Goal: Task Accomplishment & Management: Complete application form

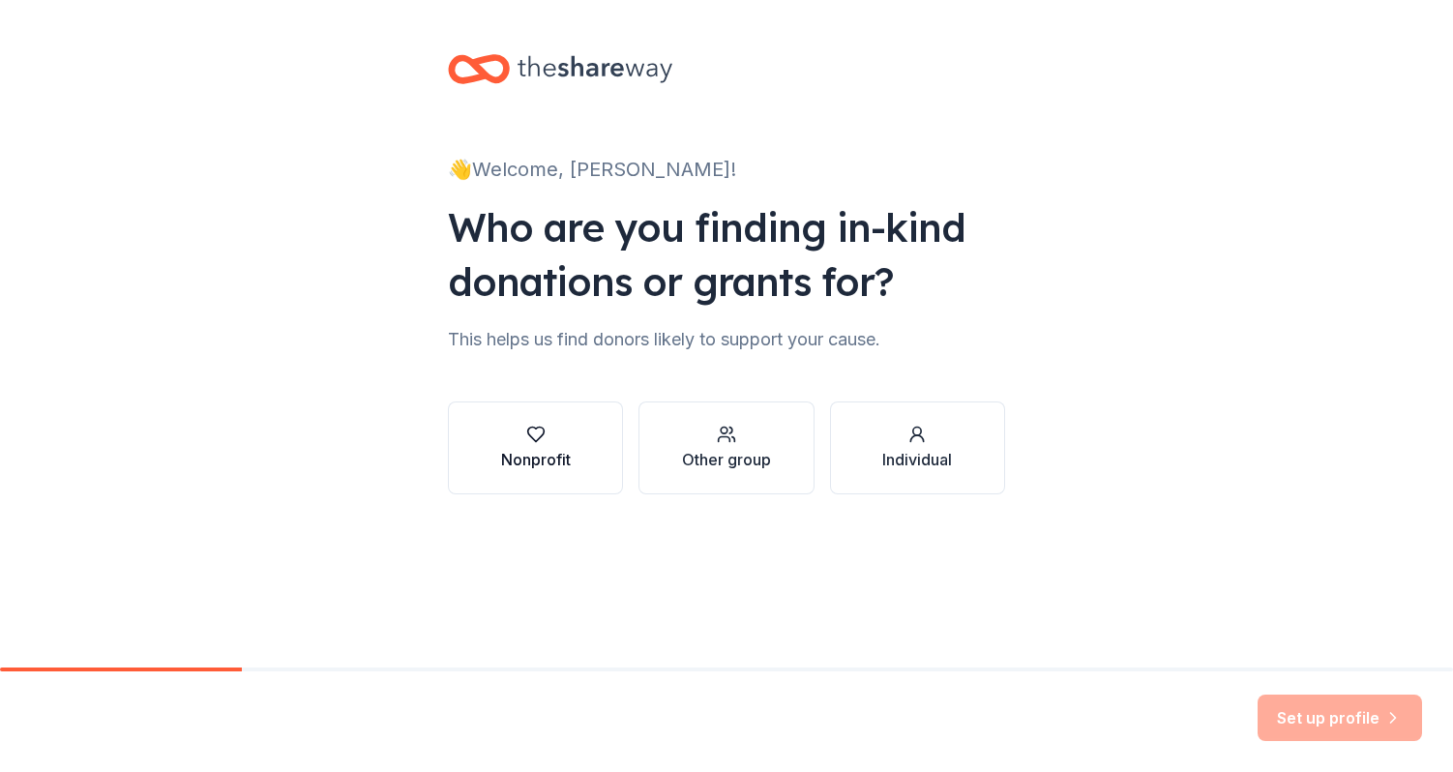
click at [531, 460] on div "Nonprofit" at bounding box center [536, 459] width 70 height 23
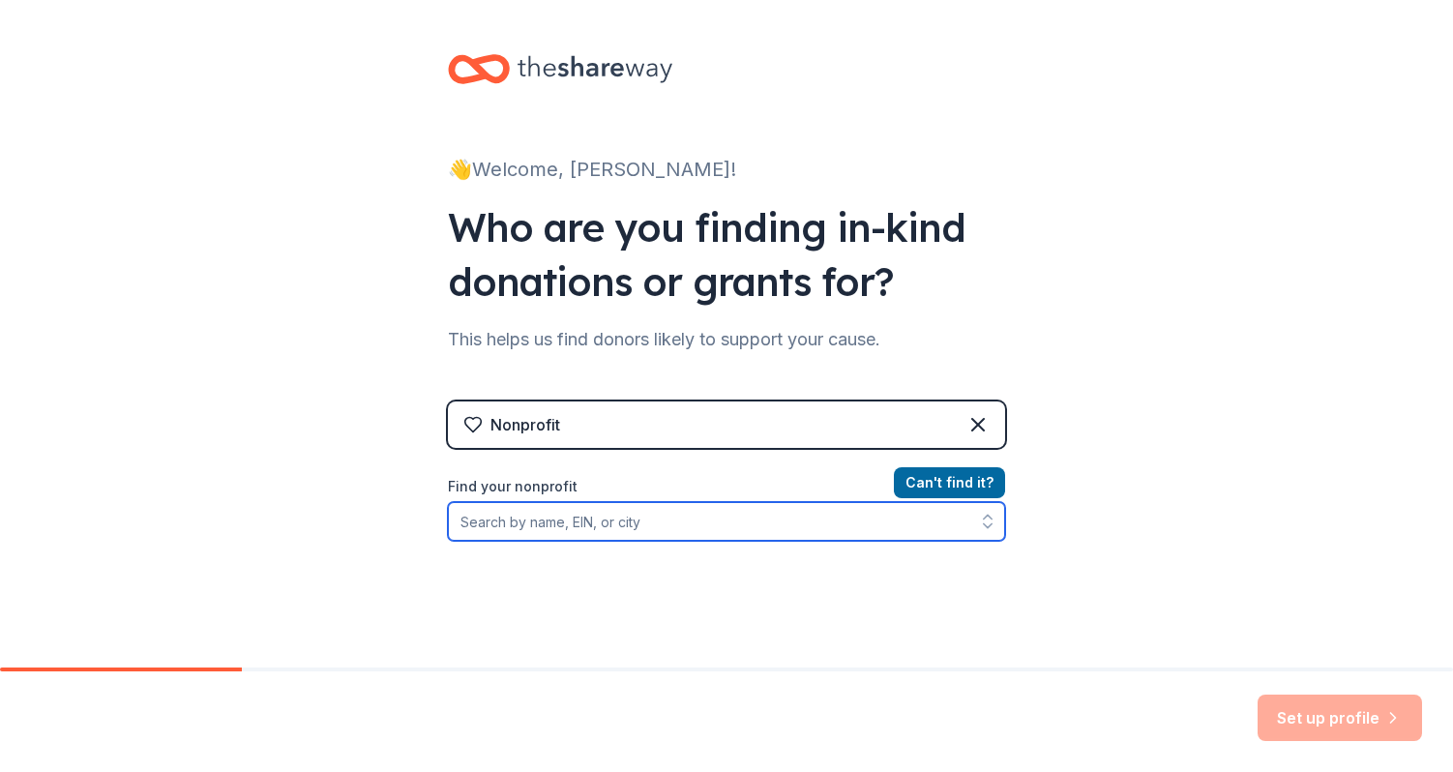
click at [557, 519] on input "Find your nonprofit" at bounding box center [726, 521] width 557 height 39
paste input "[US_EMPLOYER_IDENTIFICATION_NUMBER]"
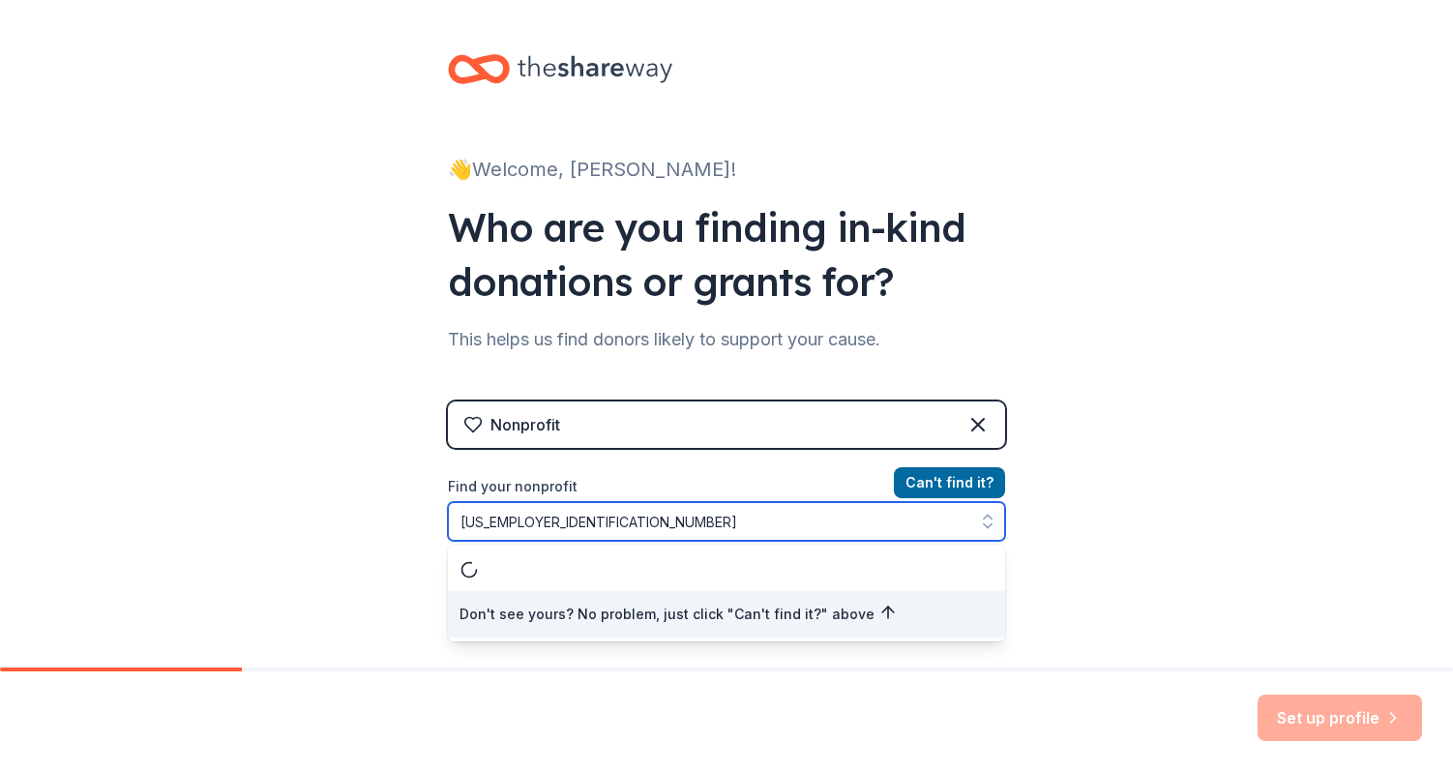
type input "[US_EMPLOYER_IDENTIFICATION_NUMBER]"
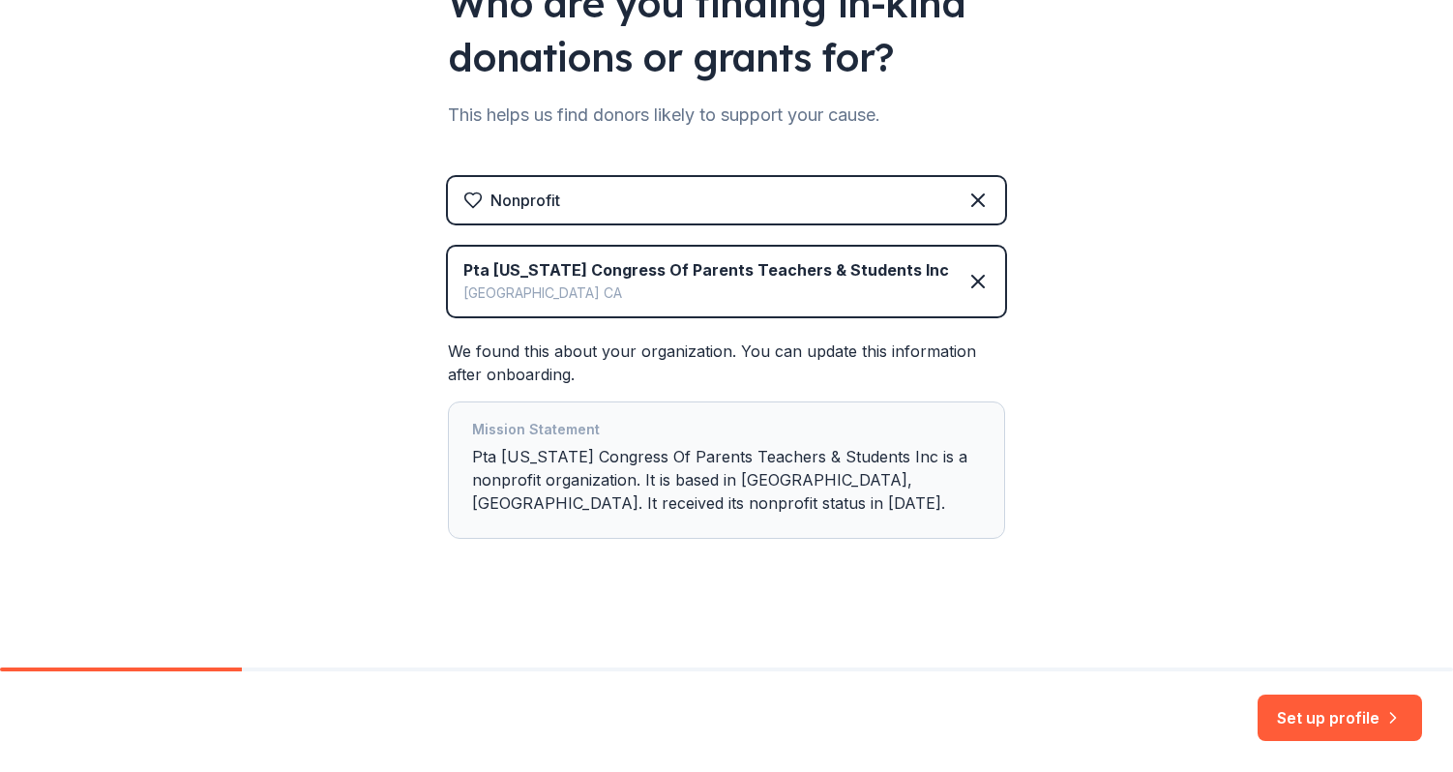
scroll to position [227, 0]
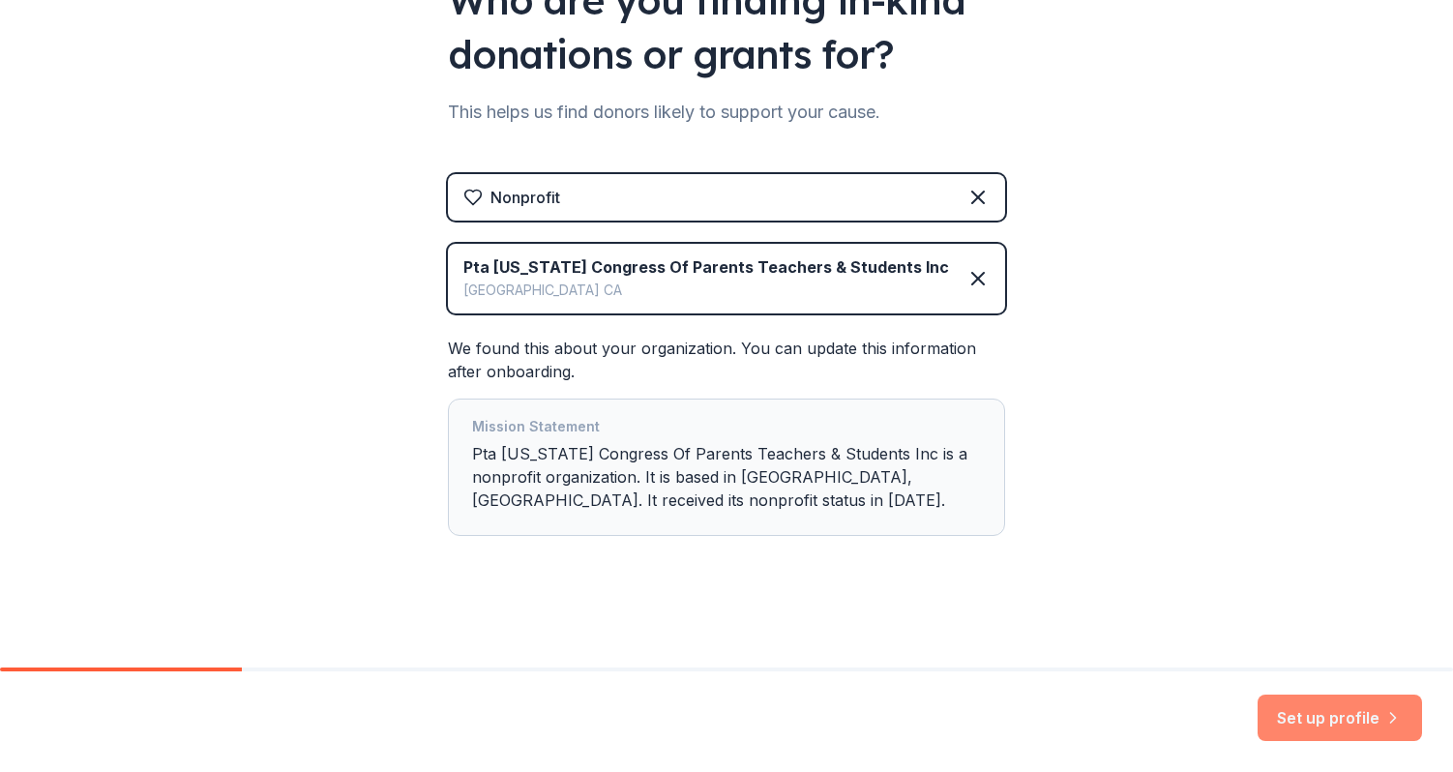
click at [1330, 716] on button "Set up profile" at bounding box center [1340, 718] width 164 height 46
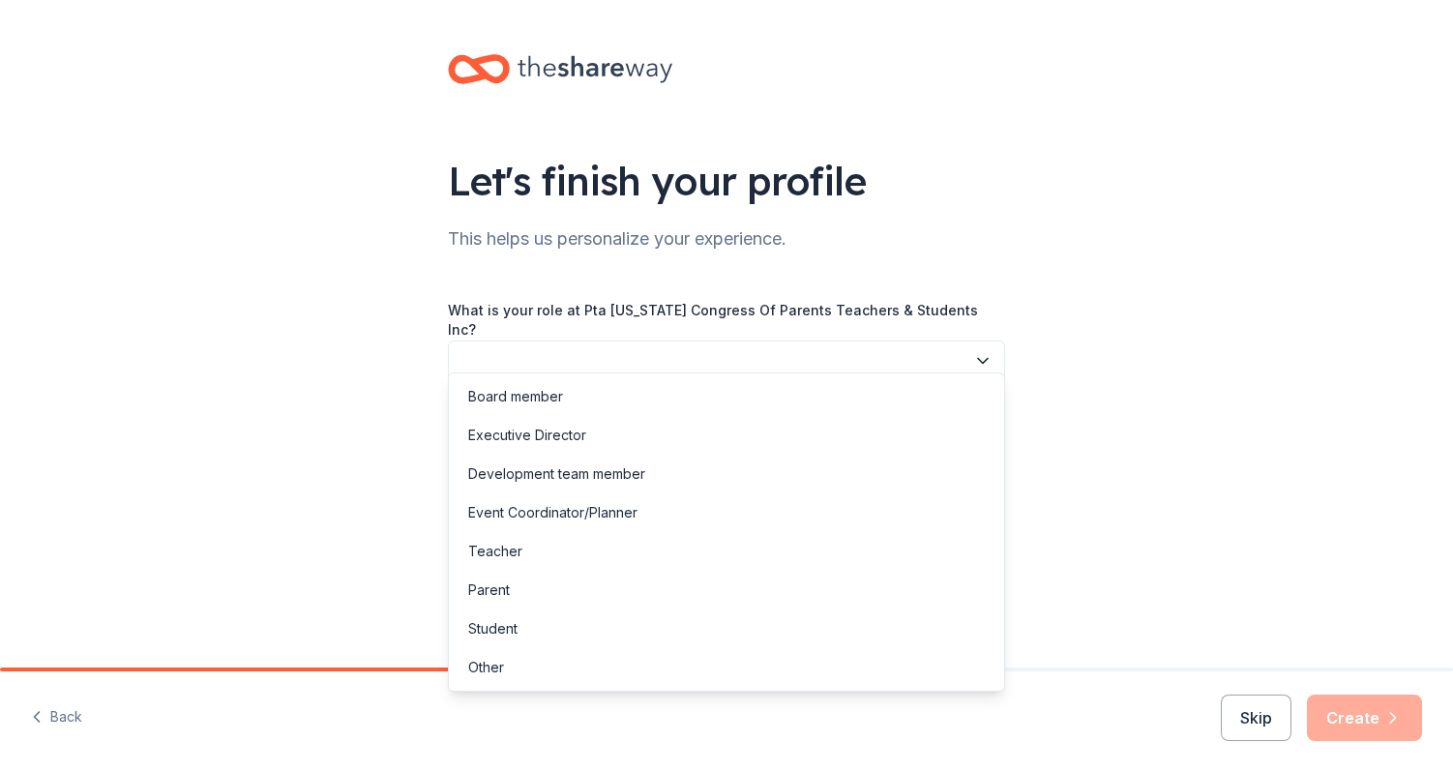
click at [741, 341] on button "button" at bounding box center [726, 361] width 557 height 41
click at [553, 397] on div "Board member" at bounding box center [515, 396] width 95 height 23
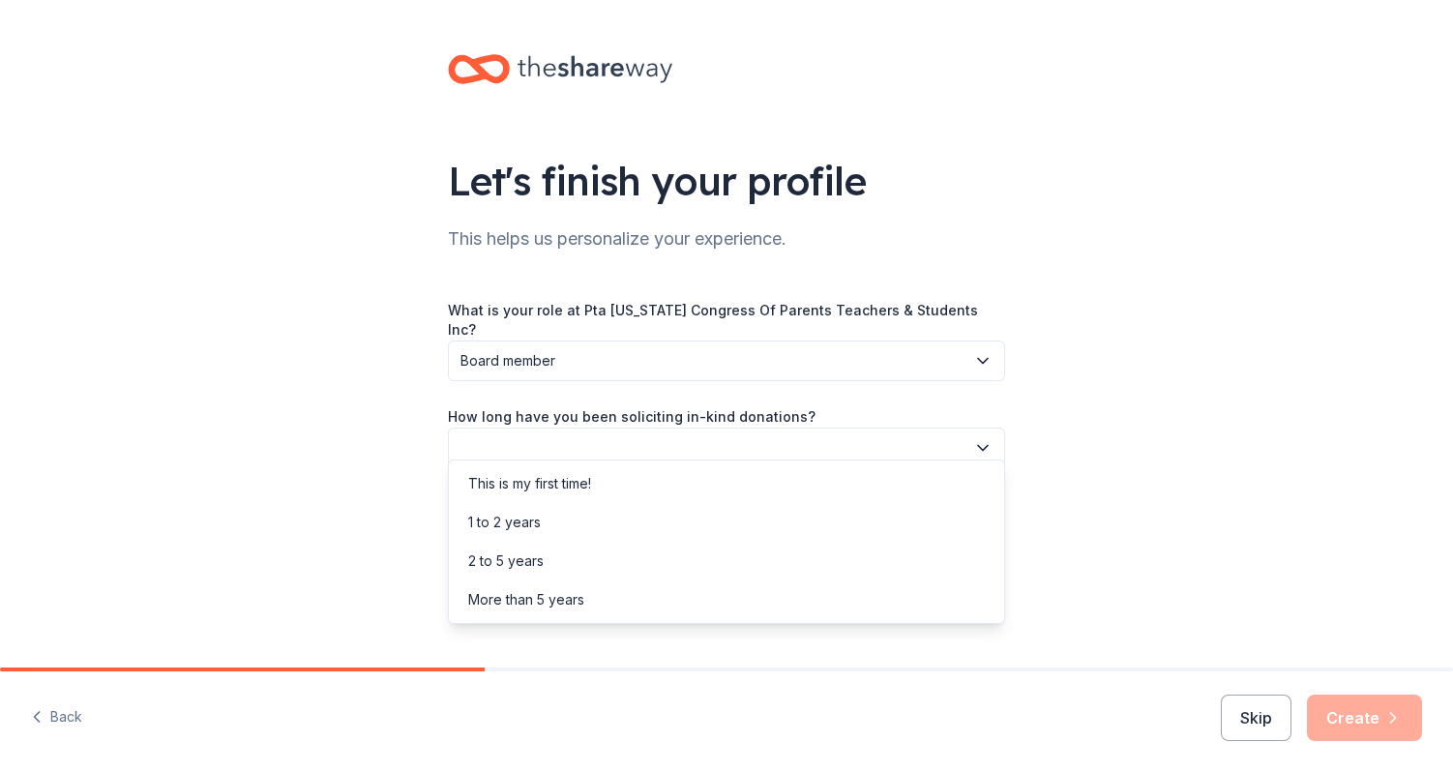
click at [545, 436] on button "button" at bounding box center [726, 448] width 557 height 41
click at [502, 553] on div "2 to 5 years" at bounding box center [505, 560] width 75 height 23
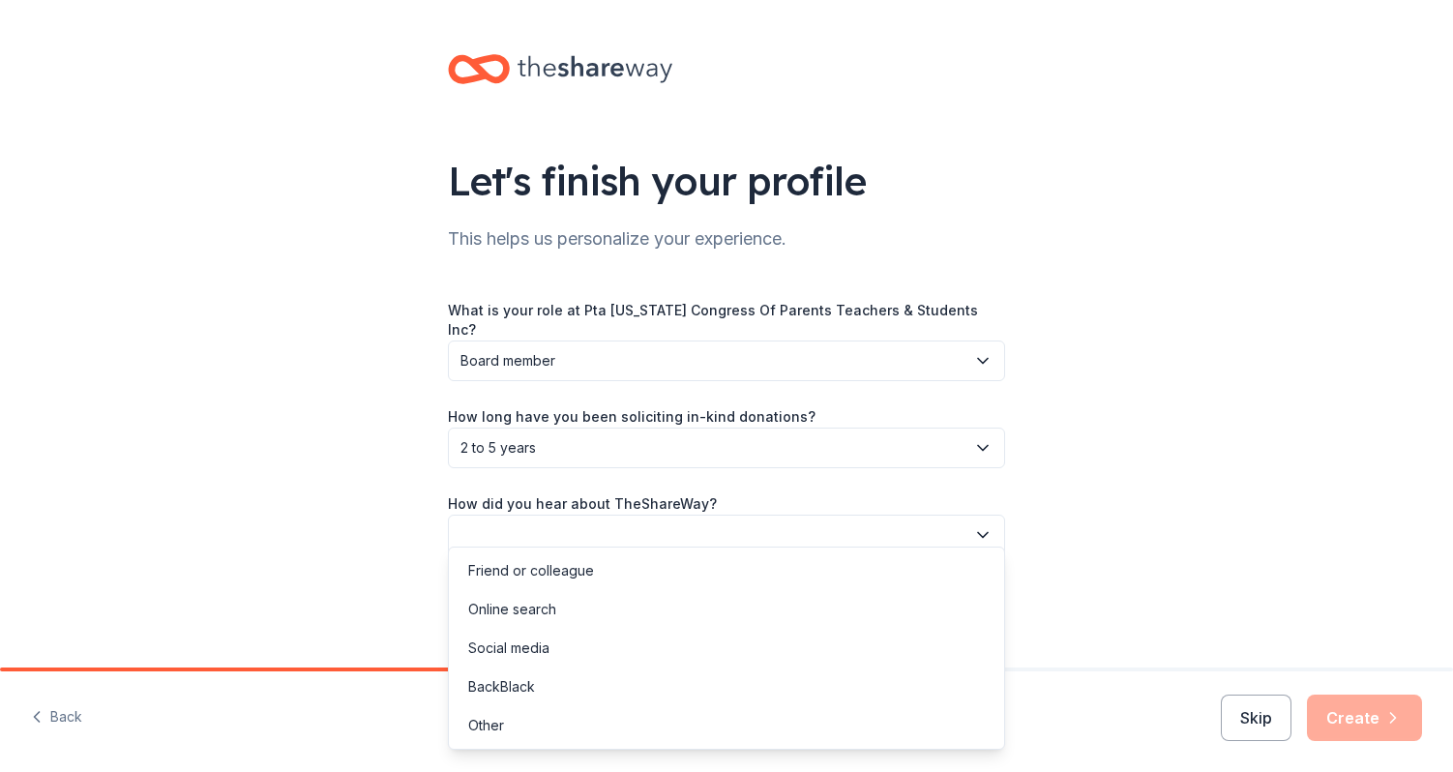
click at [526, 515] on button "button" at bounding box center [726, 535] width 557 height 41
click at [526, 567] on div "Friend or colleague" at bounding box center [531, 570] width 126 height 23
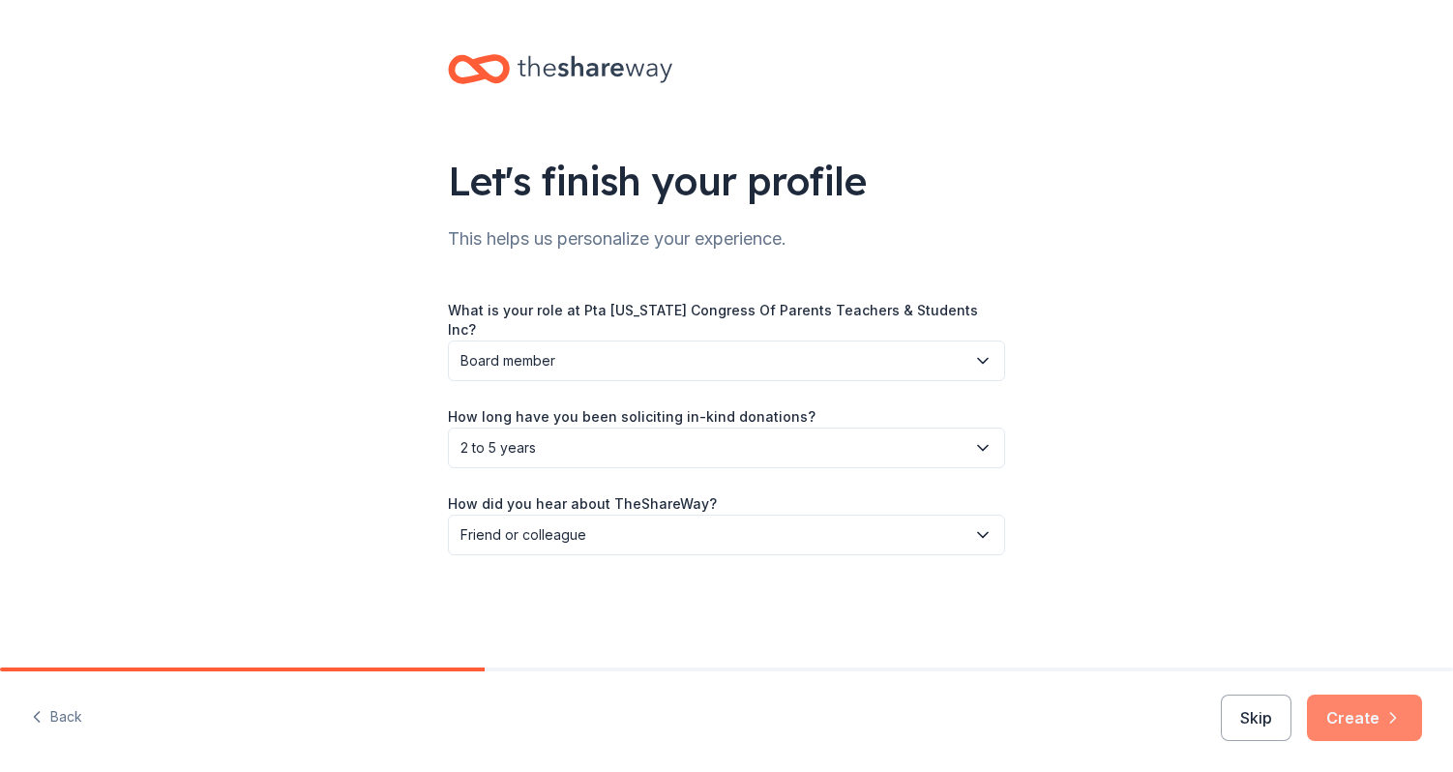
click at [1353, 723] on button "Create" at bounding box center [1364, 718] width 115 height 46
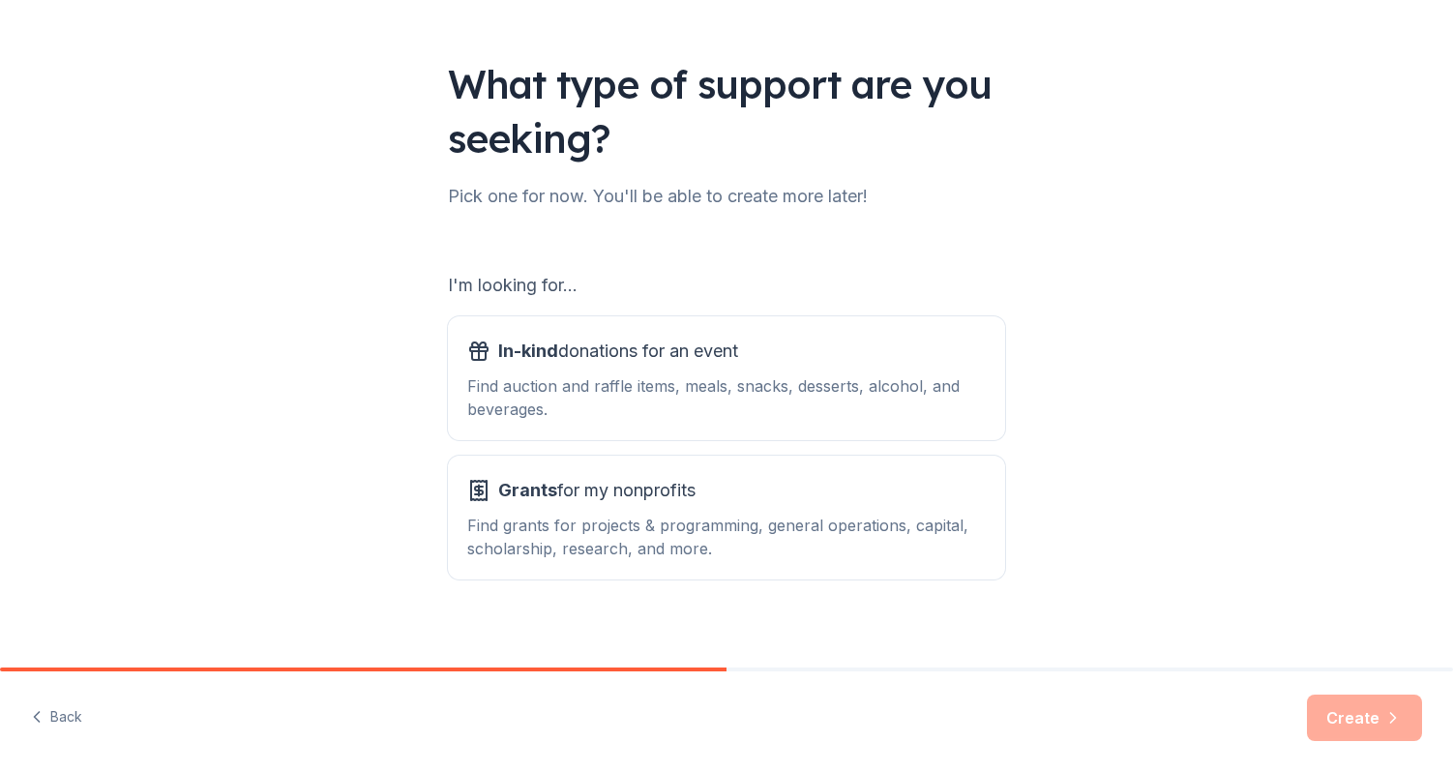
scroll to position [113, 0]
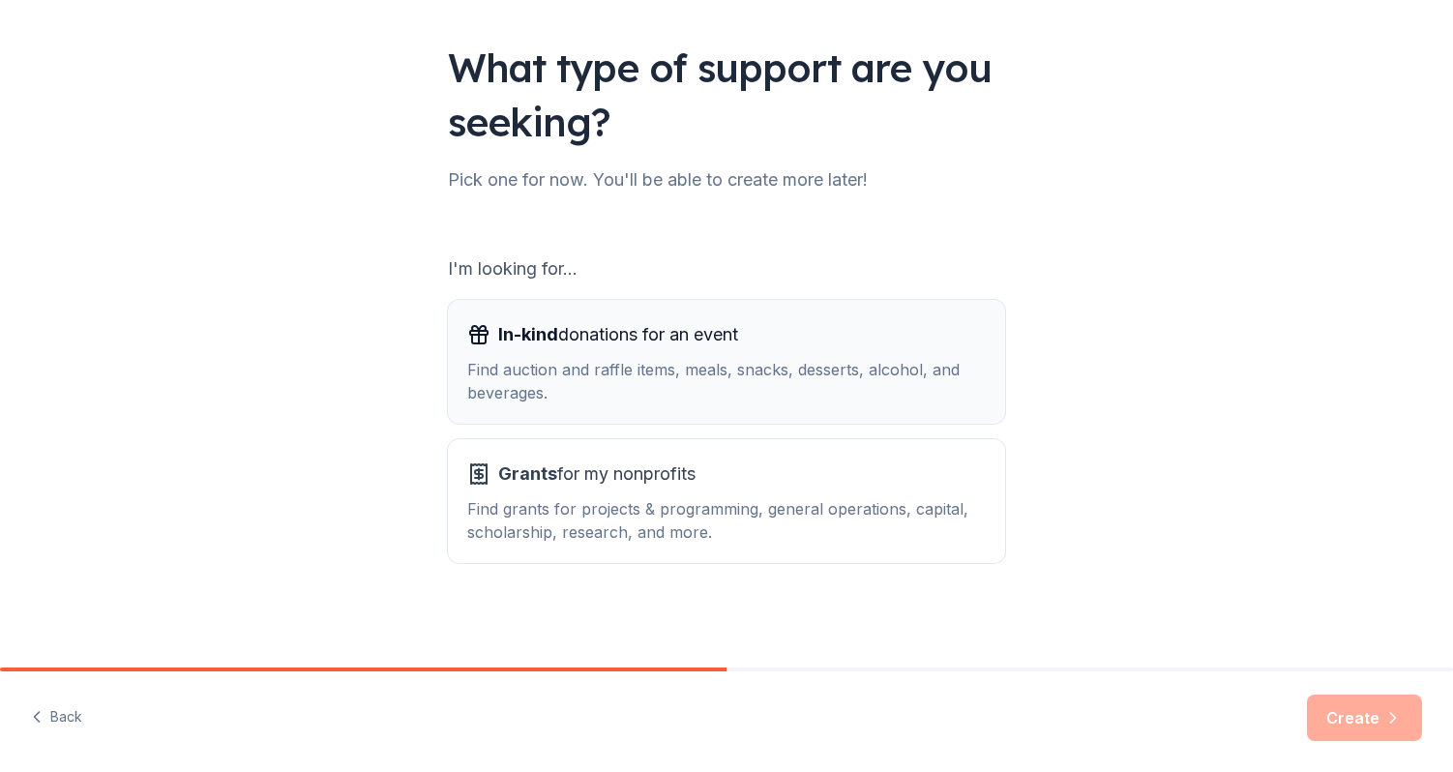
click at [720, 397] on div "Find auction and raffle items, meals, snacks, desserts, alcohol, and beverages." at bounding box center [726, 381] width 519 height 46
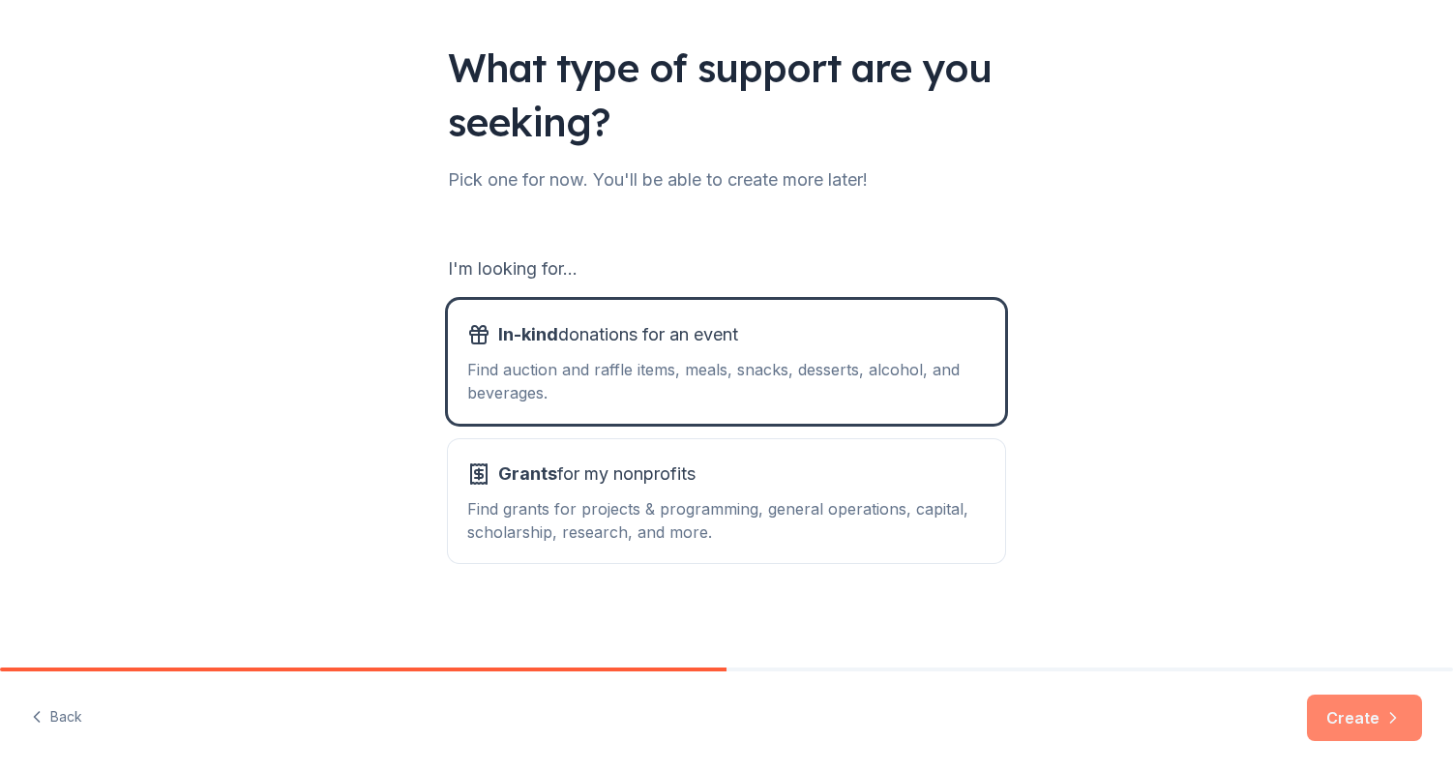
click at [1365, 714] on button "Create" at bounding box center [1364, 718] width 115 height 46
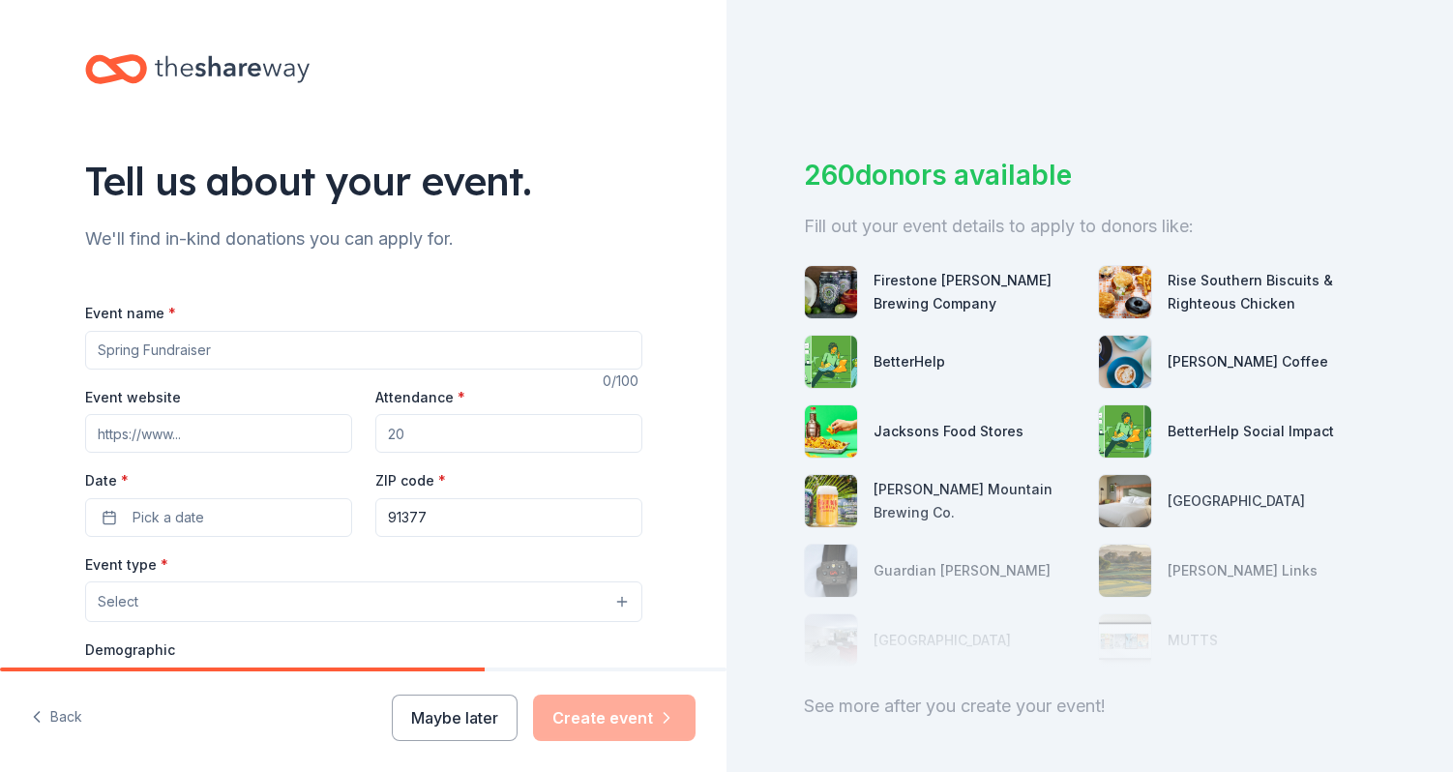
click at [234, 359] on input "Event name *" at bounding box center [363, 350] width 557 height 39
type input "Brookside Bingo Raffle and Silent Auction"
click at [281, 430] on input "Event website" at bounding box center [218, 433] width 267 height 39
click at [488, 425] on input "Attendance *" at bounding box center [508, 433] width 267 height 39
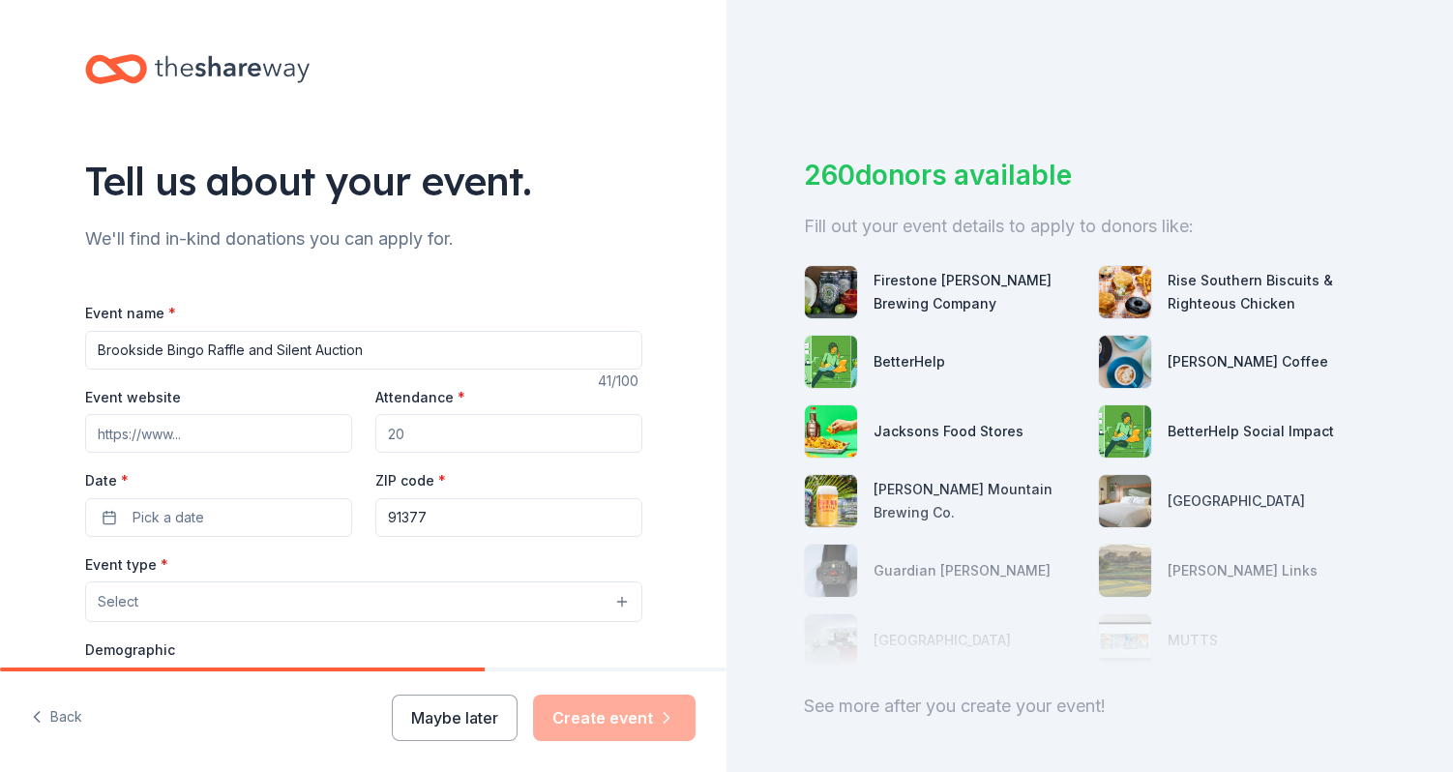
click at [488, 425] on input "Attendance *" at bounding box center [508, 433] width 267 height 39
type input "350"
click at [229, 520] on button "Pick a date" at bounding box center [218, 517] width 267 height 39
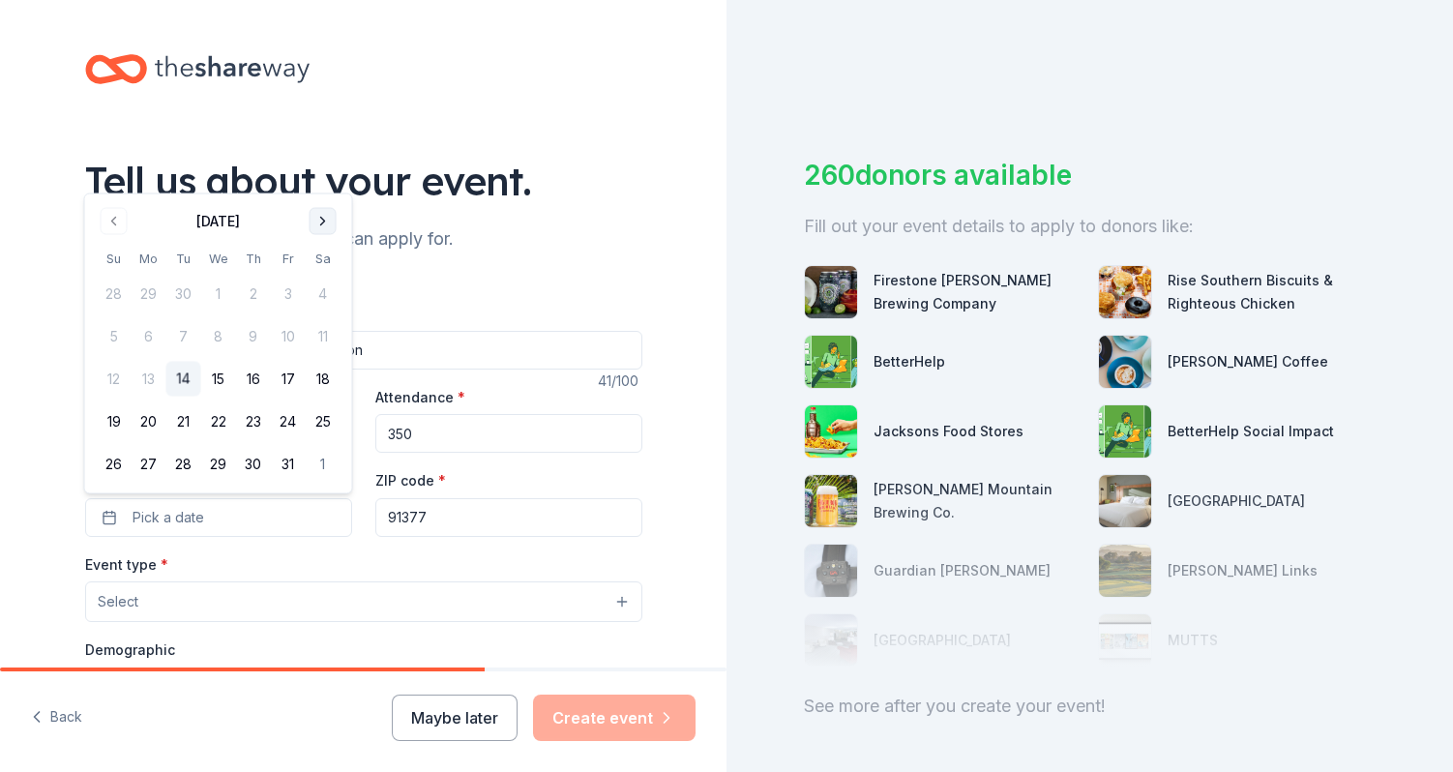
click at [319, 227] on button "Go to next month" at bounding box center [323, 221] width 27 height 27
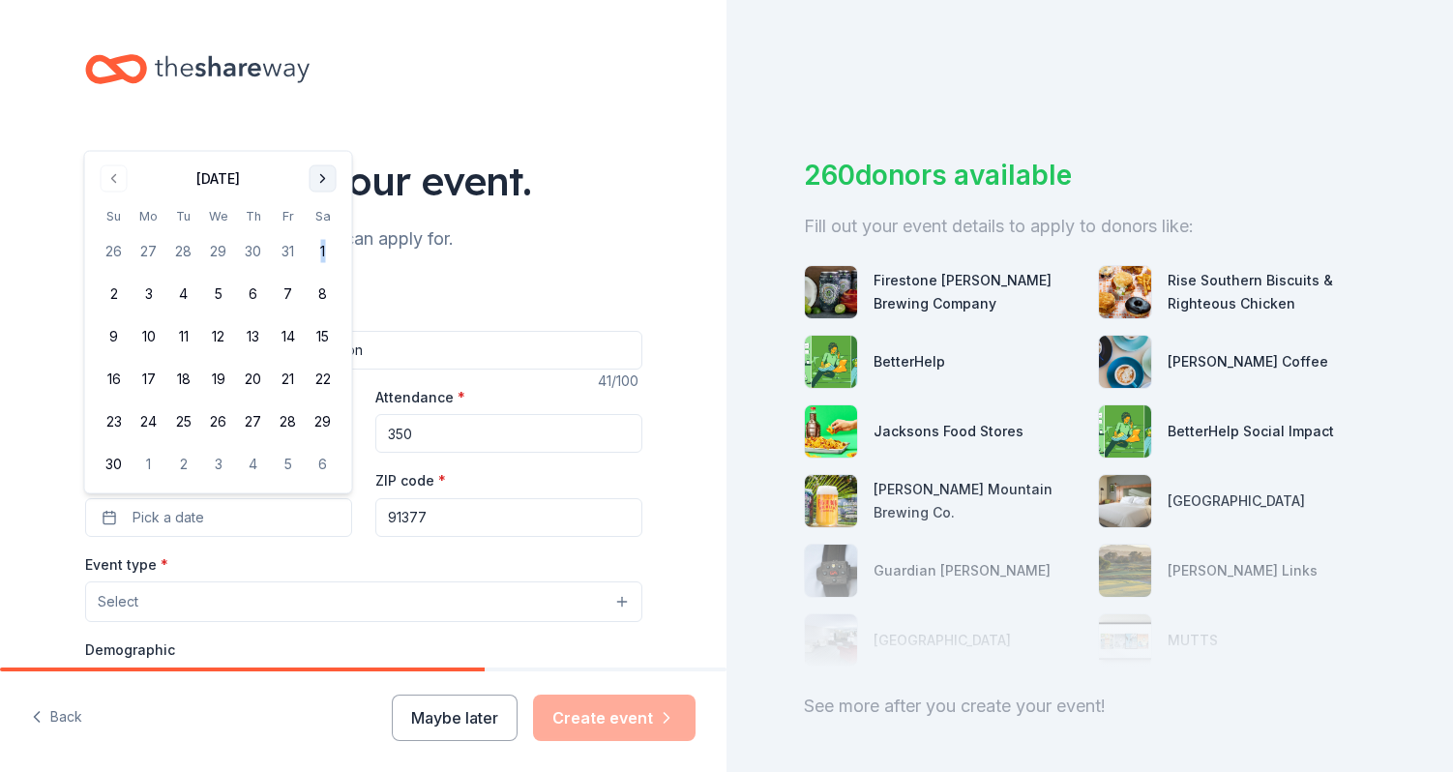
click at [319, 227] on tbody "26 27 28 29 30 31 1 2 3 4 5 6 7 8 9 10 11 12 13 14 15 16 17 18 19 20 21 22 23 2…" at bounding box center [219, 353] width 244 height 255
click at [324, 177] on button "Go to next month" at bounding box center [323, 178] width 27 height 27
click at [316, 215] on button "Go to next month" at bounding box center [323, 221] width 27 height 27
click at [327, 421] on button "24" at bounding box center [323, 421] width 35 height 35
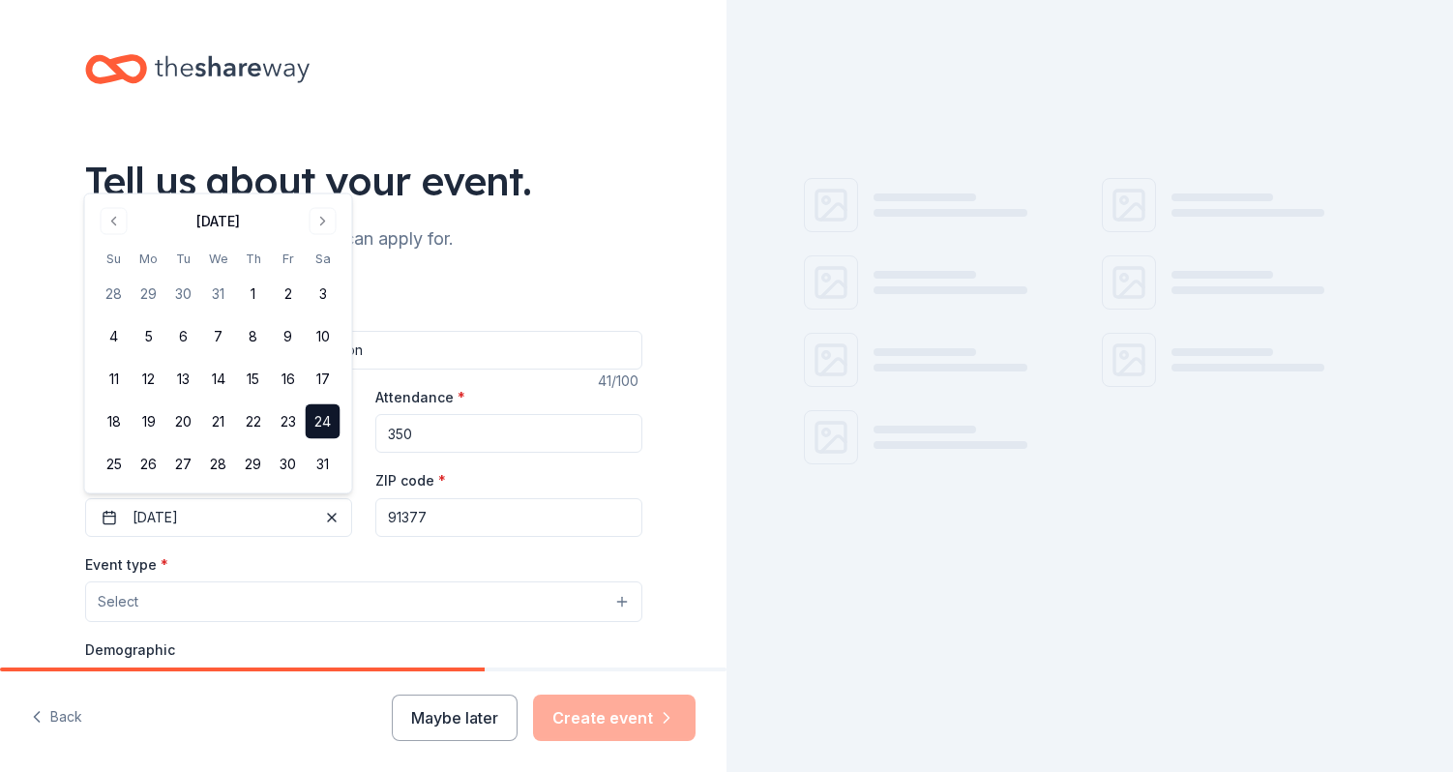
click at [456, 530] on input "91377" at bounding box center [508, 517] width 267 height 39
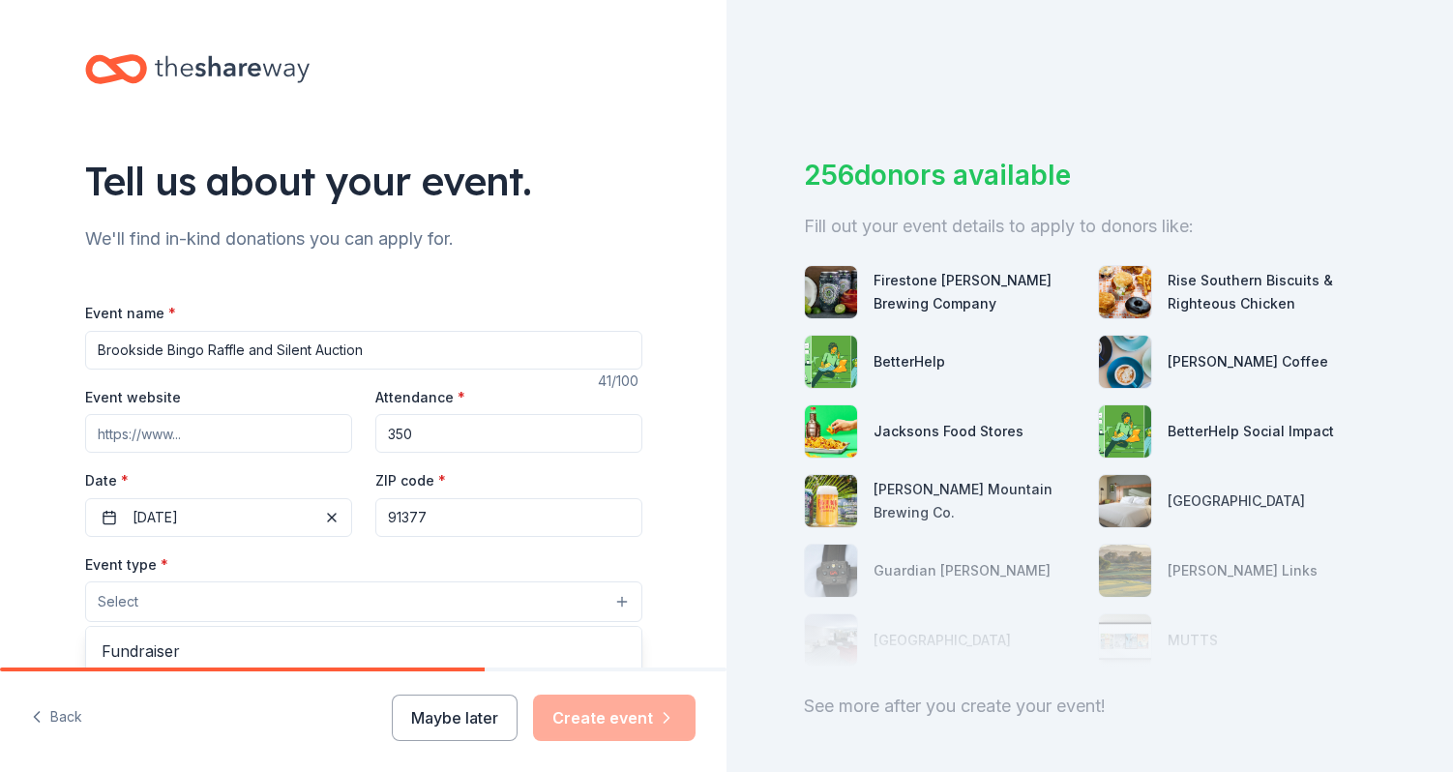
click at [281, 607] on button "Select" at bounding box center [363, 601] width 557 height 41
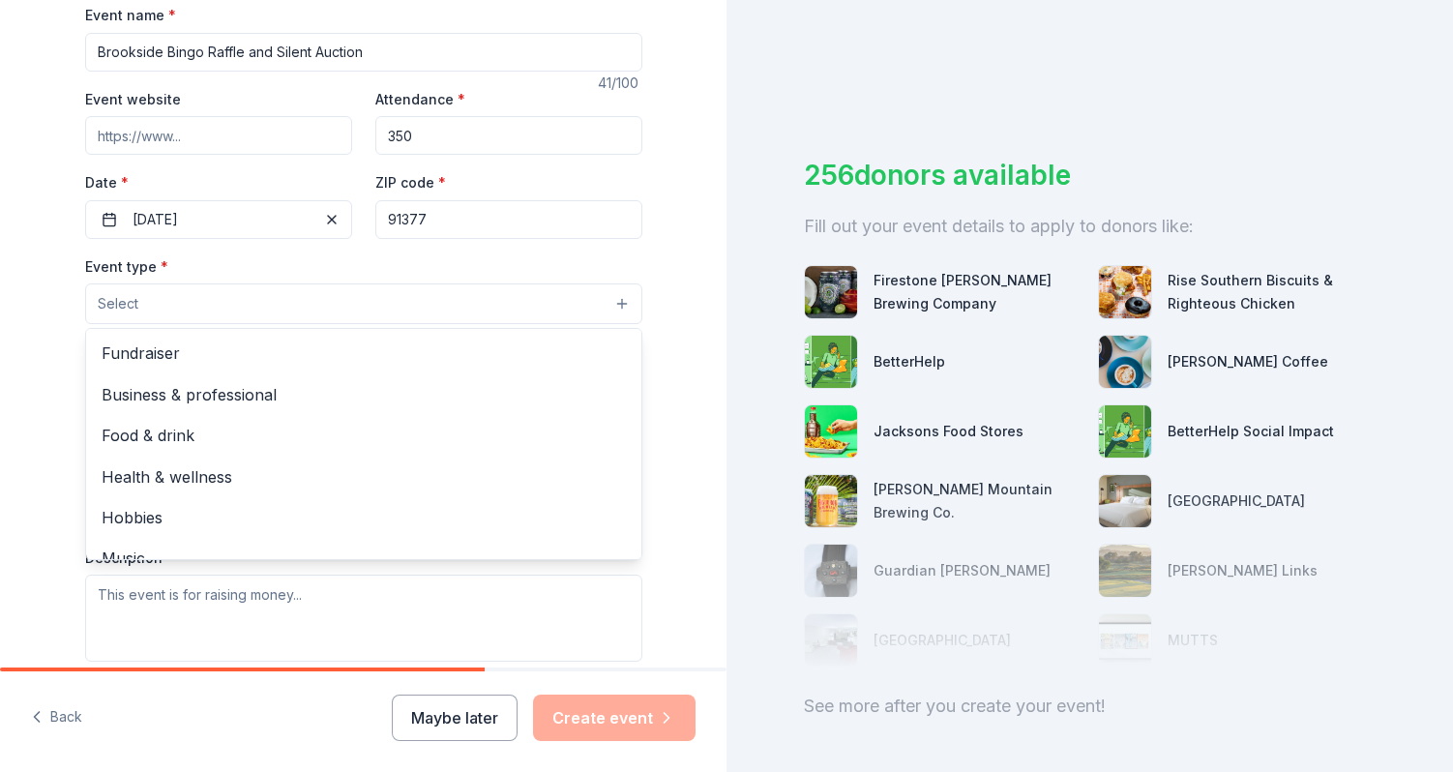
scroll to position [317, 0]
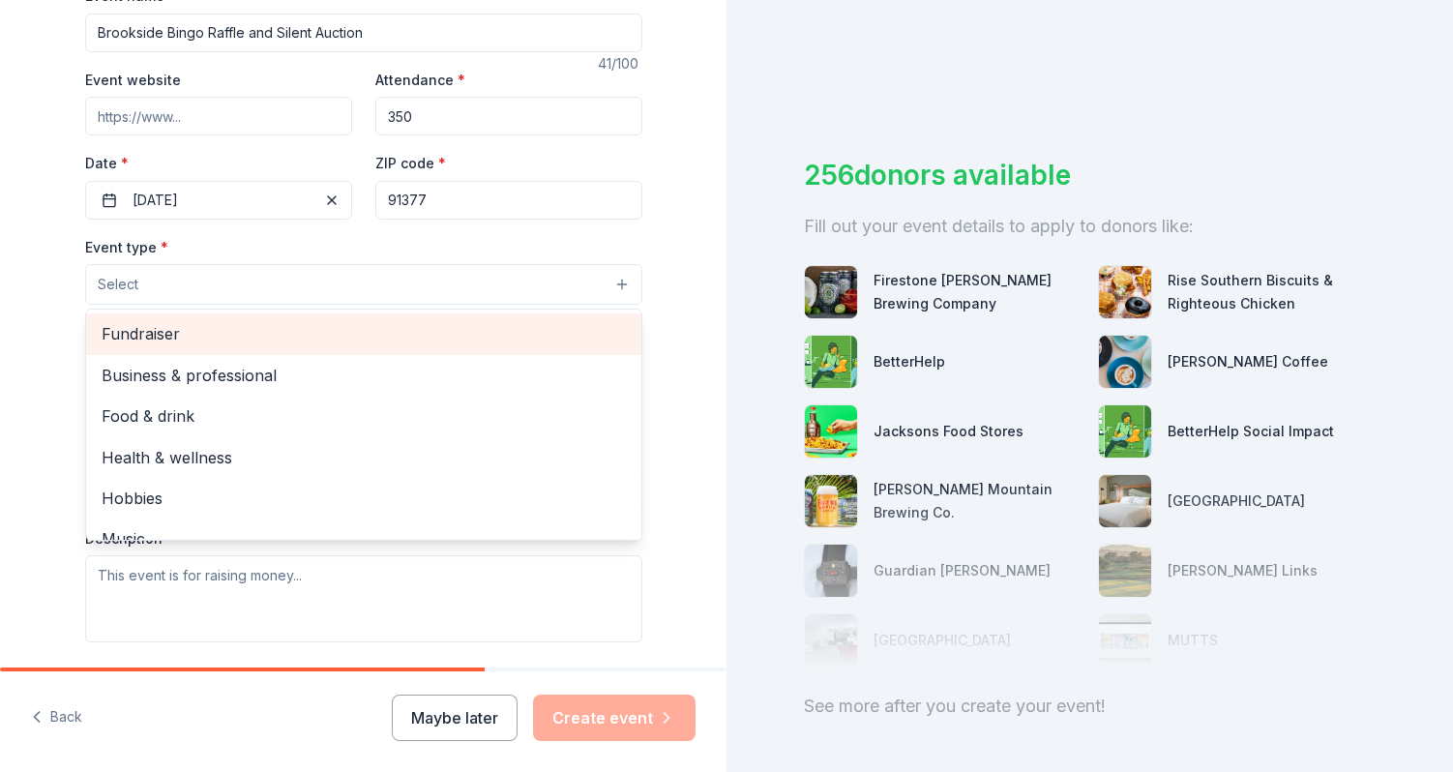
click at [177, 335] on span "Fundraiser" at bounding box center [364, 333] width 524 height 25
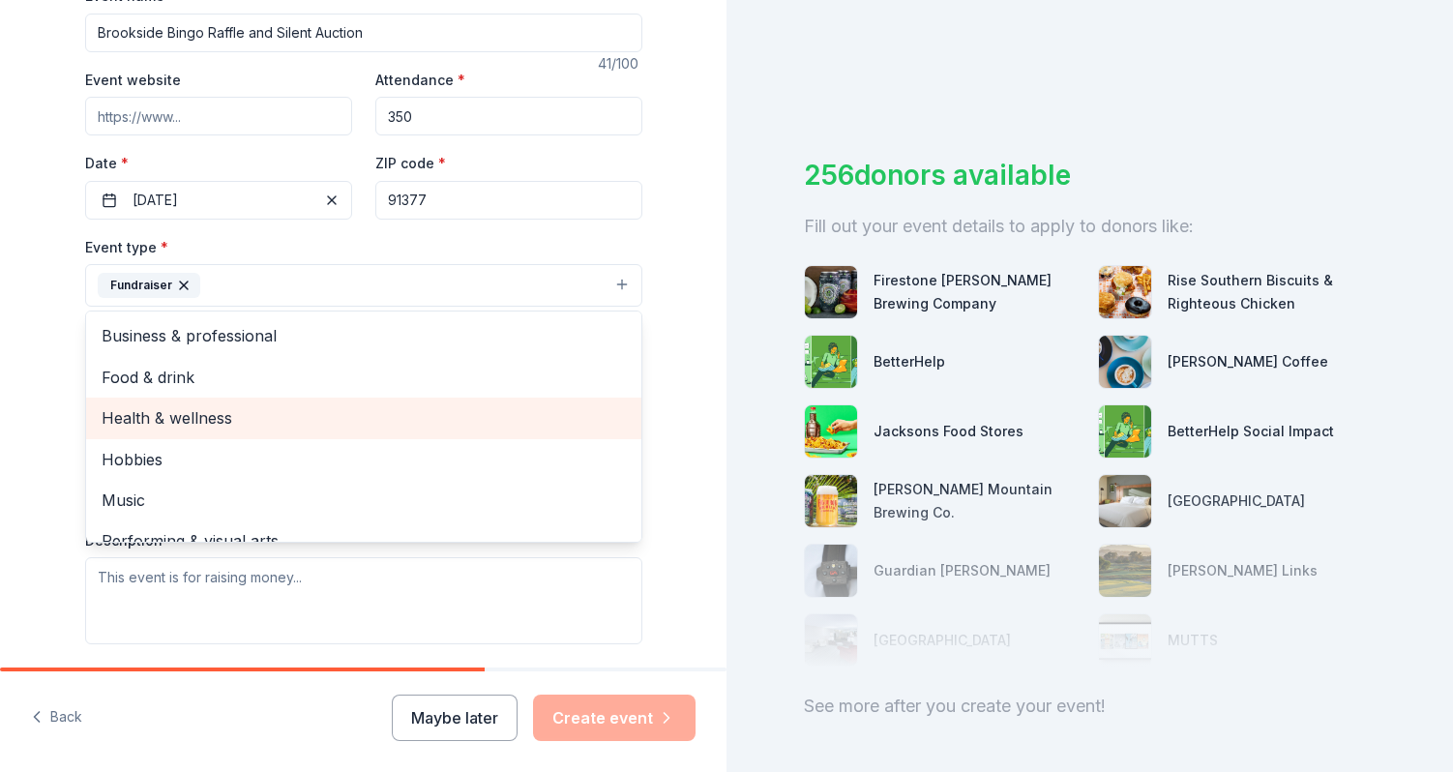
scroll to position [23, 0]
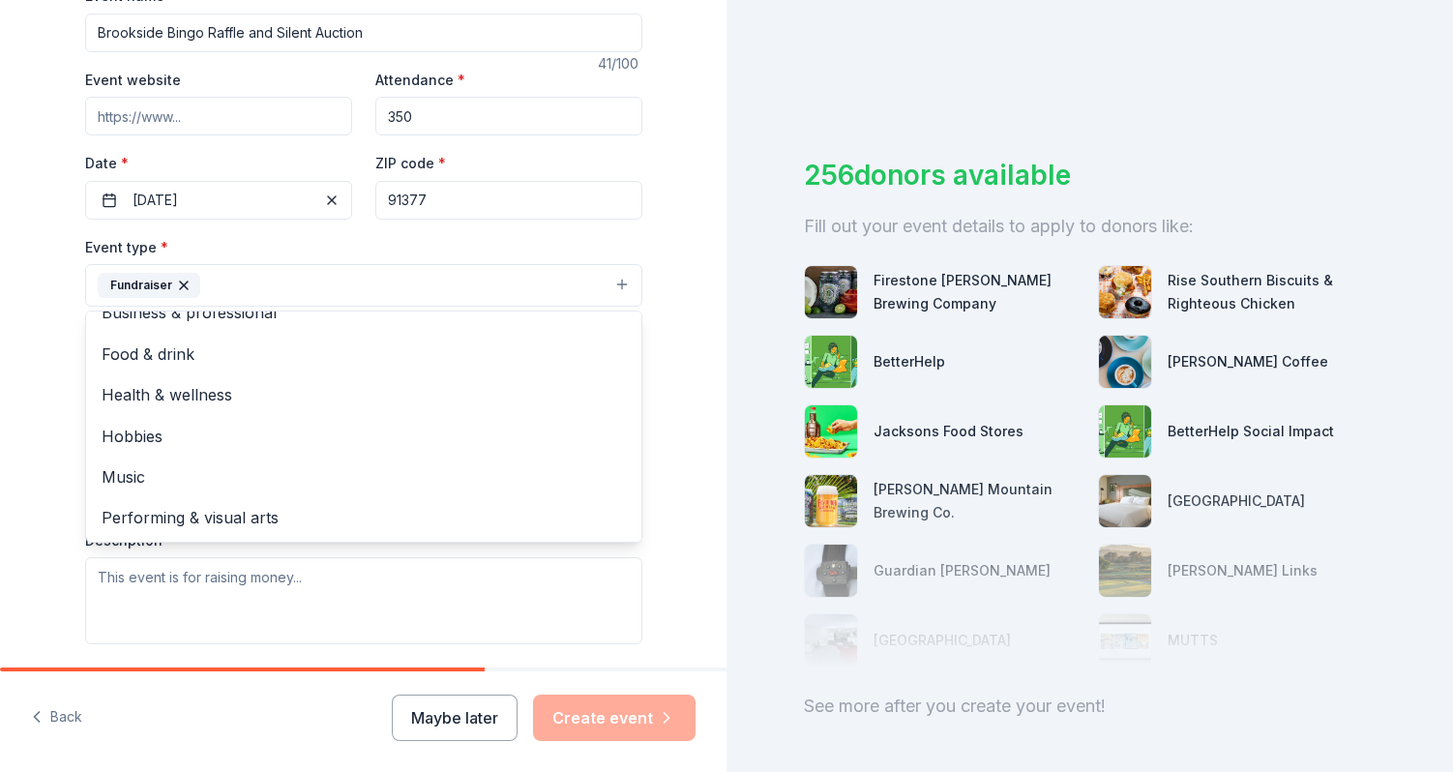
click at [697, 371] on div "Tell us about your event. We'll find in-kind donations you can apply for. Event…" at bounding box center [363, 328] width 727 height 1290
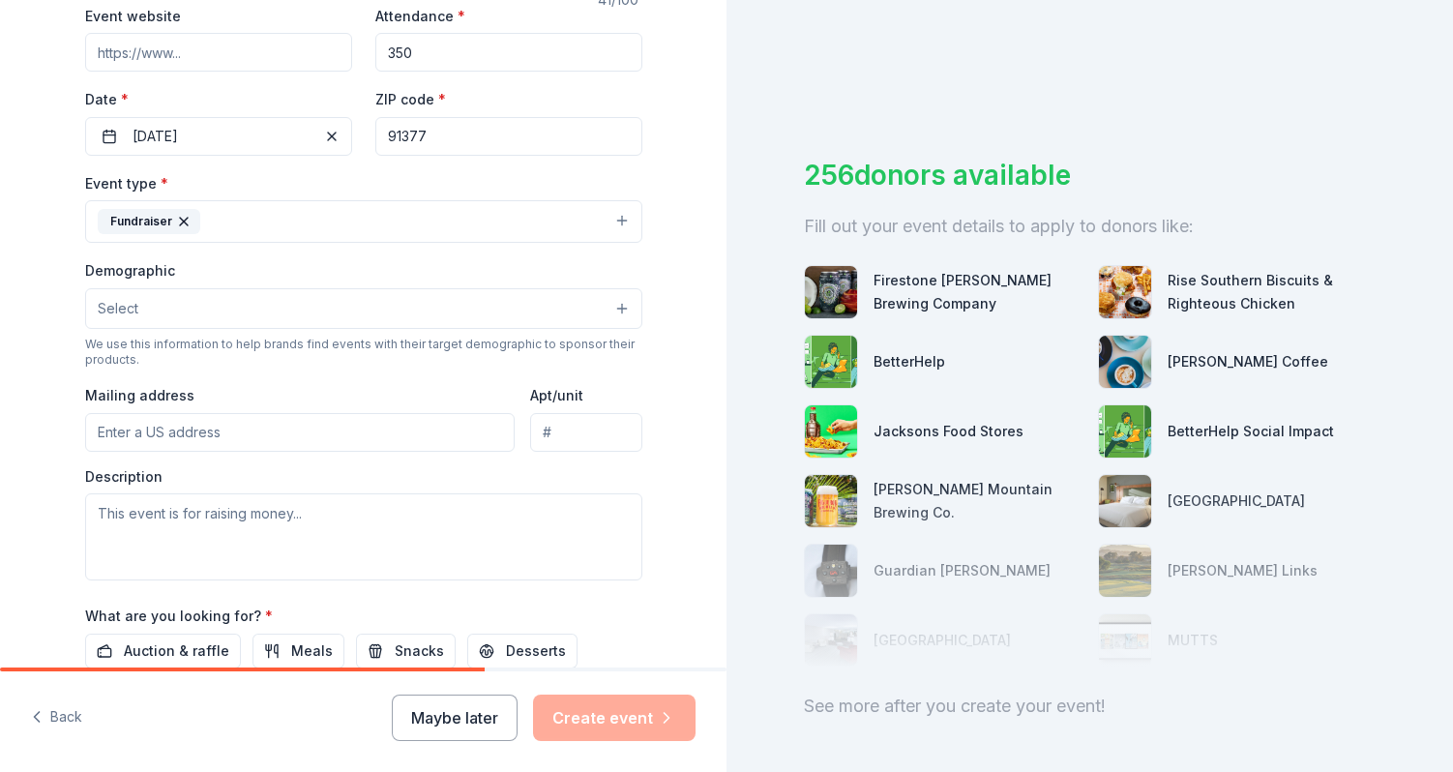
scroll to position [412, 0]
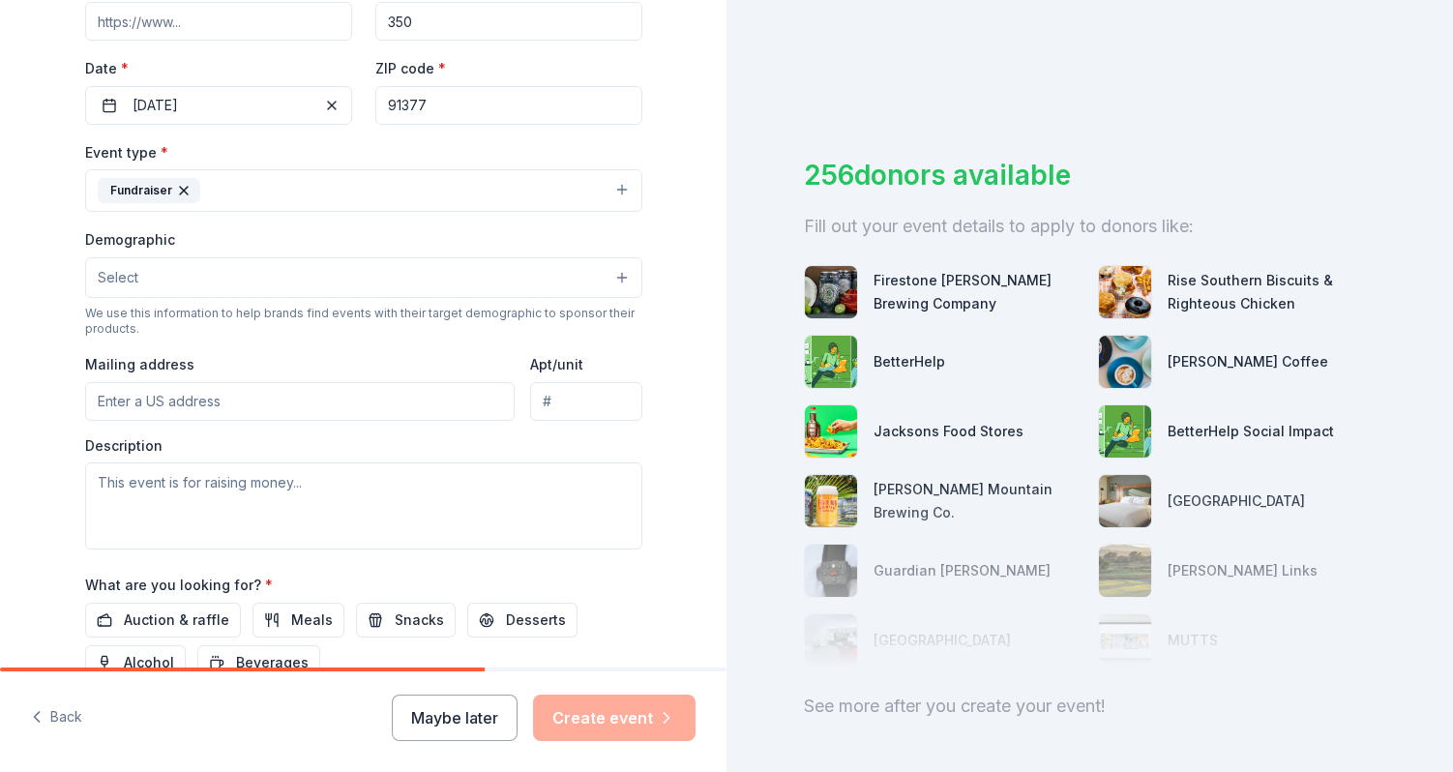
click at [392, 400] on input "Mailing address" at bounding box center [300, 401] width 430 height 39
type input "[STREET_ADDRESS]"
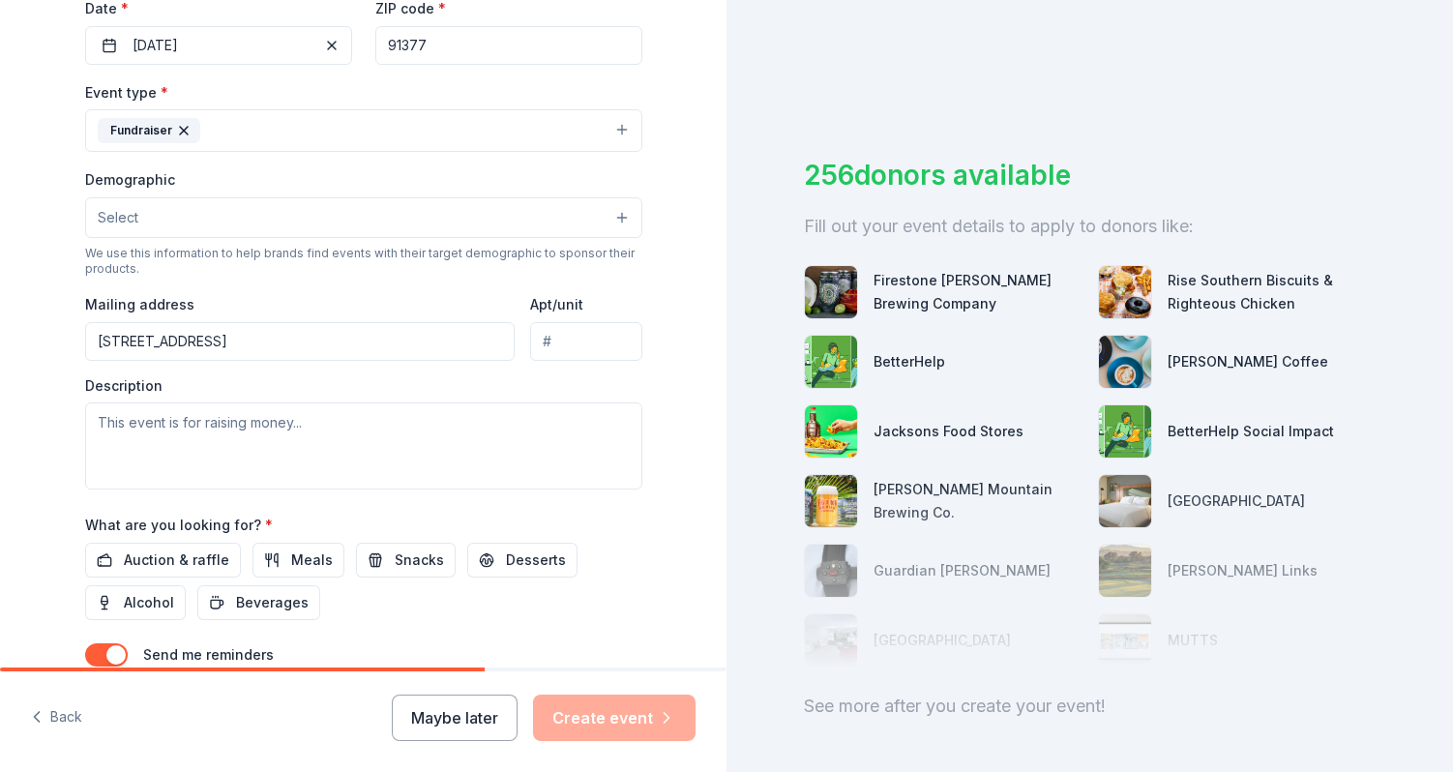
scroll to position [483, 0]
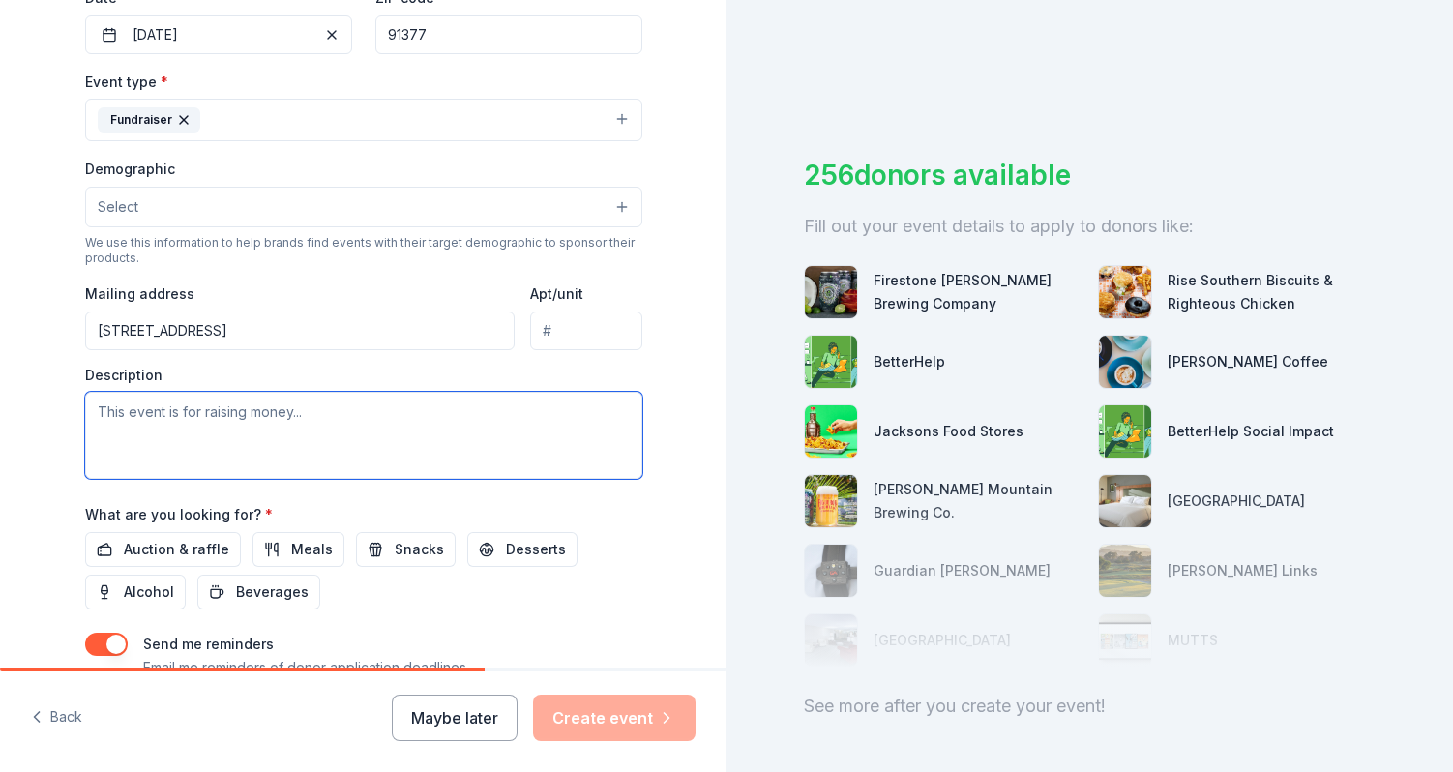
click at [330, 421] on textarea at bounding box center [363, 435] width 557 height 87
paste textarea "On [DATE], [GEOGRAPHIC_DATA] PTA in [GEOGRAPHIC_DATA] will be hosting a themed …"
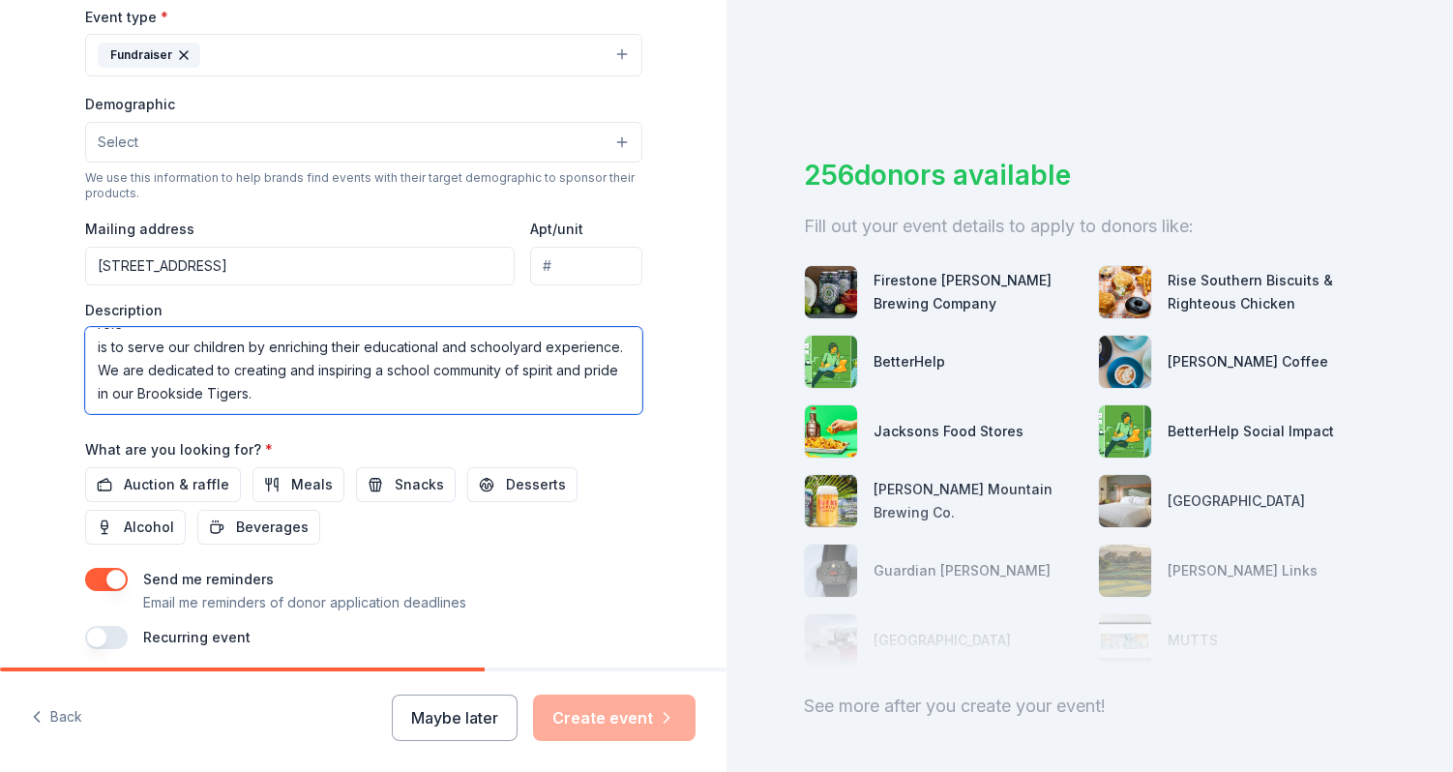
scroll to position [565, 0]
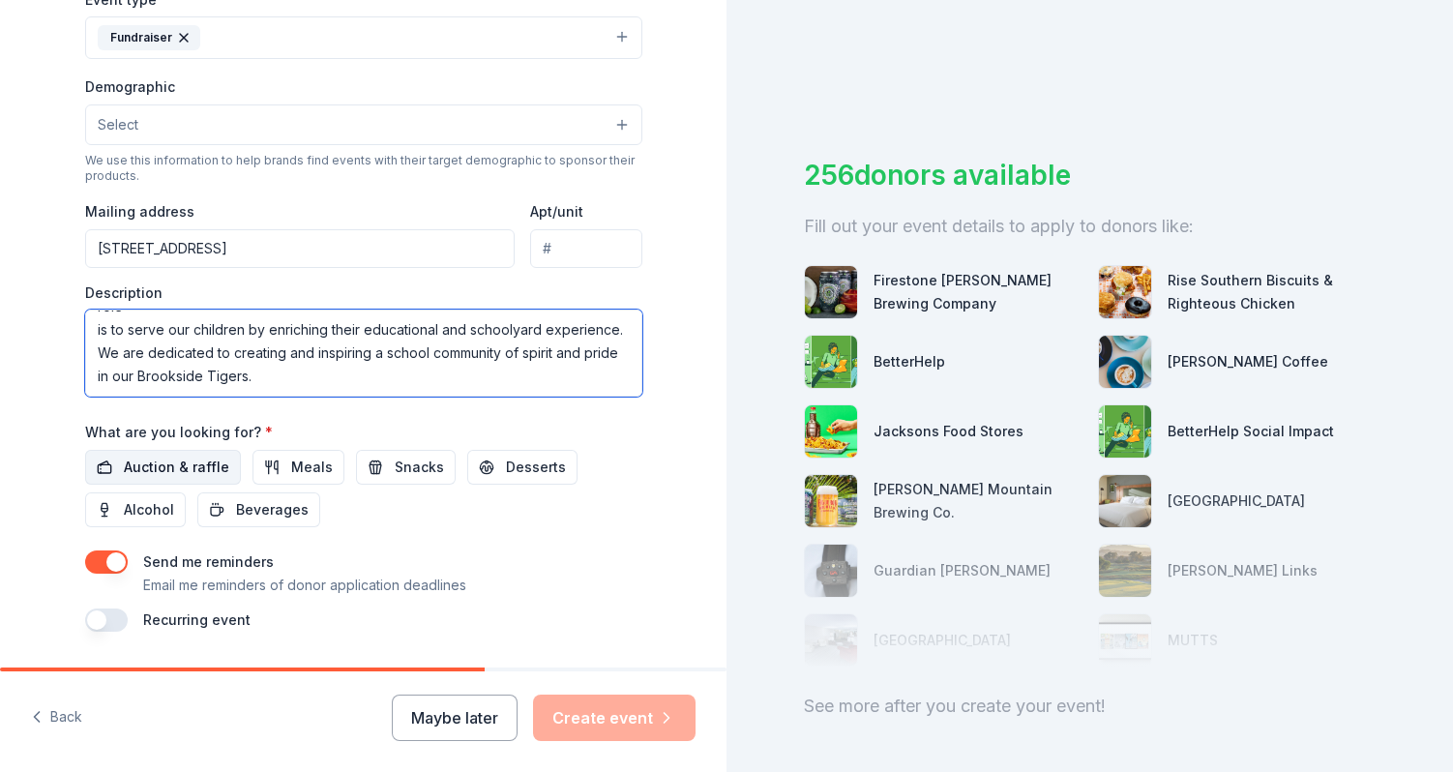
type textarea "On [DATE], [GEOGRAPHIC_DATA] PTA in [GEOGRAPHIC_DATA] will be hosting a themed …"
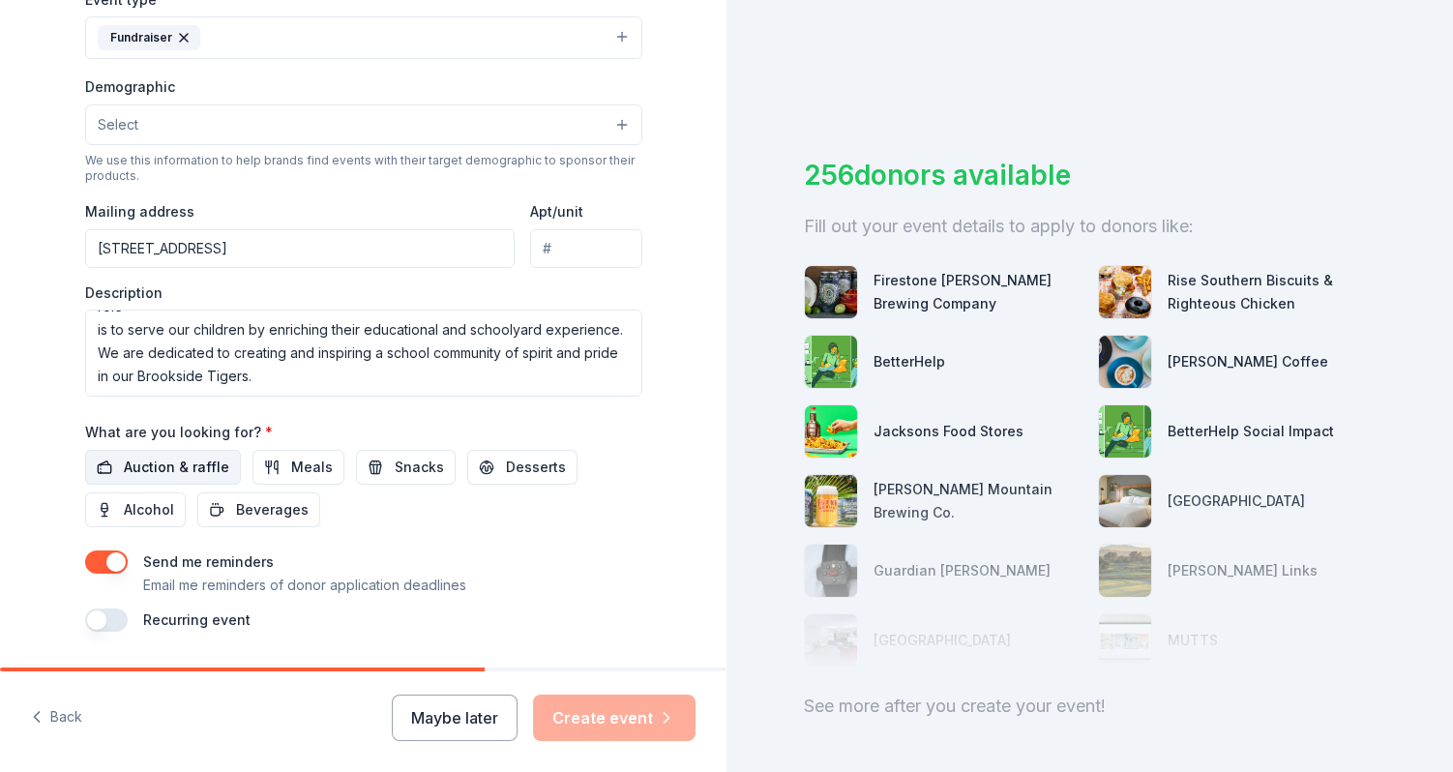
click at [170, 469] on span "Auction & raffle" at bounding box center [176, 467] width 105 height 23
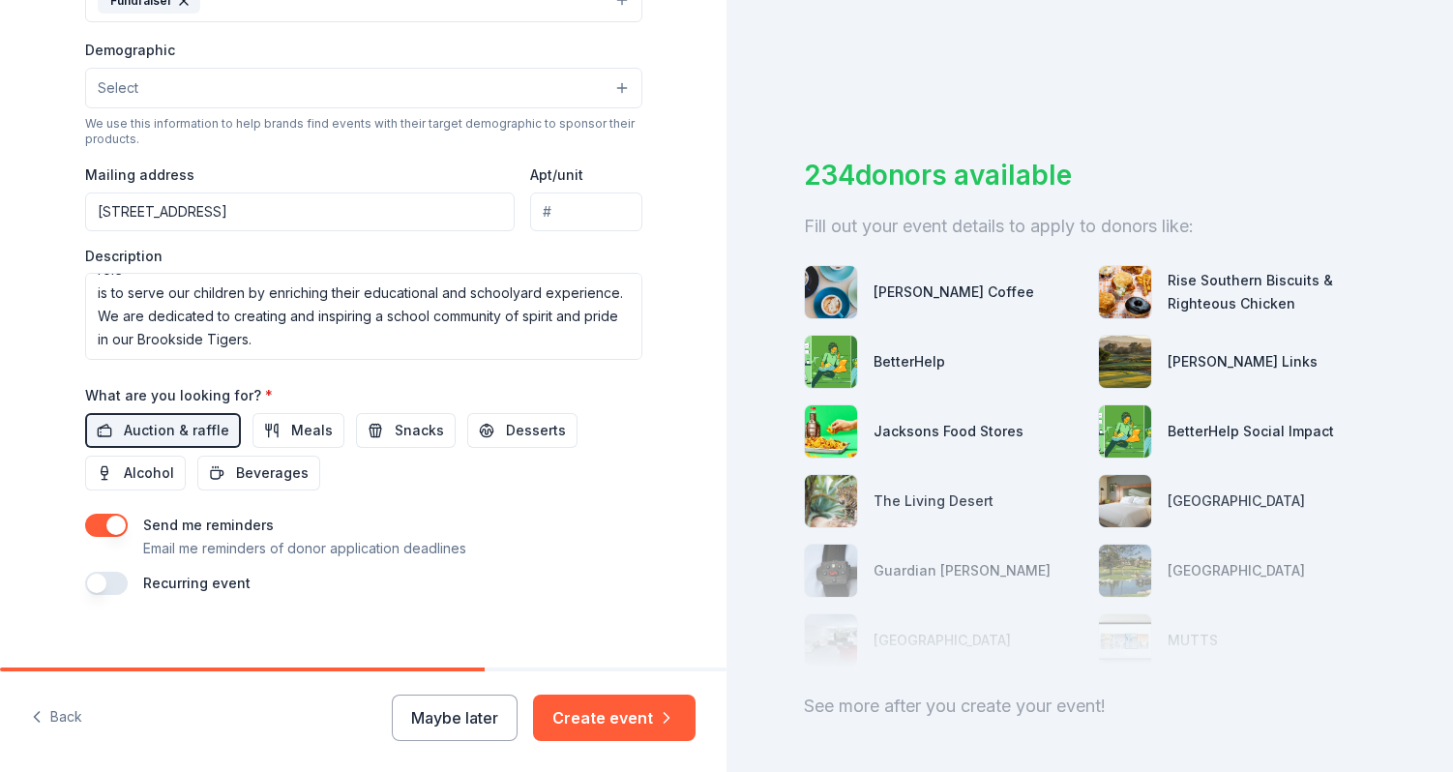
scroll to position [622, 0]
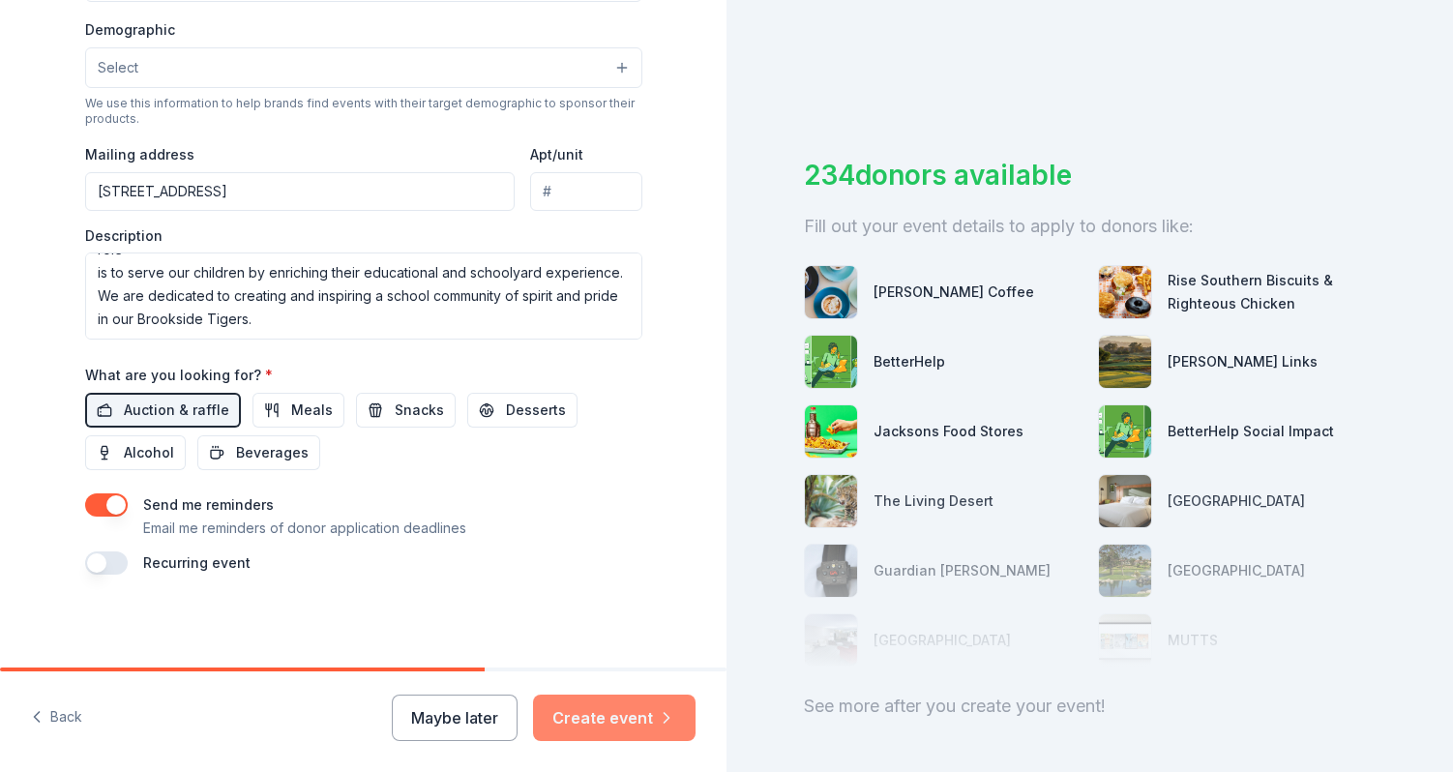
click at [614, 711] on button "Create event" at bounding box center [614, 718] width 163 height 46
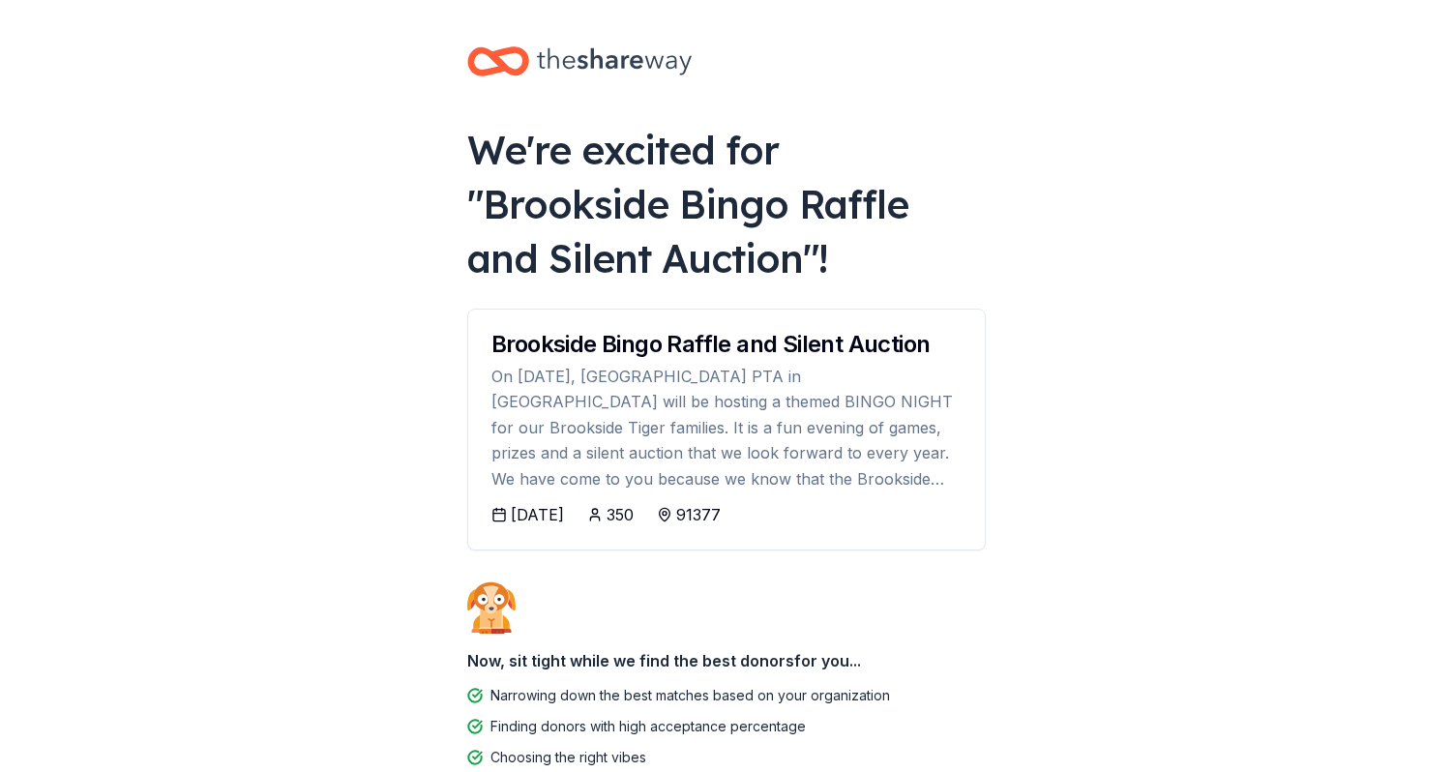
click at [498, 518] on icon at bounding box center [498, 514] width 15 height 15
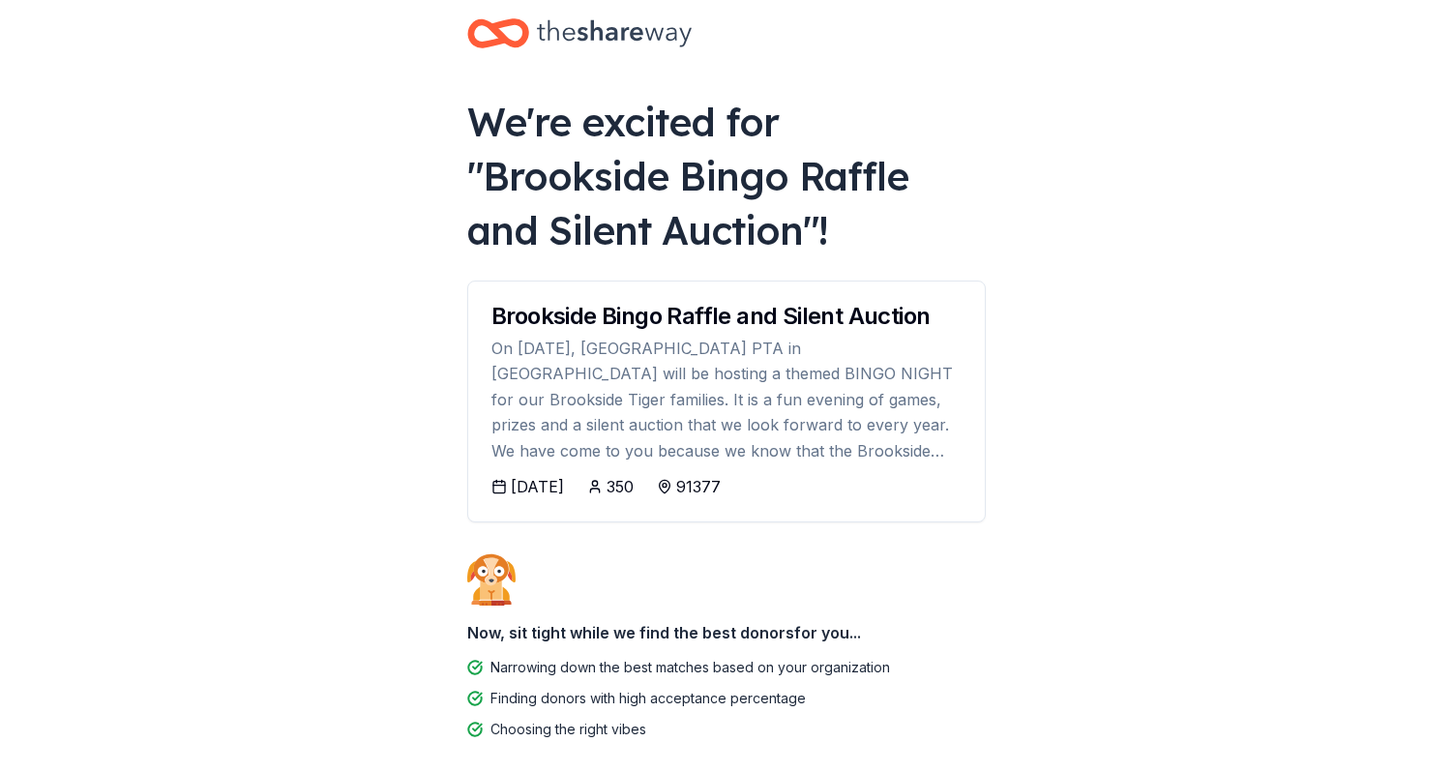
scroll to position [125, 0]
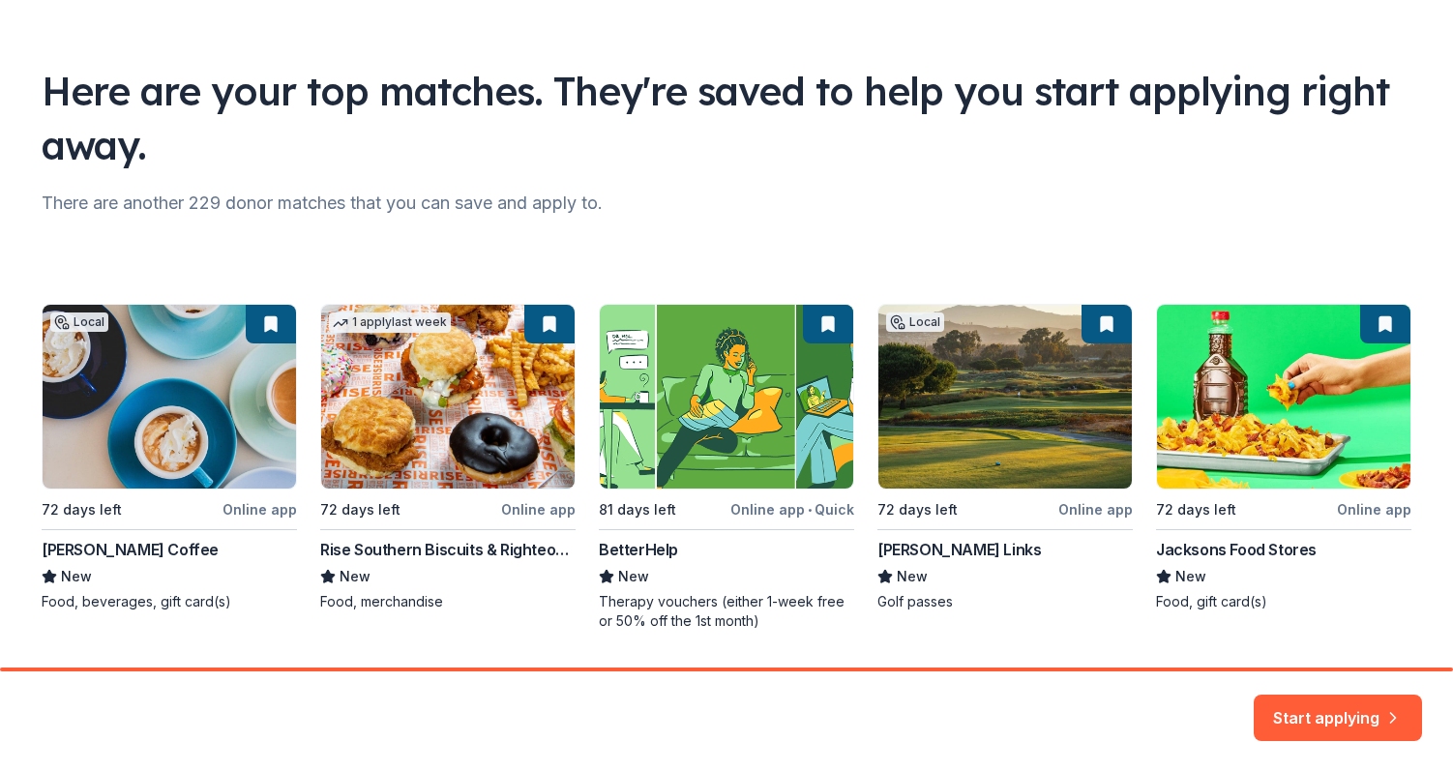
scroll to position [146, 0]
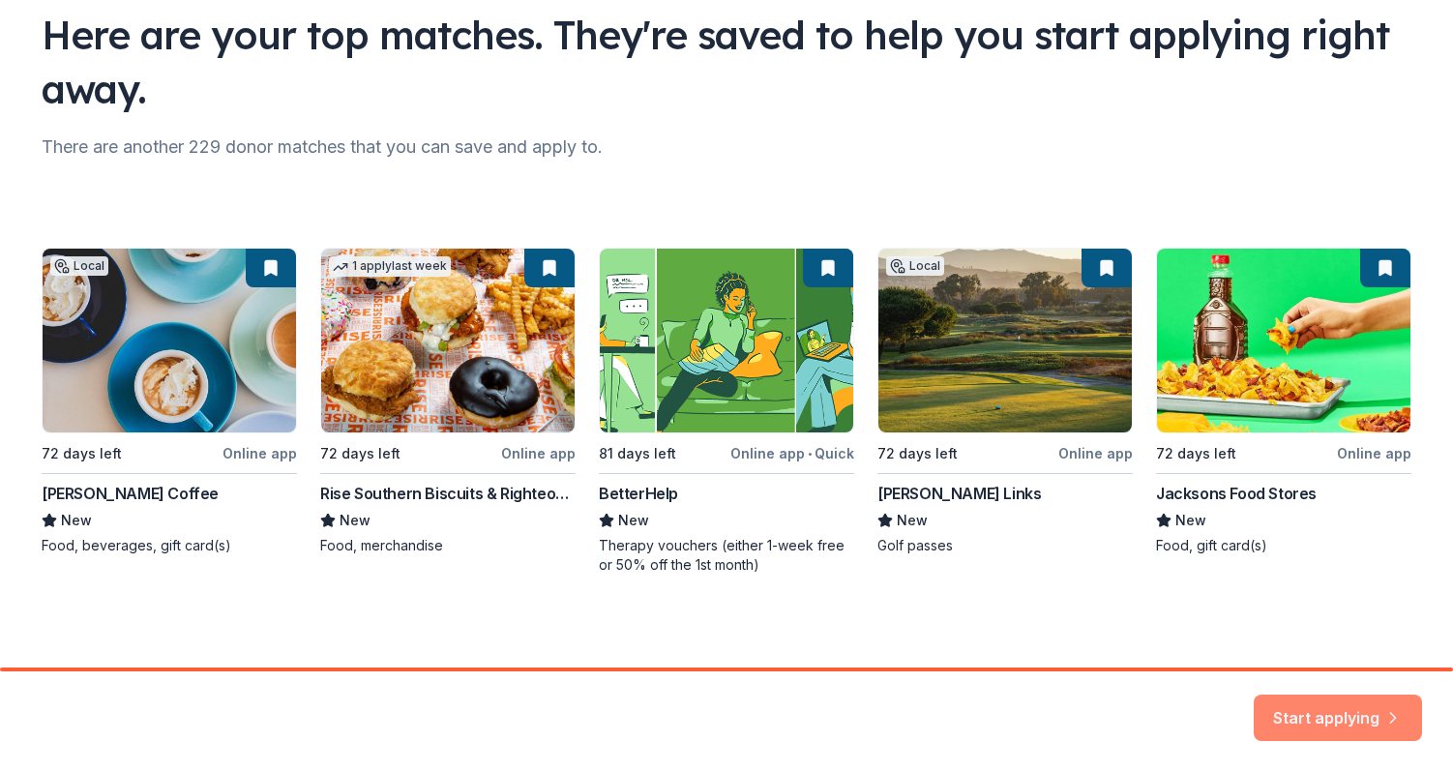
click at [1320, 725] on button "Start applying" at bounding box center [1338, 707] width 168 height 46
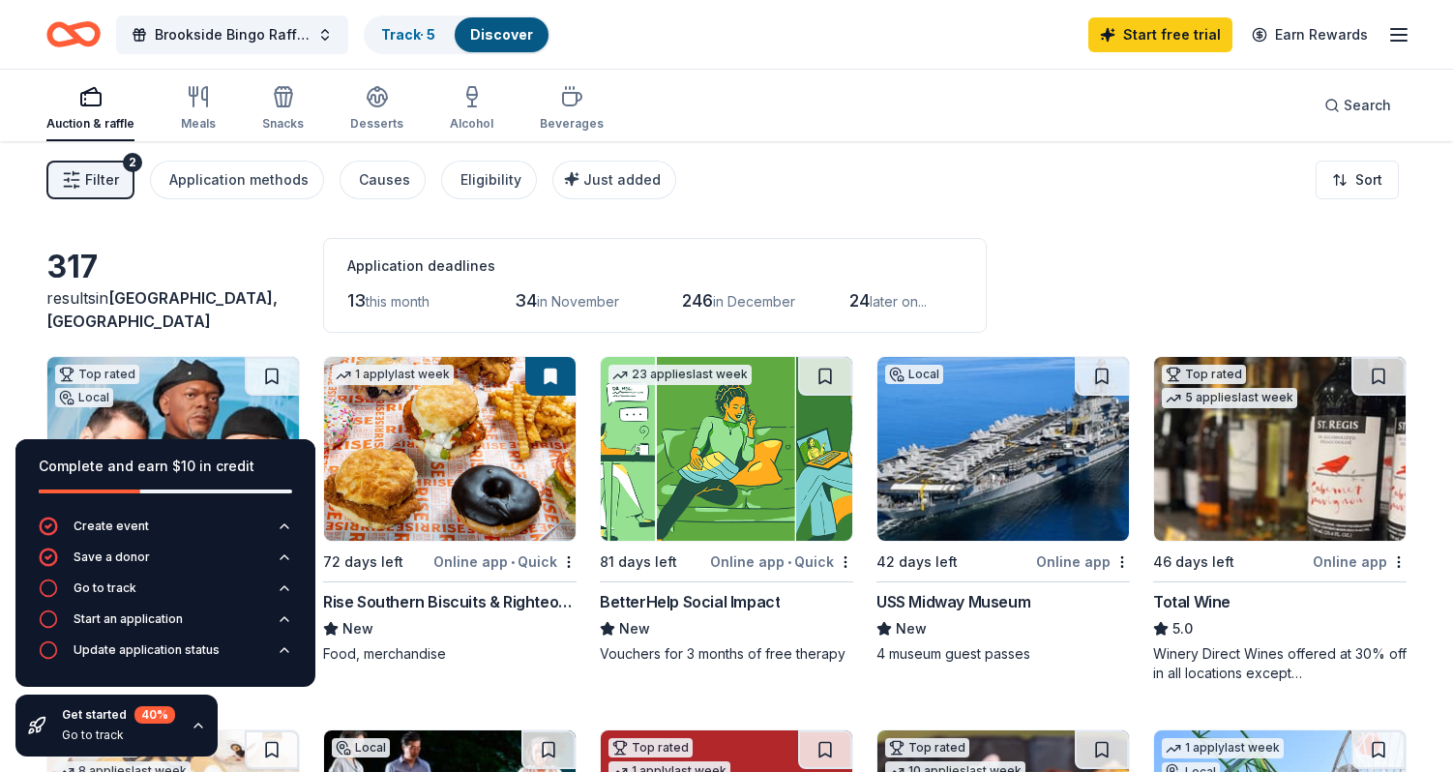
click at [1401, 33] on icon "button" at bounding box center [1398, 34] width 23 height 23
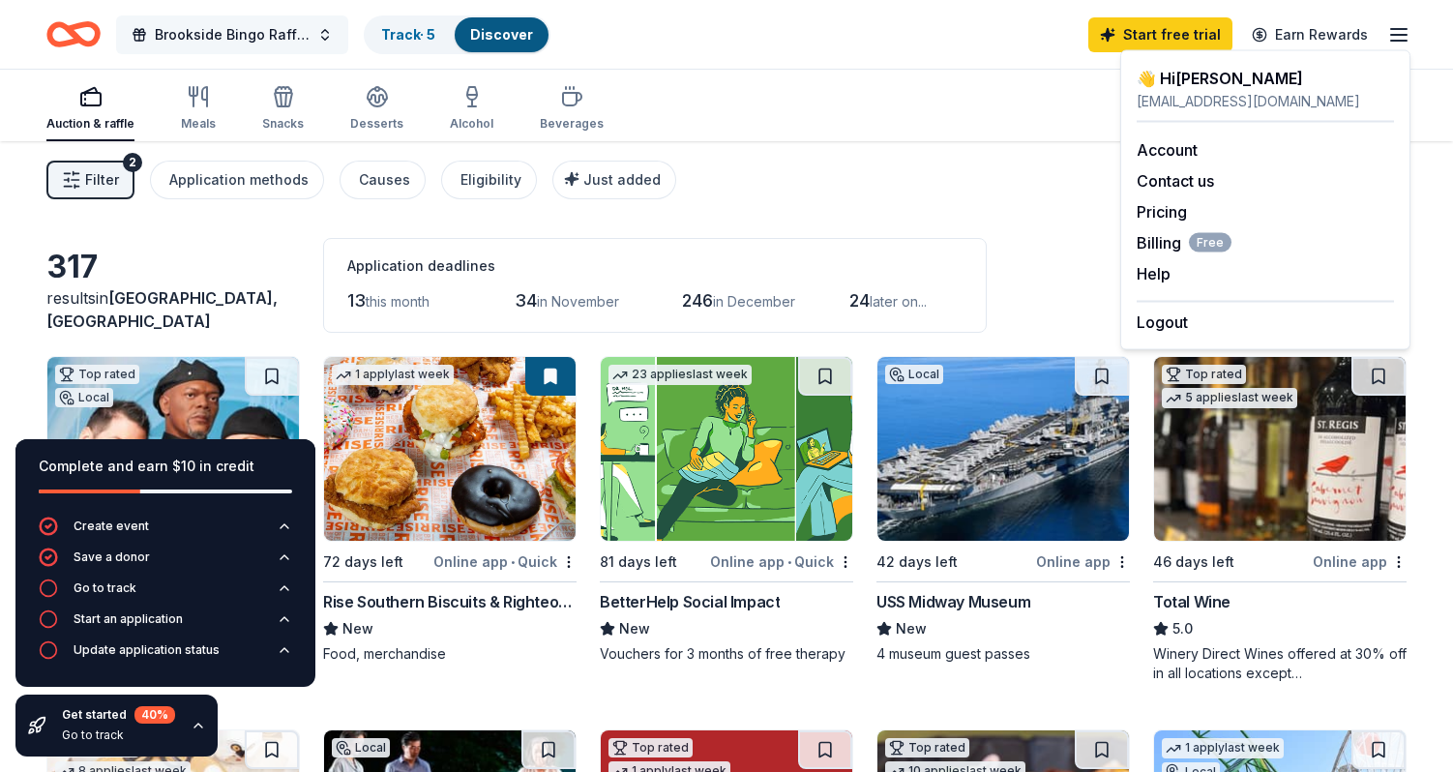
click at [213, 38] on span "Brookside Bingo Raffle and Silent Auction" at bounding box center [232, 34] width 155 height 23
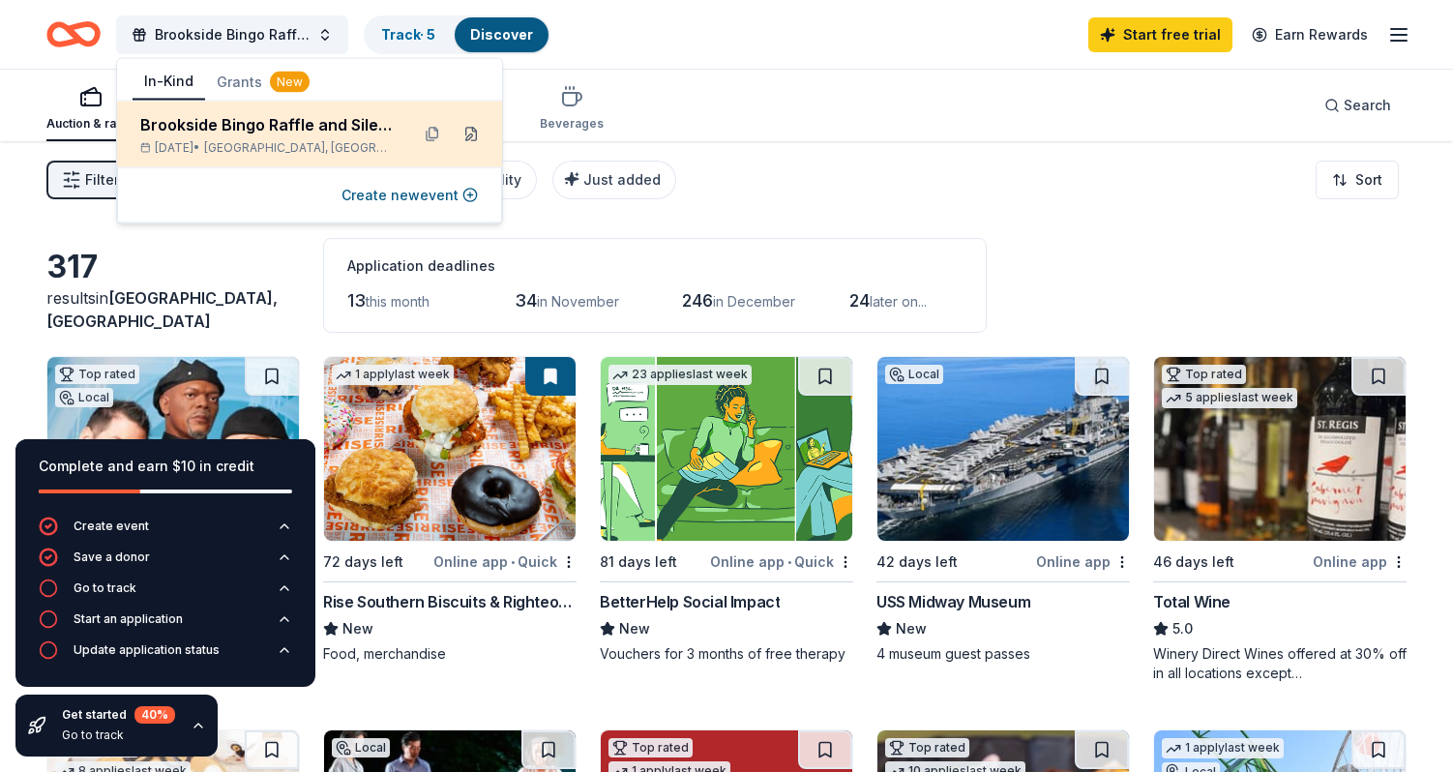
click at [466, 140] on button at bounding box center [471, 134] width 31 height 31
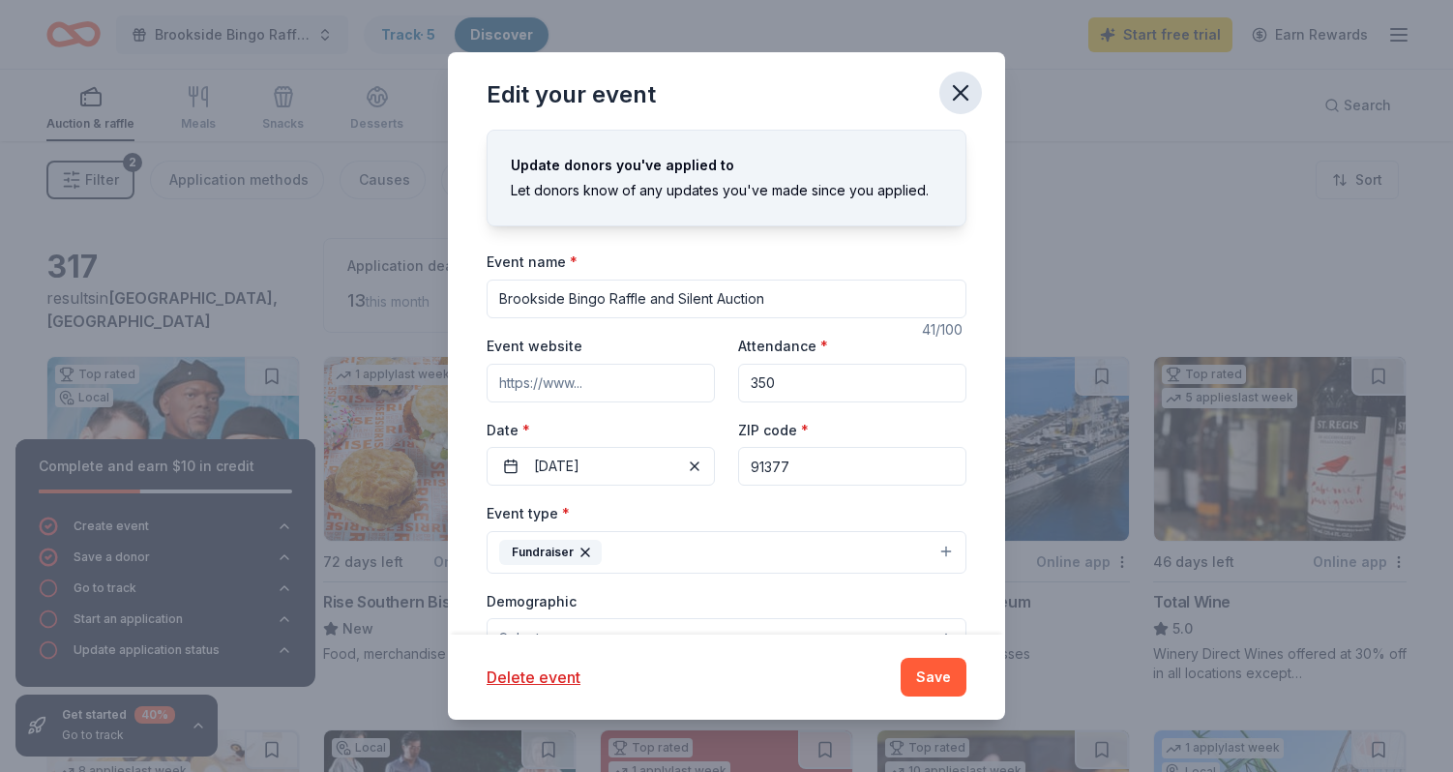
click at [964, 88] on icon "button" at bounding box center [961, 93] width 14 height 14
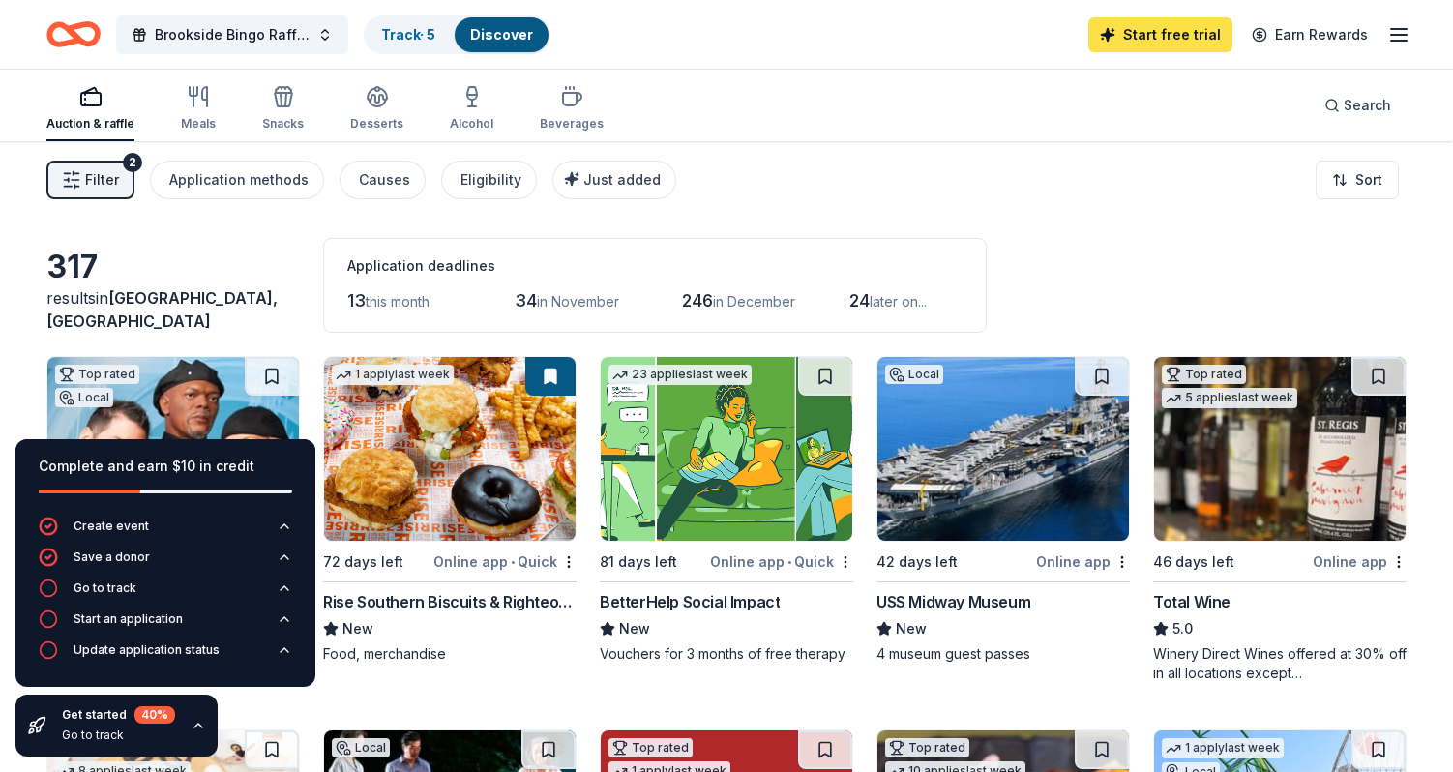
click at [1163, 39] on link "Start free trial" at bounding box center [1160, 34] width 144 height 35
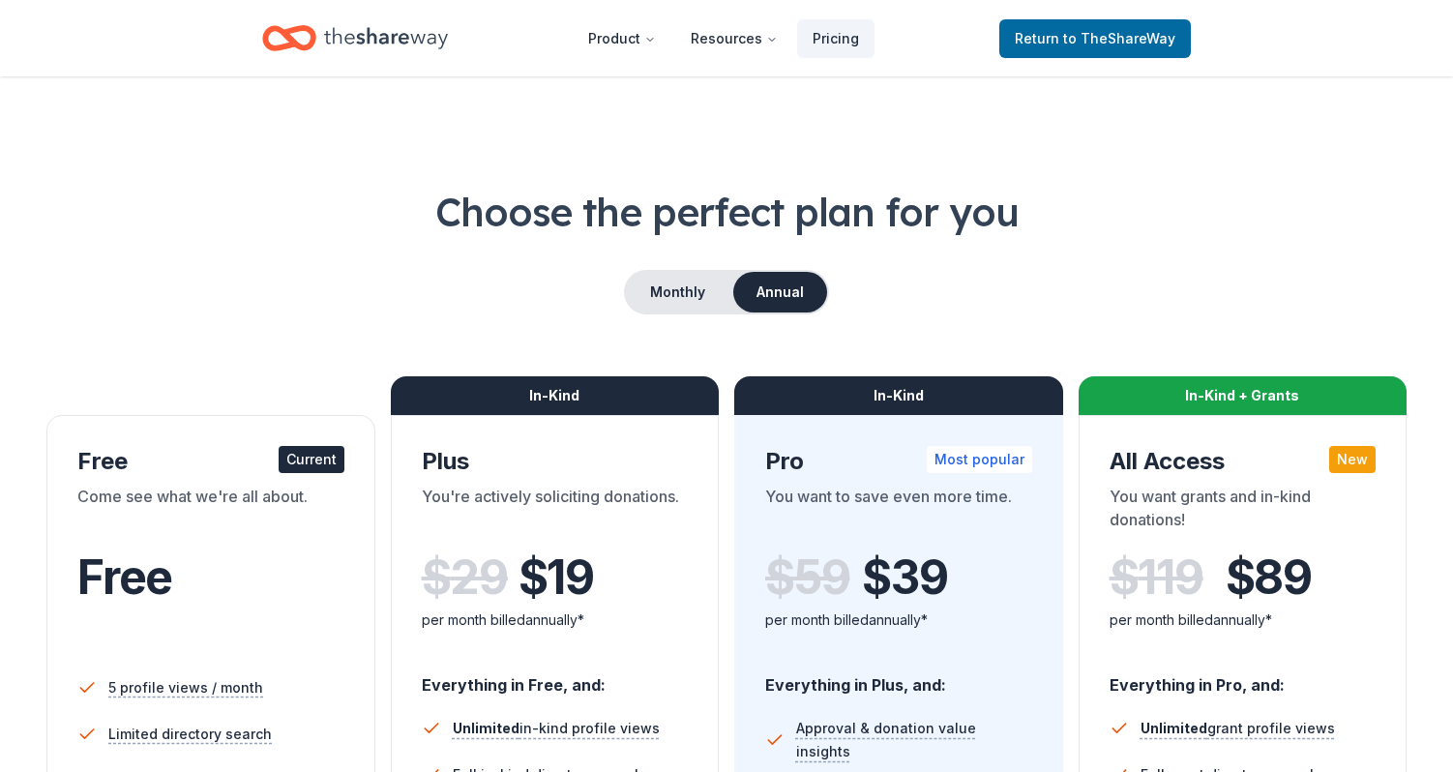
click at [665, 290] on button "Monthly" at bounding box center [678, 292] width 104 height 41
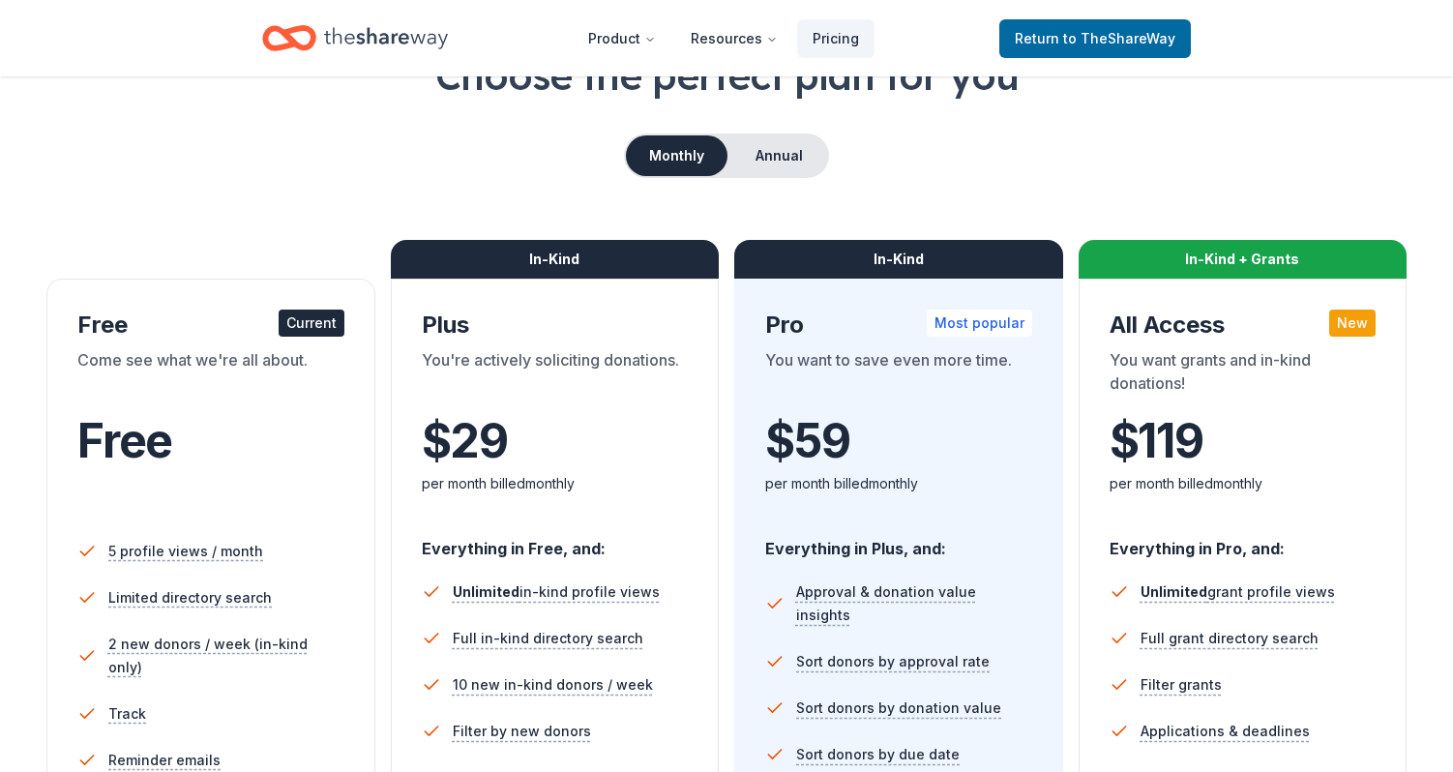
scroll to position [145, 0]
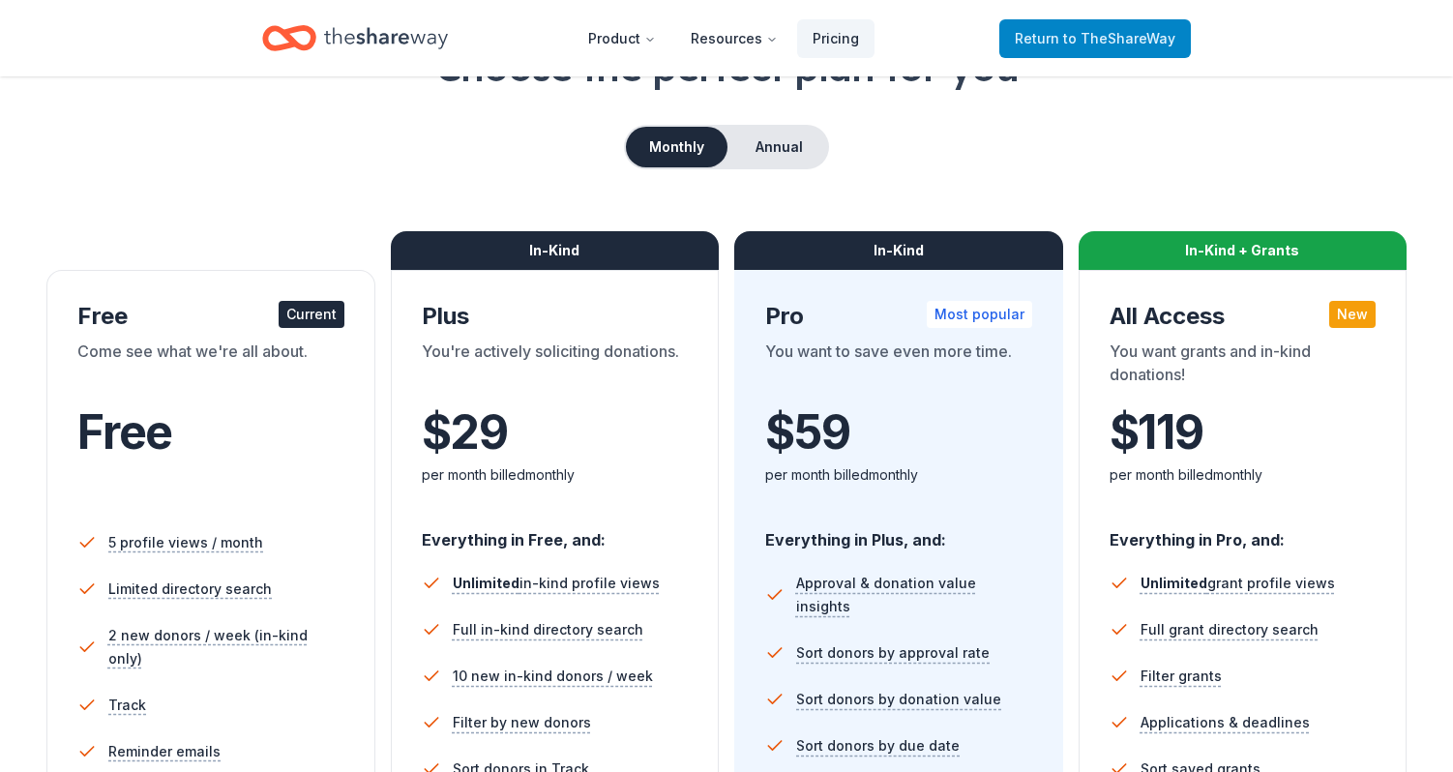
click at [1106, 40] on span "to TheShareWay" at bounding box center [1119, 38] width 112 height 16
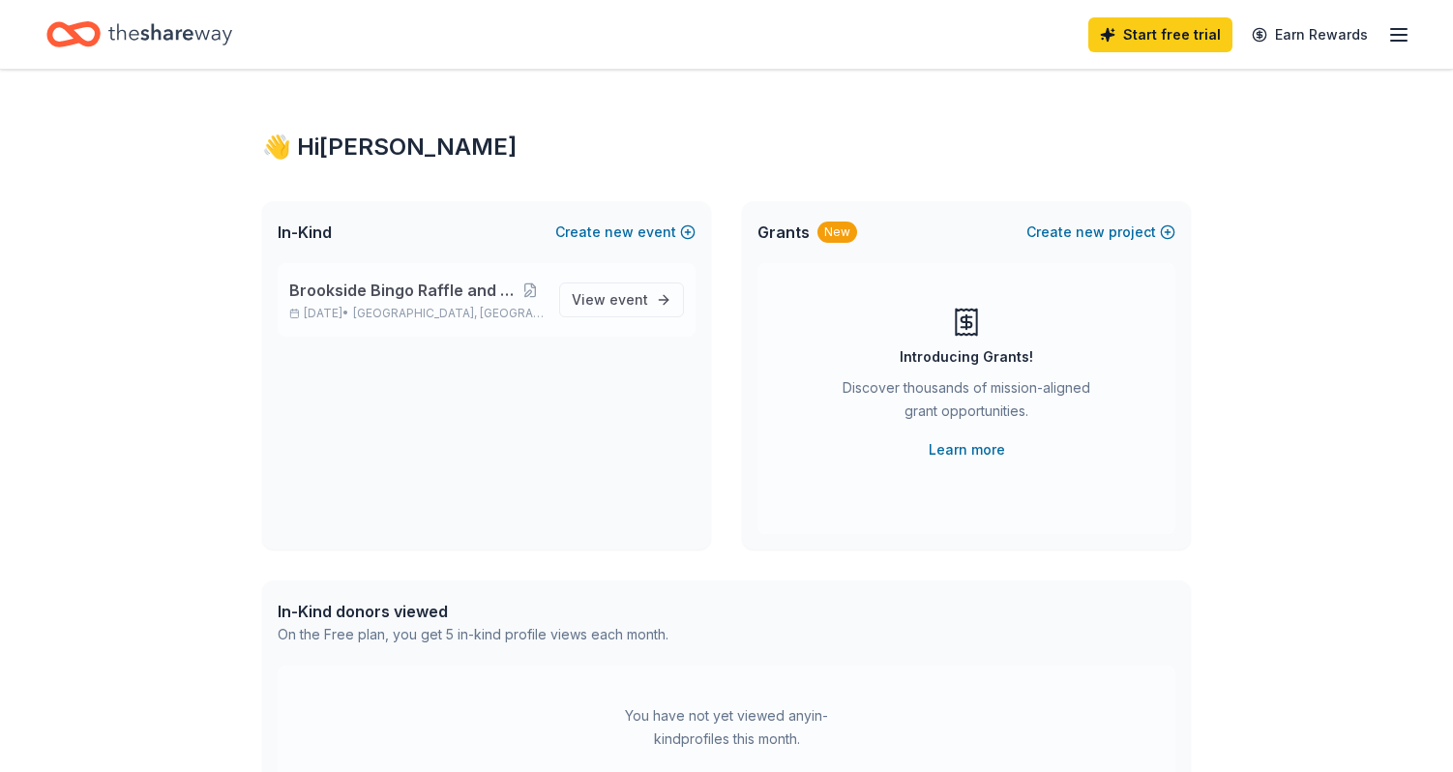
click at [448, 297] on span "Brookside Bingo Raffle and Silent Auction" at bounding box center [402, 290] width 226 height 23
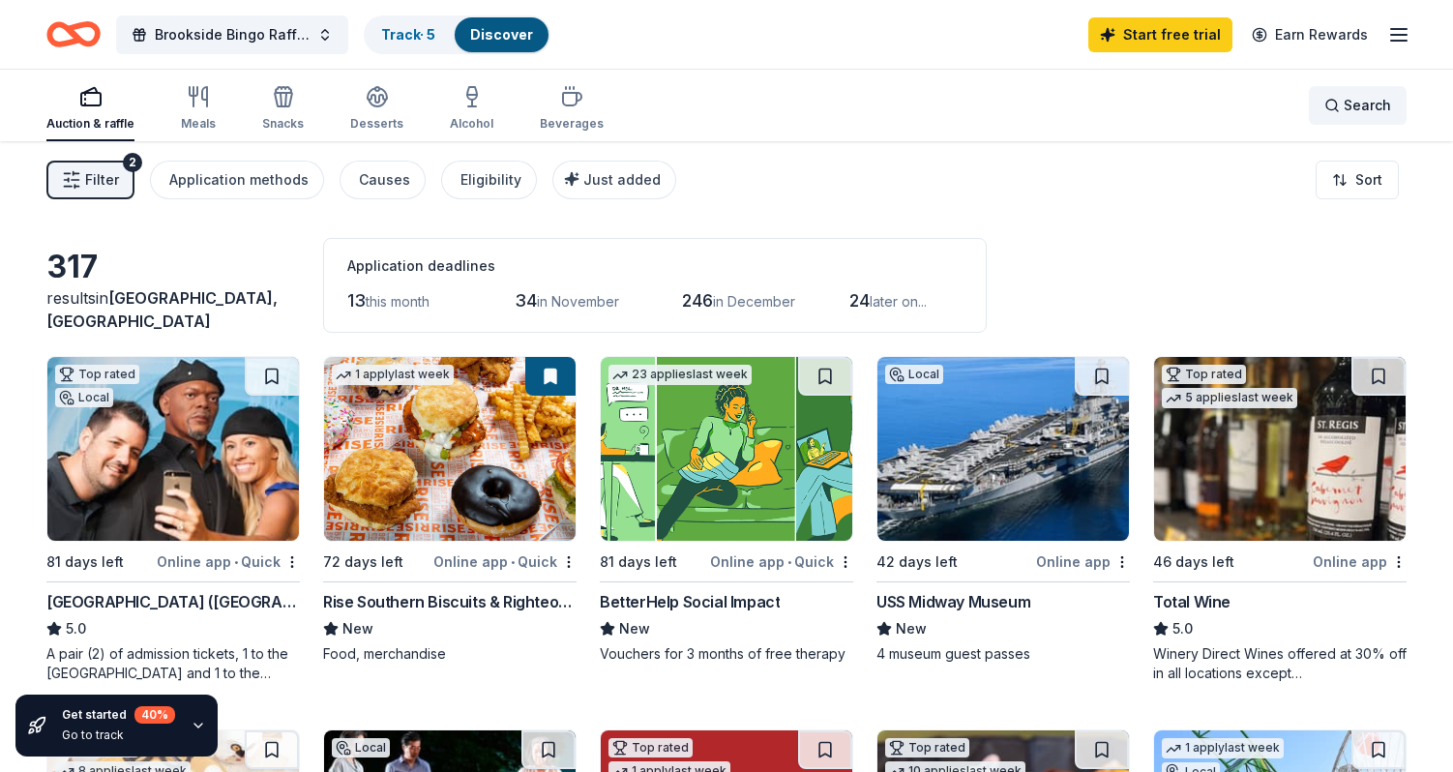
click at [1337, 108] on div "Search" at bounding box center [1357, 105] width 67 height 23
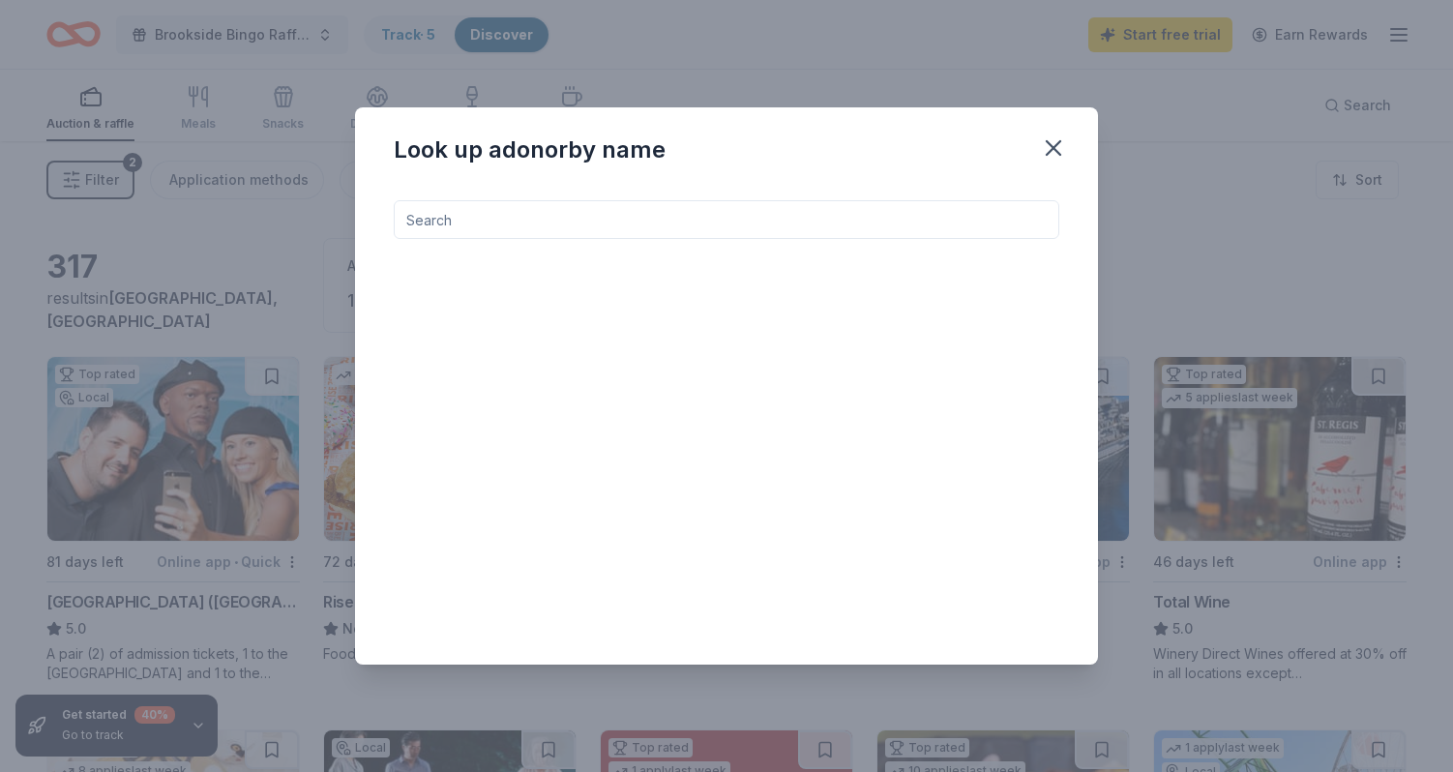
click at [561, 238] on input at bounding box center [727, 219] width 666 height 39
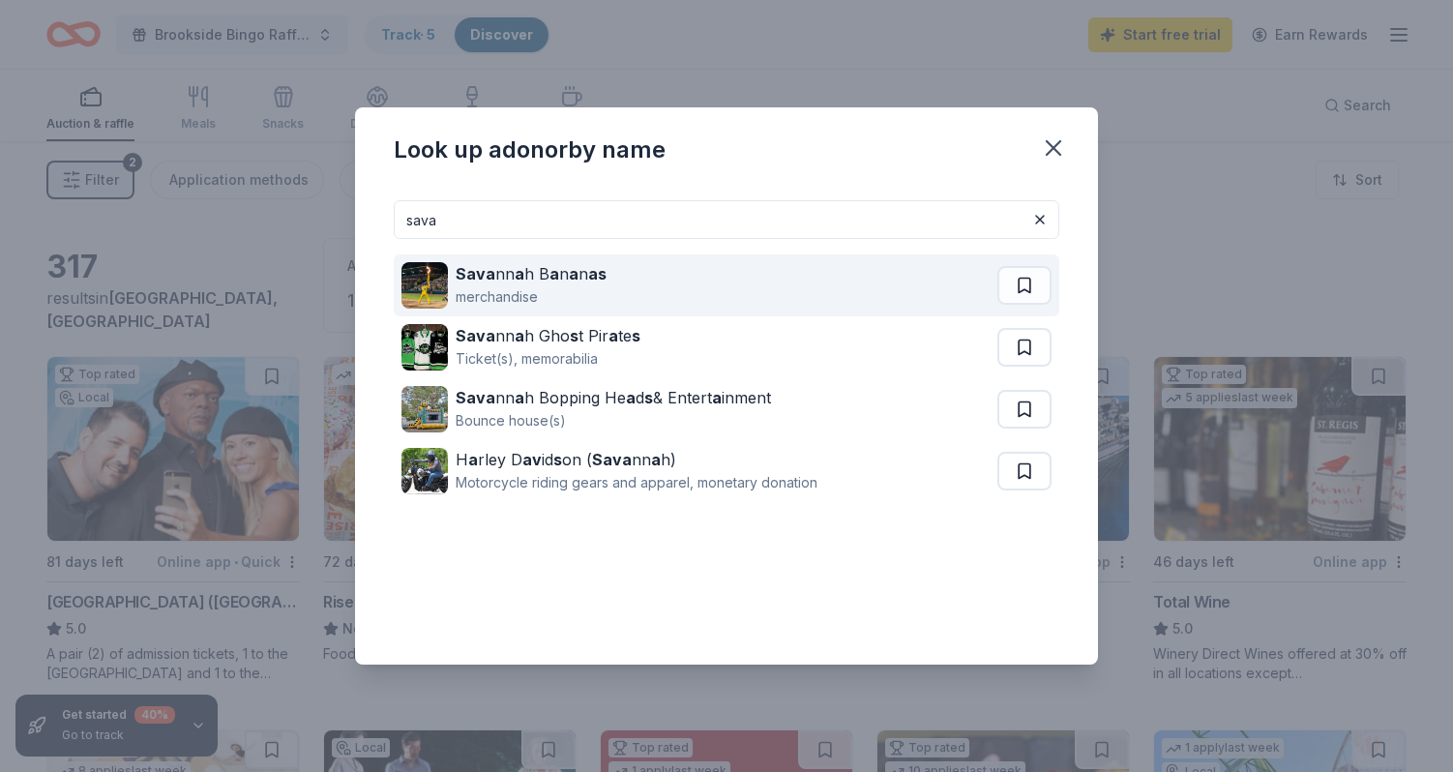
type input "sava"
click at [487, 291] on div "merchandise" at bounding box center [531, 296] width 151 height 23
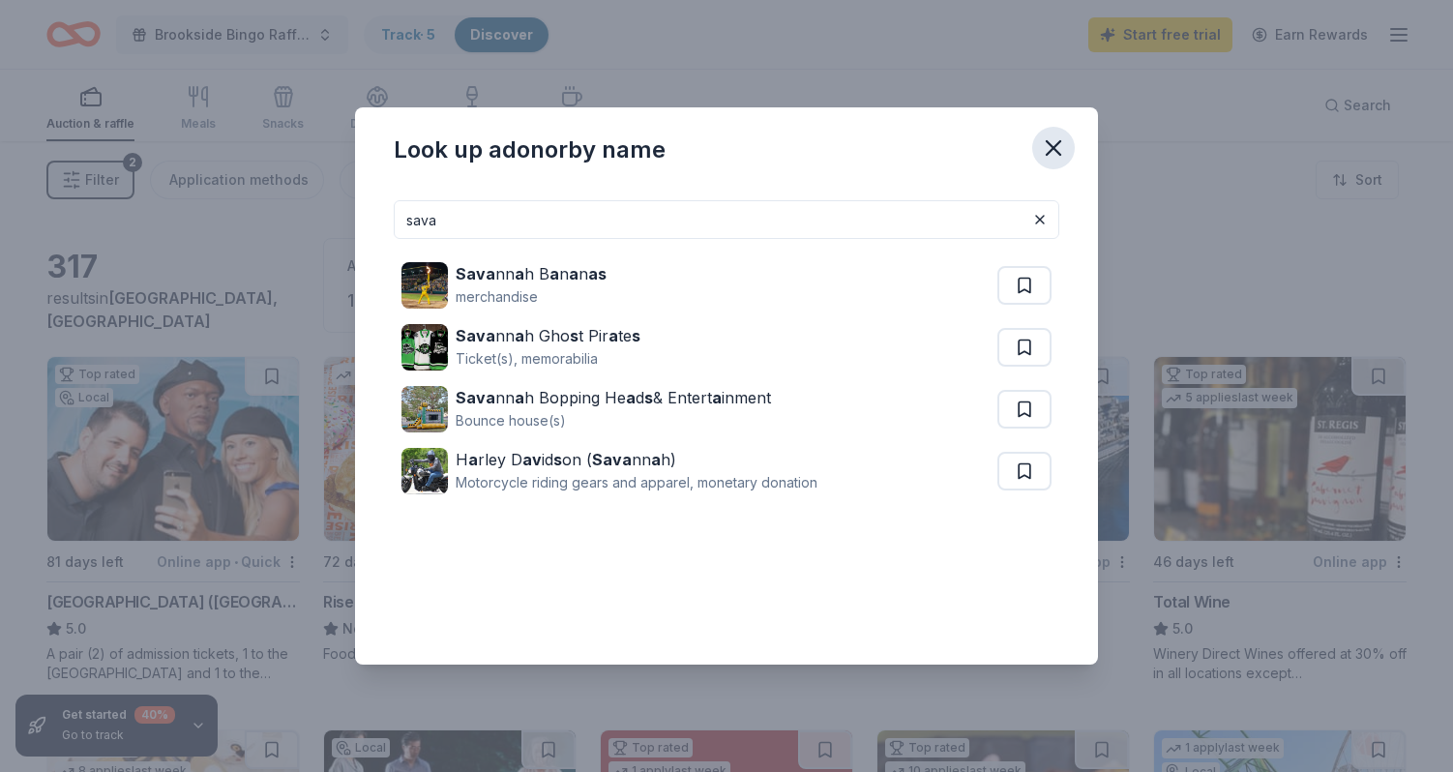
click at [1051, 148] on icon "button" at bounding box center [1053, 147] width 27 height 27
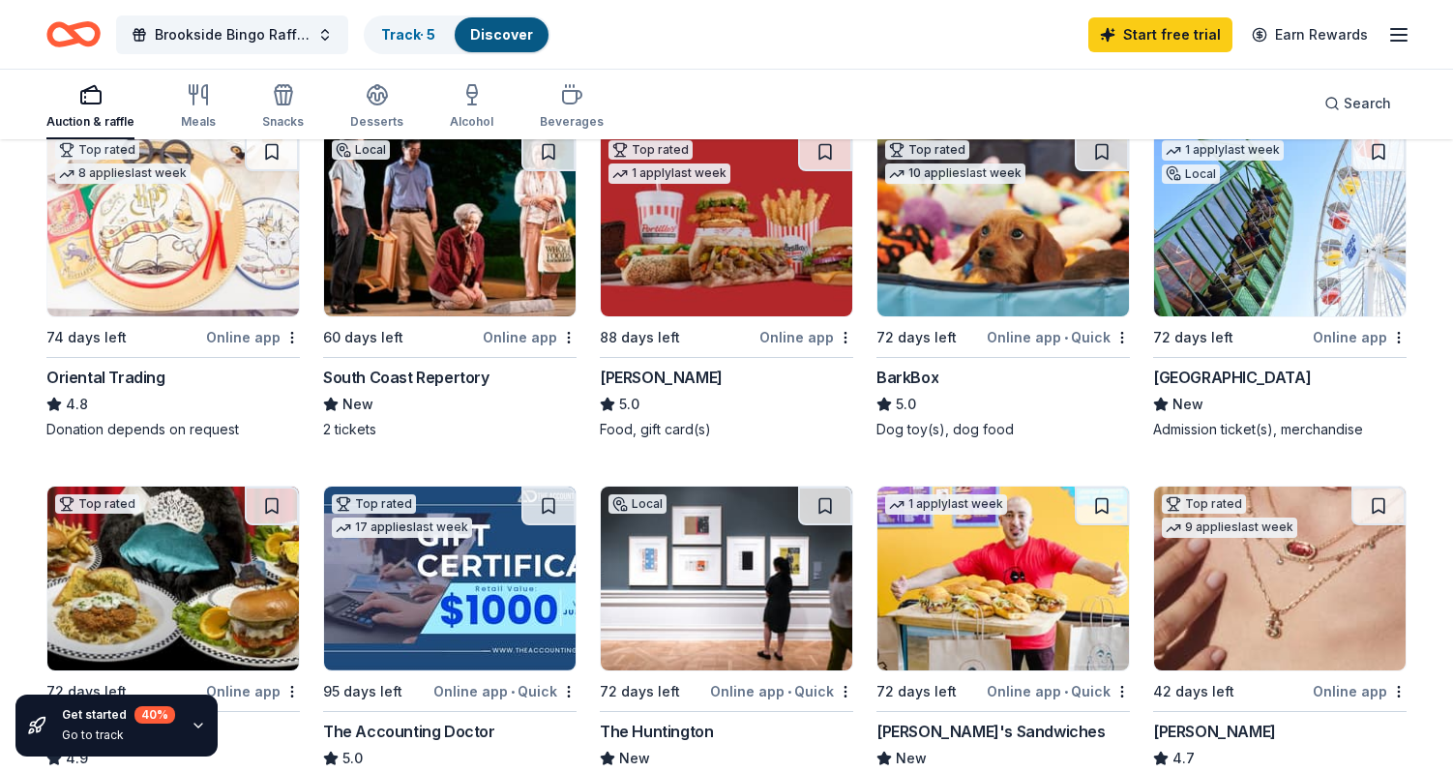
scroll to position [607, 0]
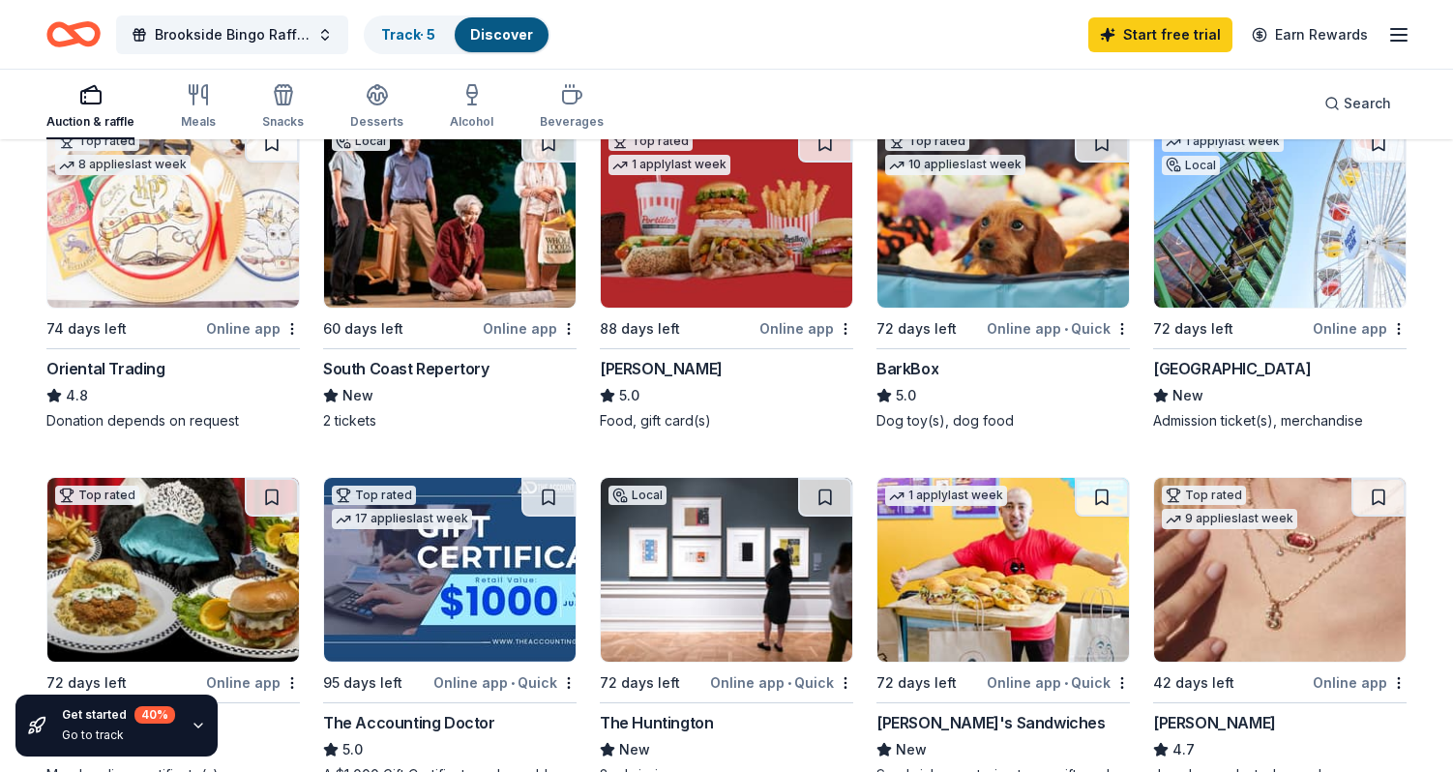
click at [905, 373] on div "BarkBox" at bounding box center [907, 368] width 62 height 23
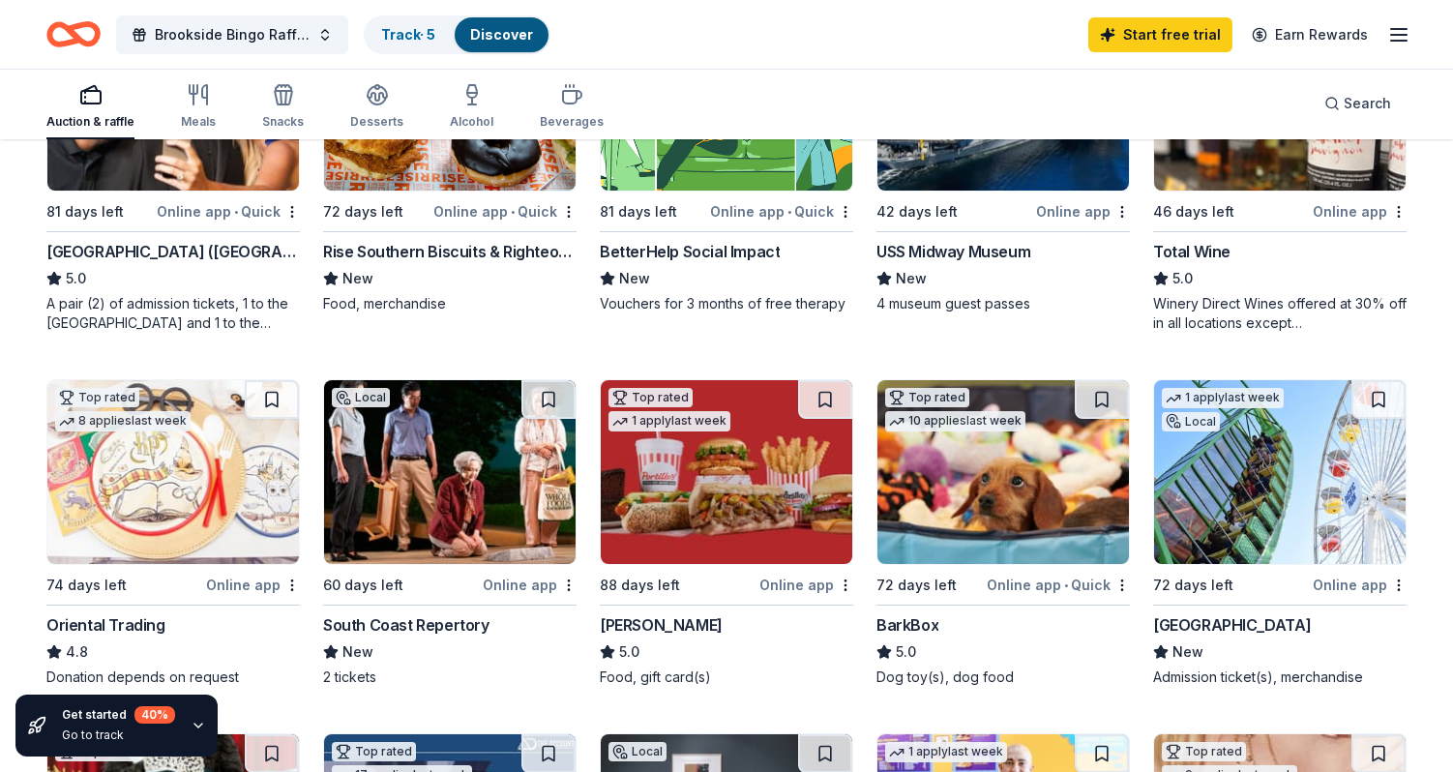
scroll to position [0, 0]
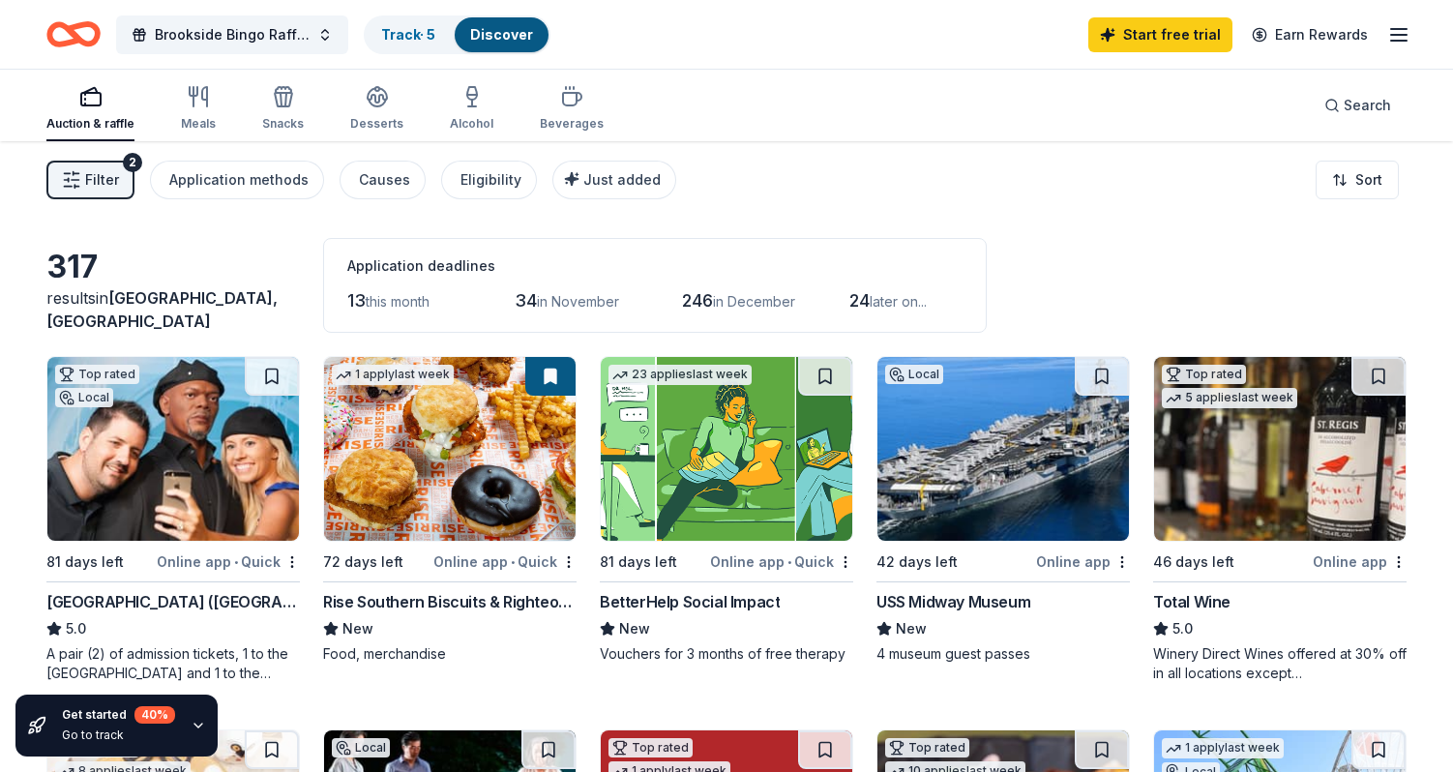
click at [105, 169] on span "Filter" at bounding box center [102, 179] width 34 height 23
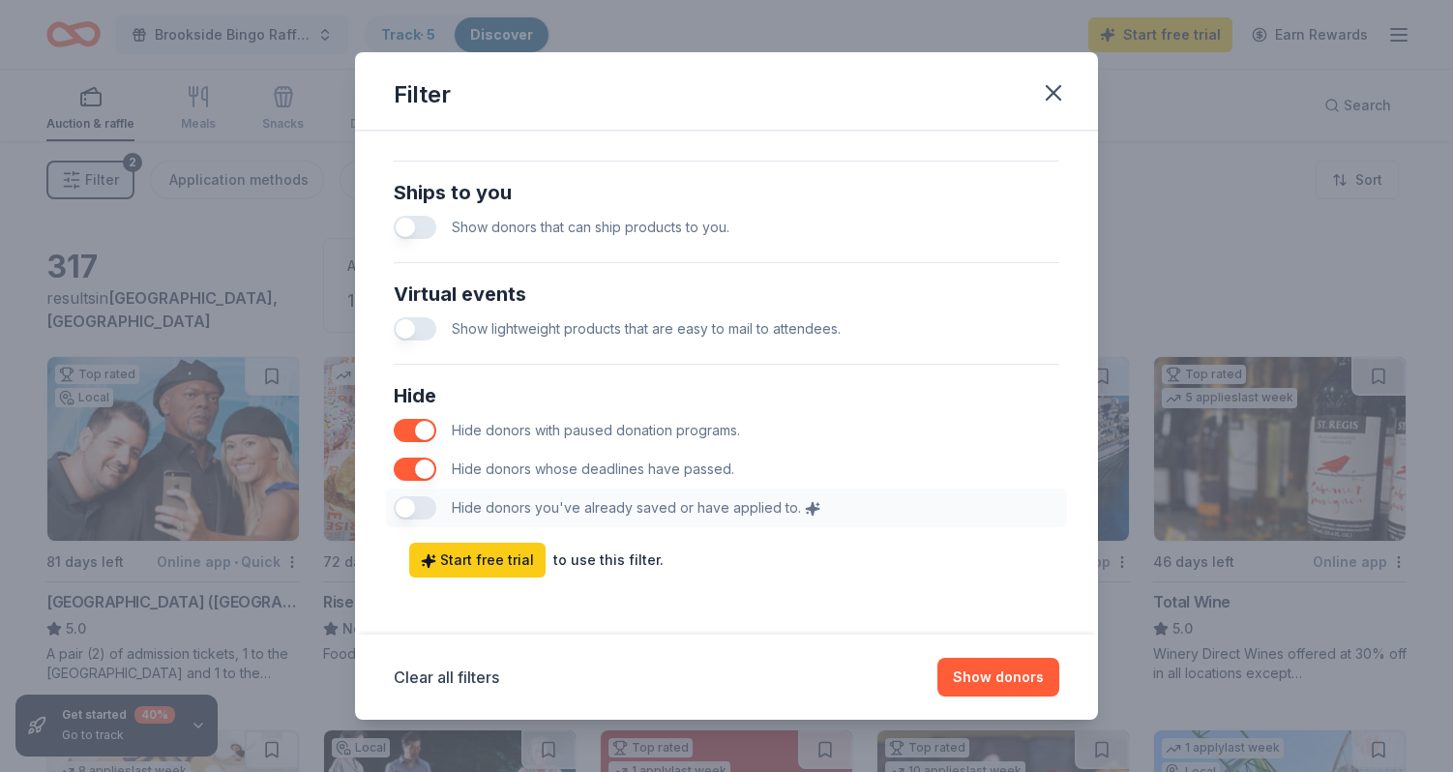
scroll to position [903, 0]
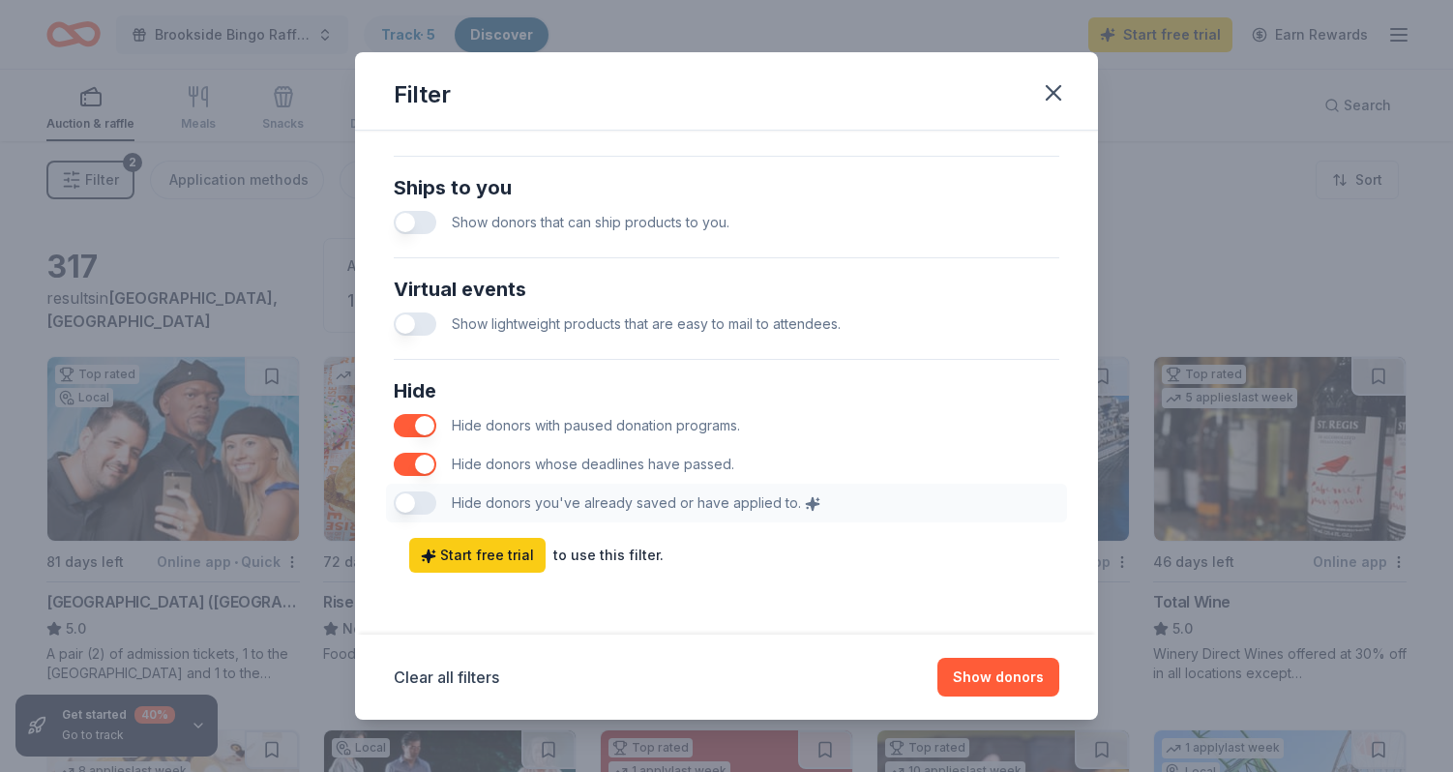
click at [424, 460] on button "button" at bounding box center [415, 464] width 43 height 23
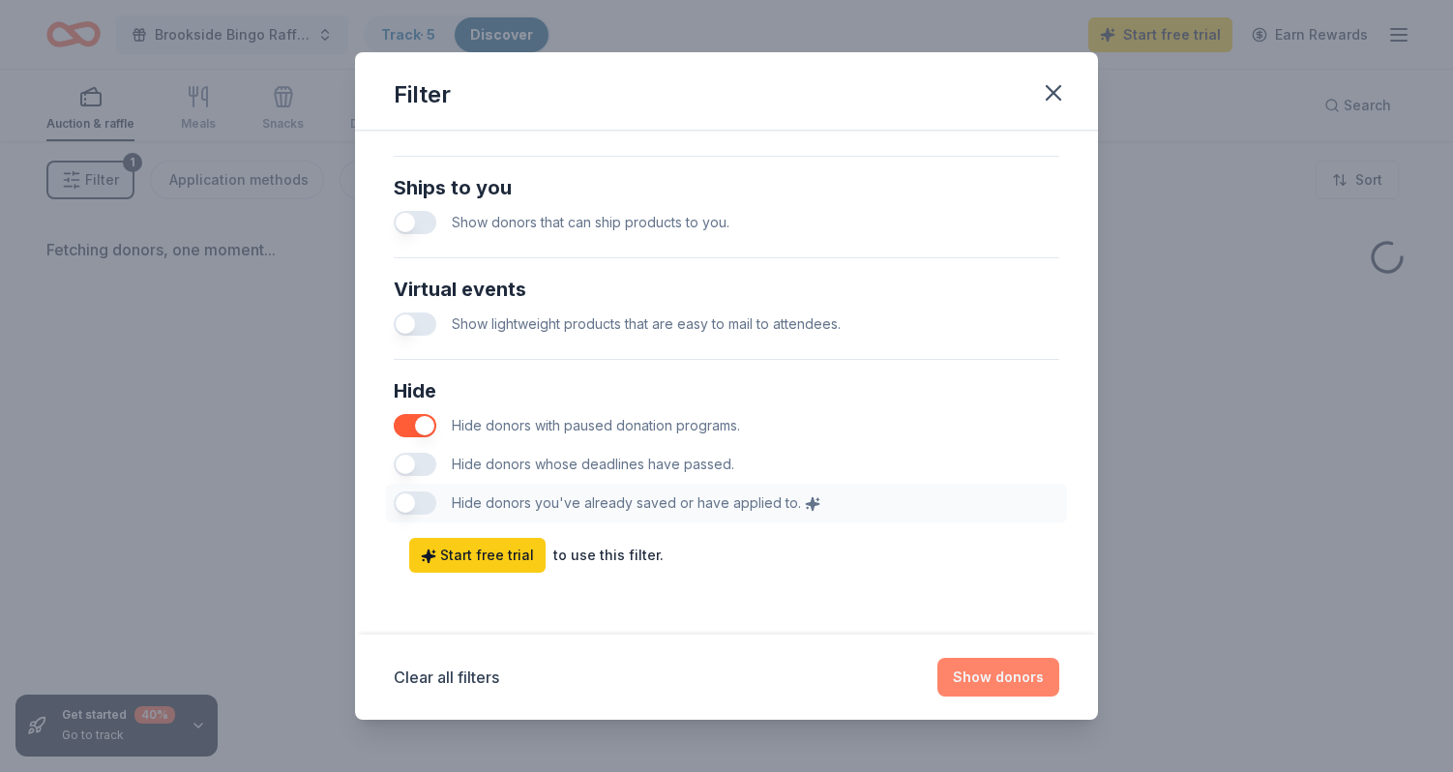
click at [1004, 681] on button "Show donors" at bounding box center [998, 677] width 122 height 39
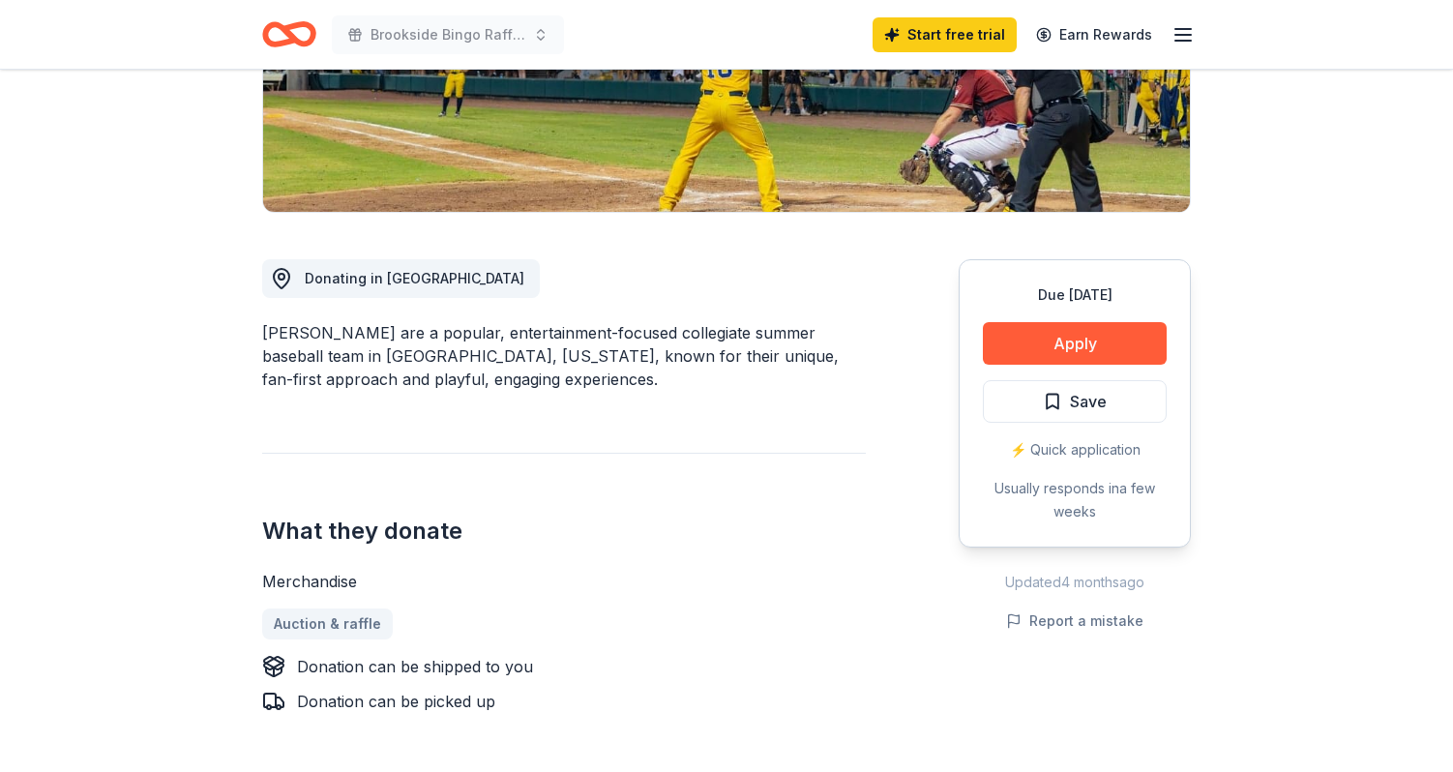
scroll to position [377, 0]
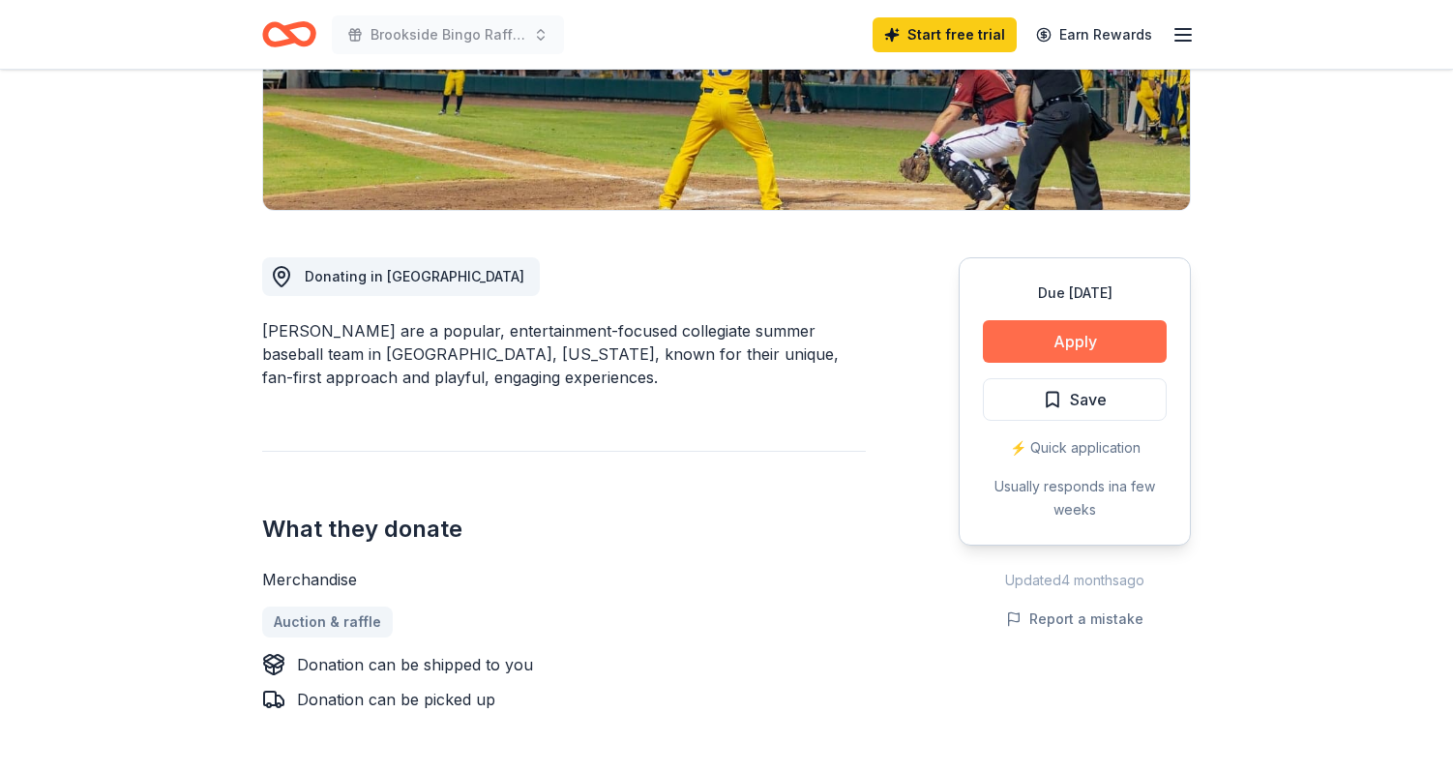
click at [1072, 356] on button "Apply" at bounding box center [1075, 341] width 184 height 43
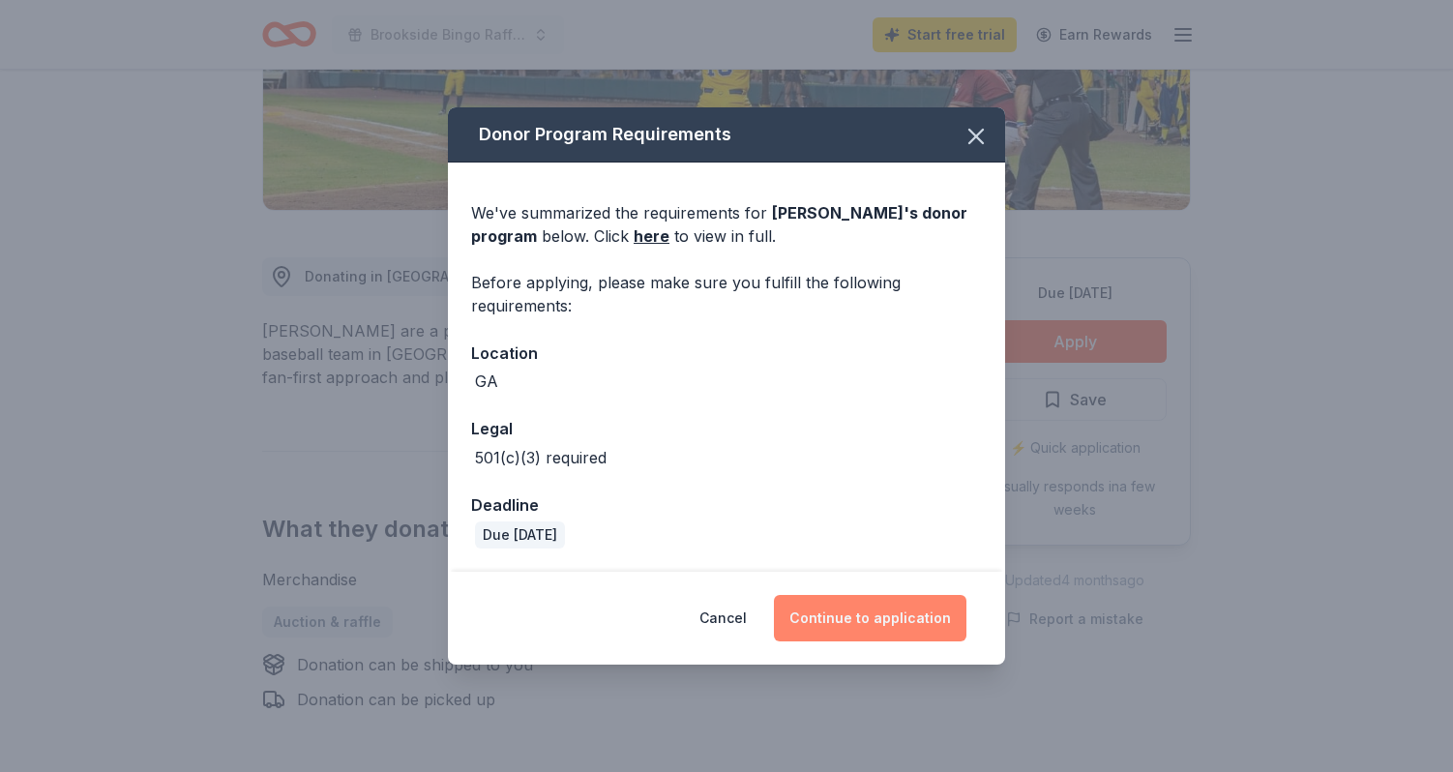
click at [825, 617] on button "Continue to application" at bounding box center [870, 618] width 193 height 46
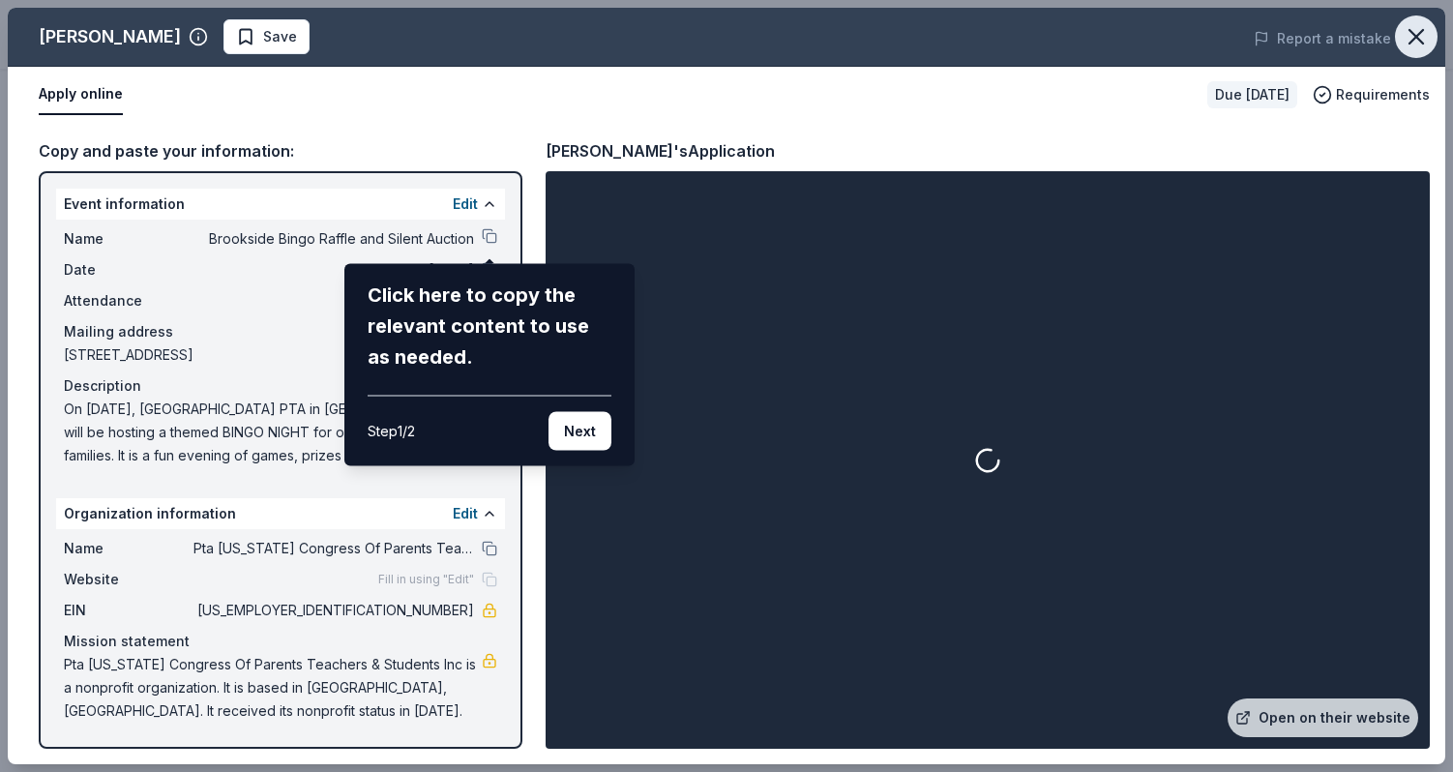
click at [1420, 38] on icon "button" at bounding box center [1416, 36] width 27 height 27
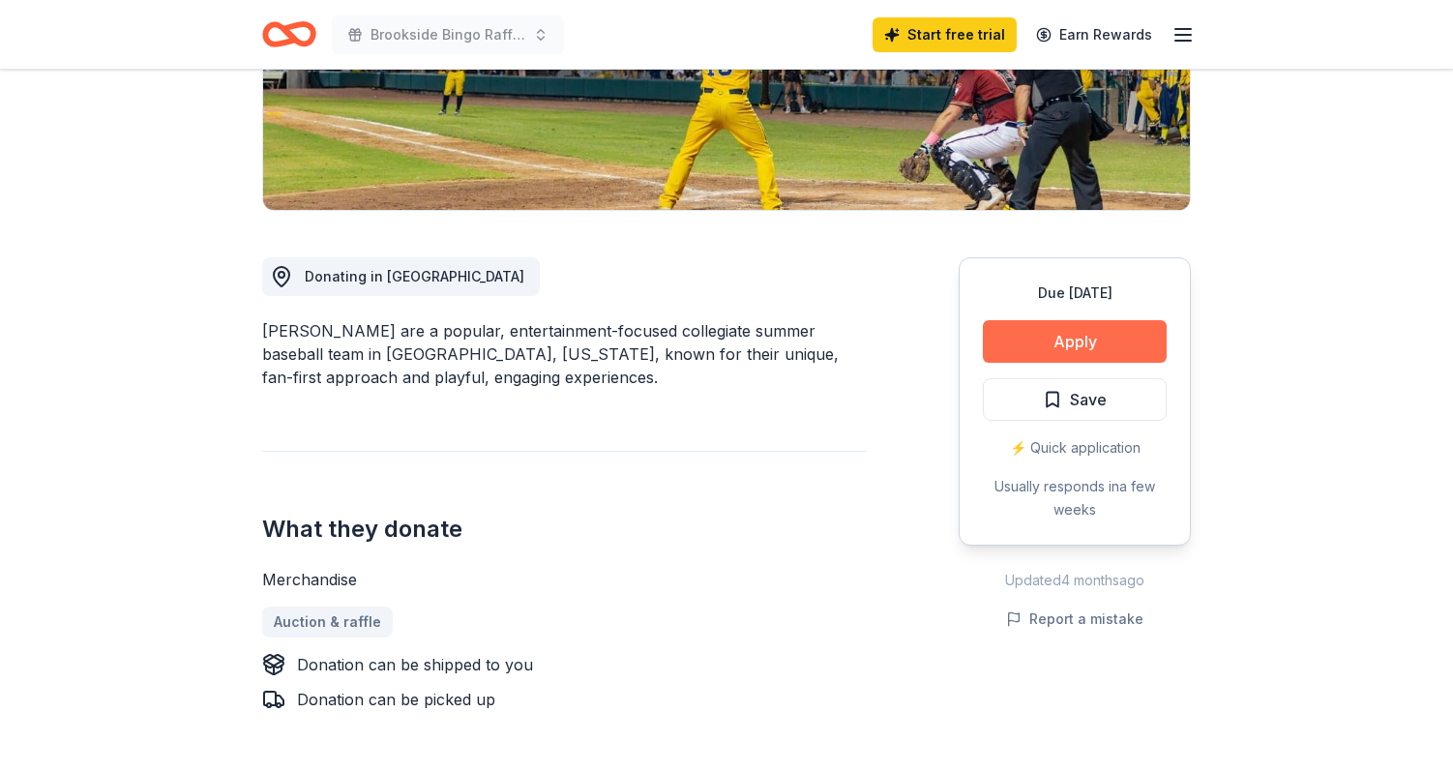
click at [1084, 333] on button "Apply" at bounding box center [1075, 341] width 184 height 43
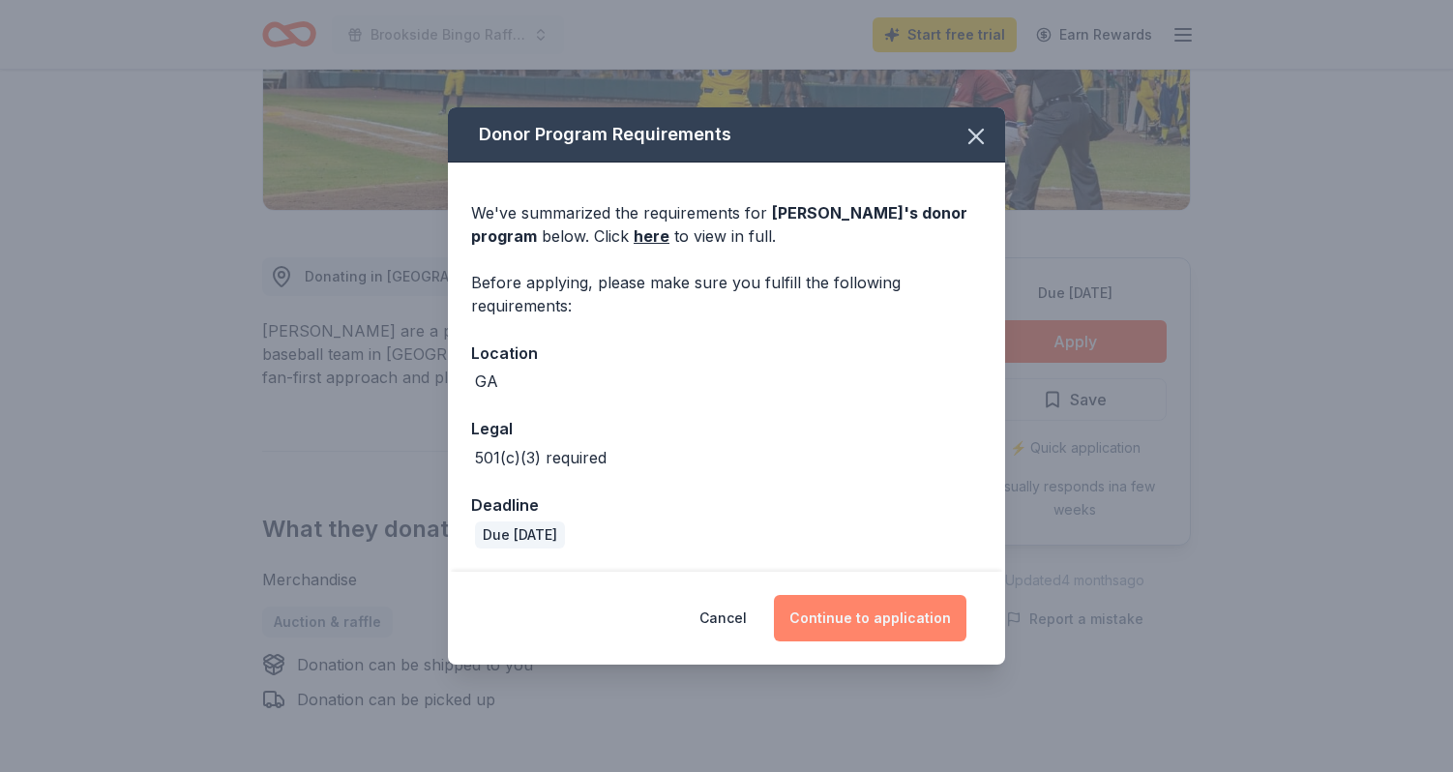
click at [884, 626] on button "Continue to application" at bounding box center [870, 618] width 193 height 46
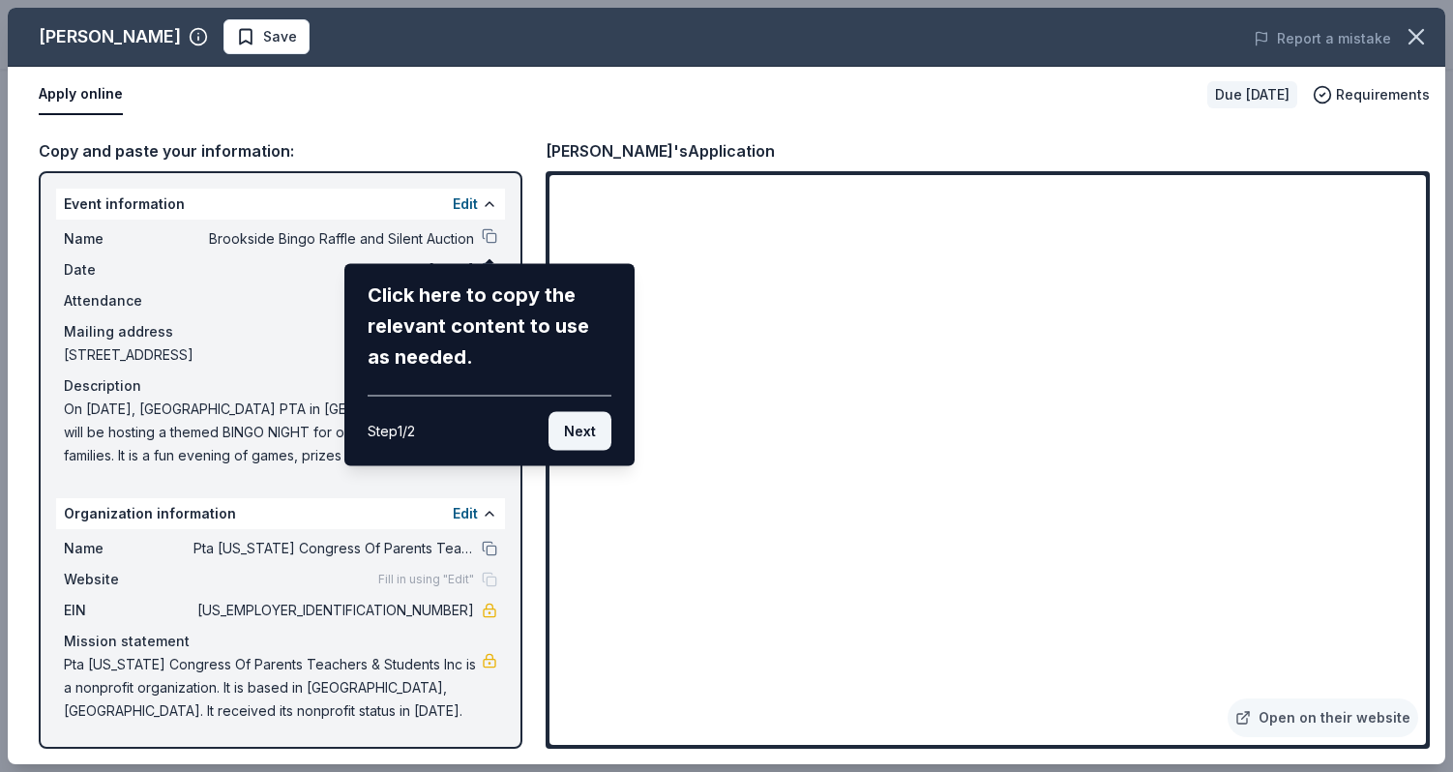
click at [582, 430] on button "Next" at bounding box center [580, 431] width 63 height 39
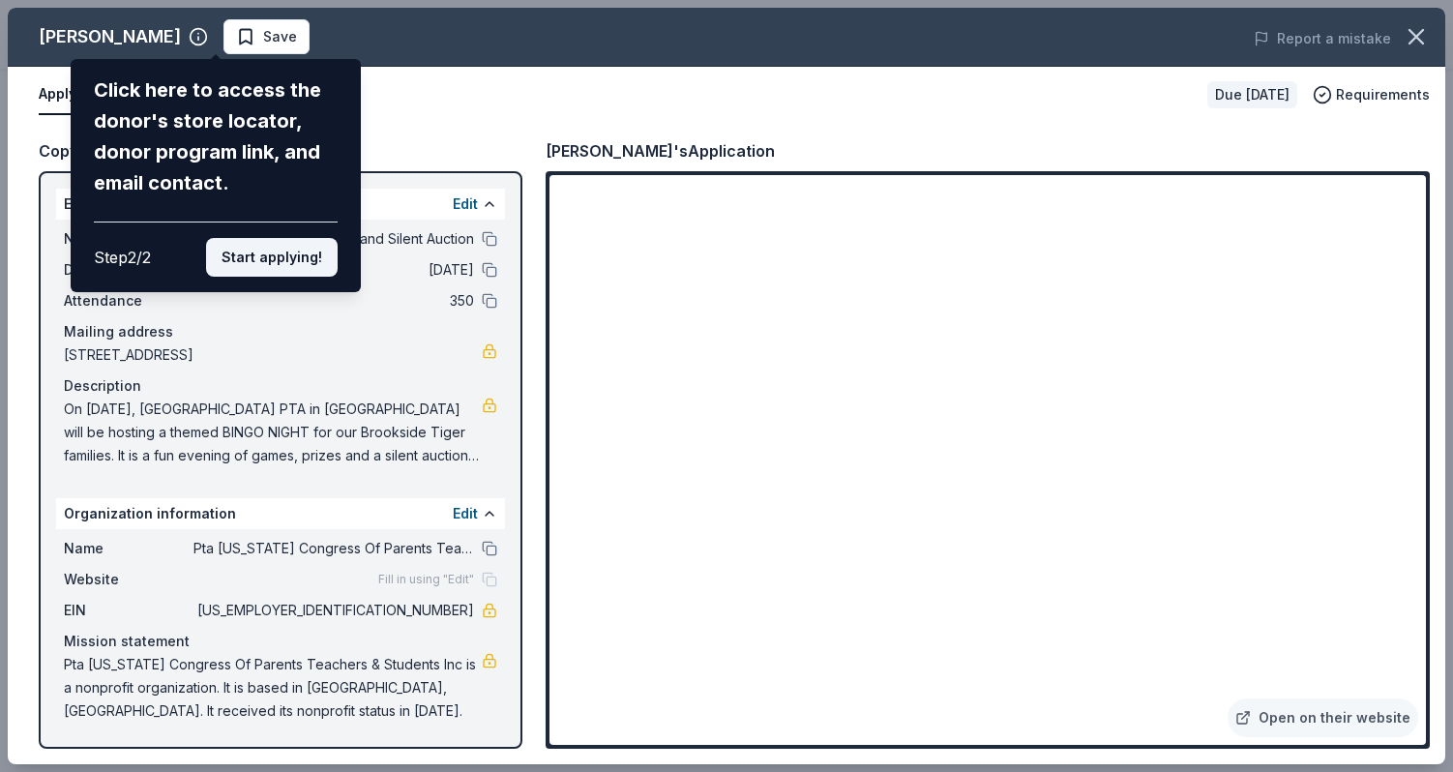
click at [264, 256] on button "Start applying!" at bounding box center [272, 257] width 132 height 39
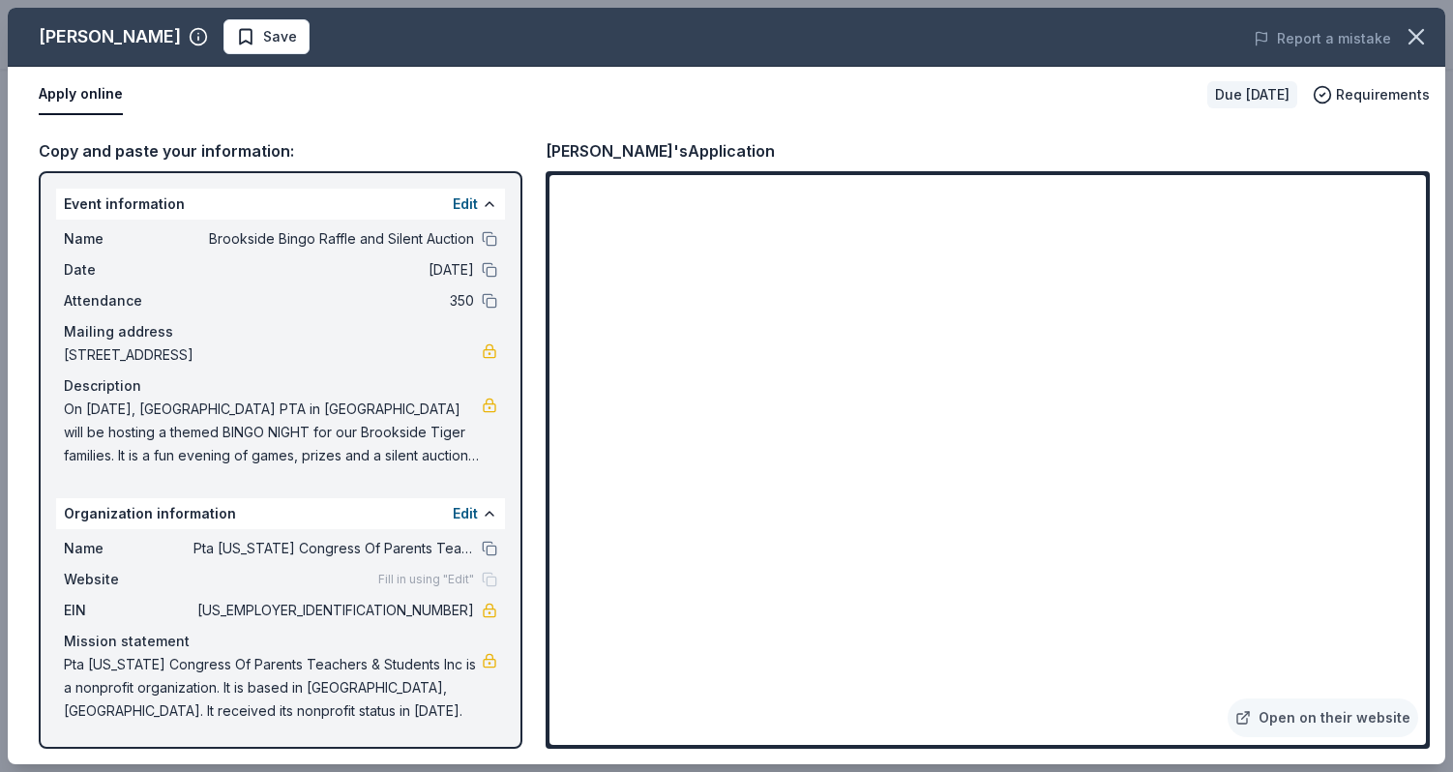
drag, startPoint x: 386, startPoint y: 614, endPoint x: 472, endPoint y: 608, distance: 86.4
click at [472, 608] on span "[US_EMPLOYER_IDENTIFICATION_NUMBER]" at bounding box center [333, 610] width 281 height 23
click at [490, 581] on div "Fill in using "Edit"" at bounding box center [437, 579] width 119 height 15
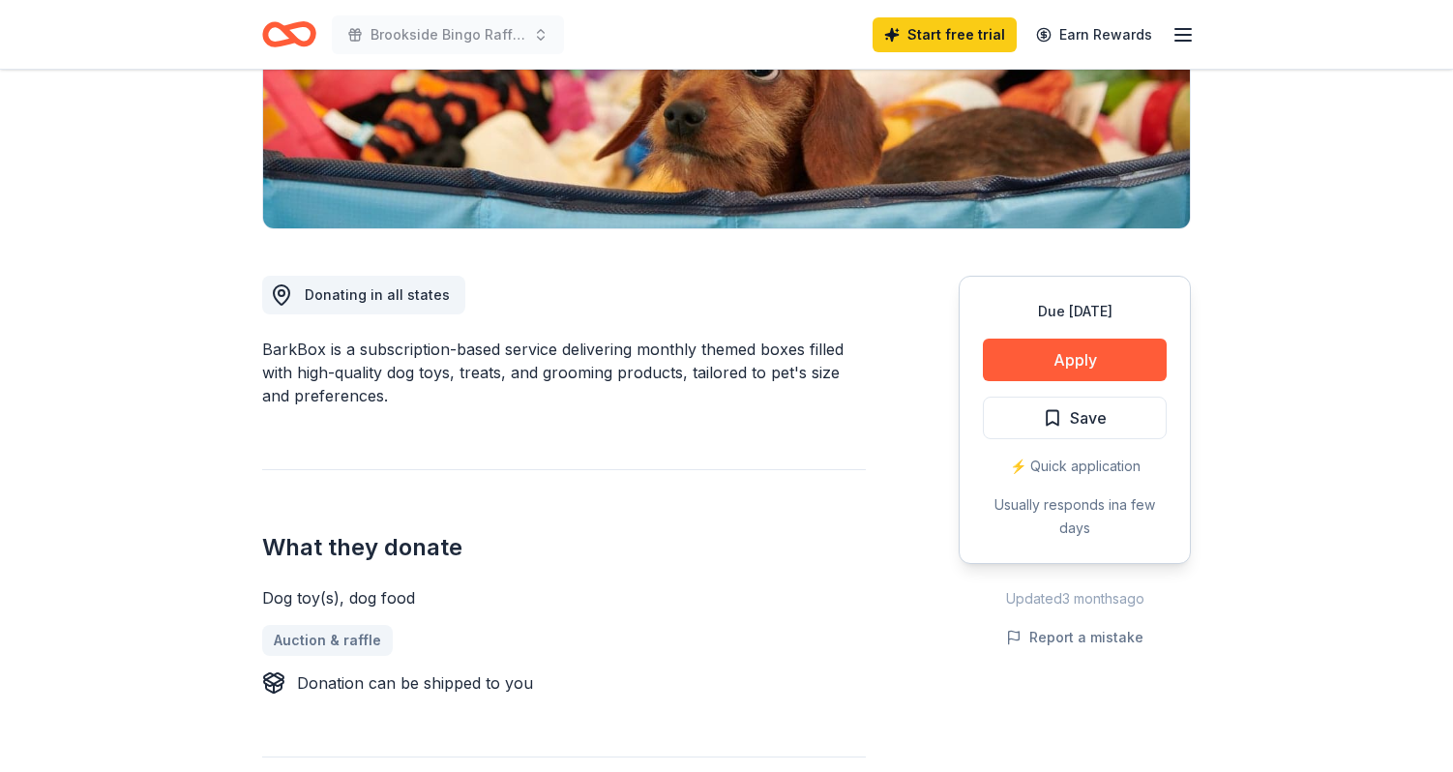
scroll to position [440, 0]
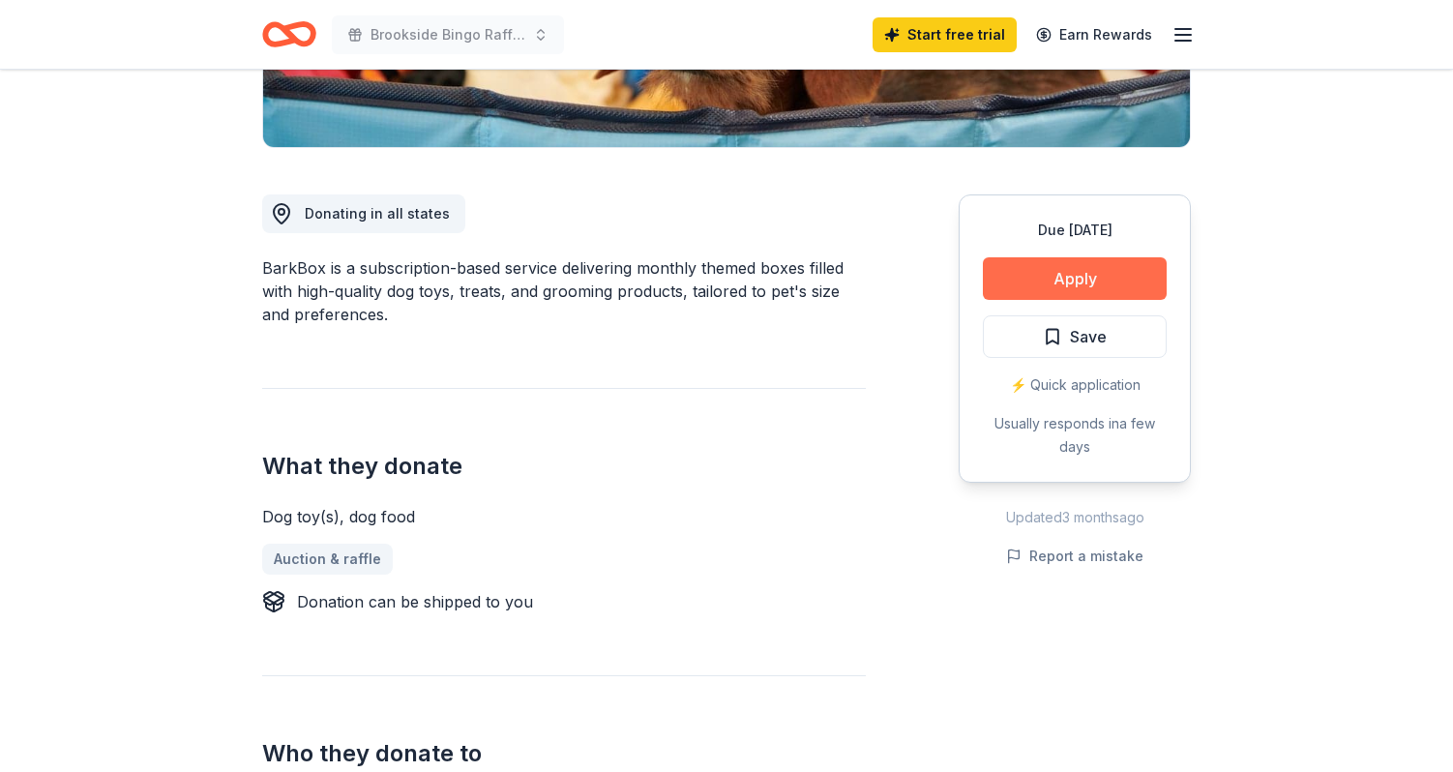
click at [1052, 285] on button "Apply" at bounding box center [1075, 278] width 184 height 43
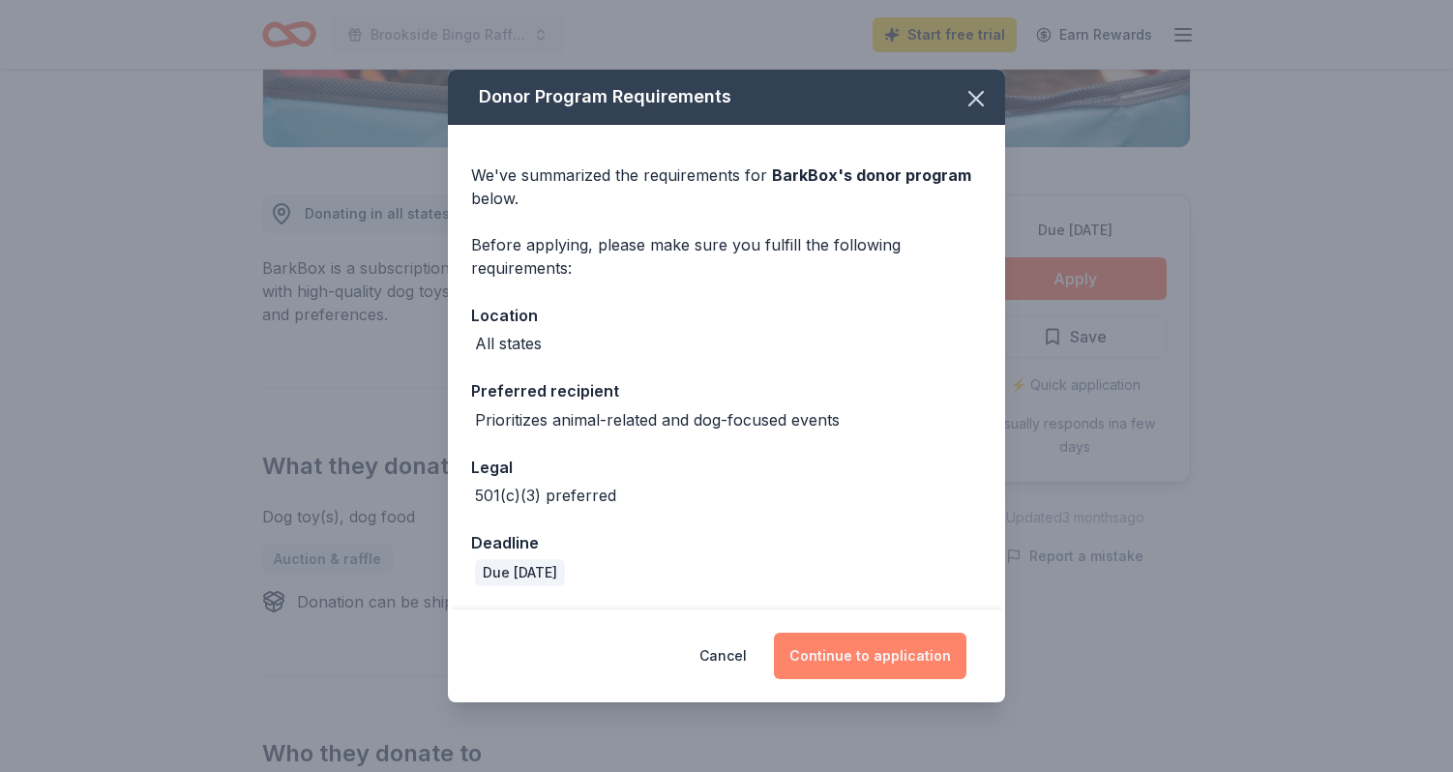
click at [853, 661] on button "Continue to application" at bounding box center [870, 656] width 193 height 46
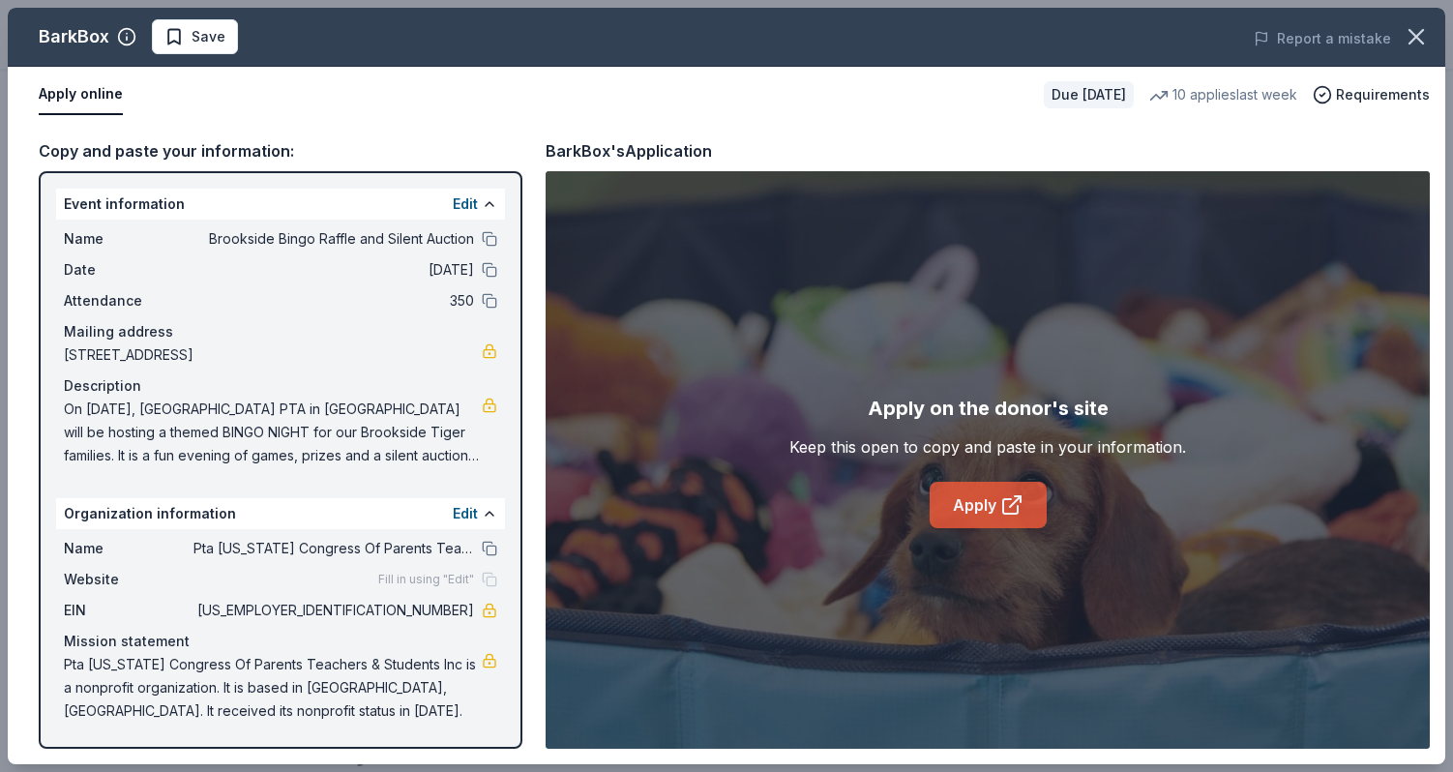
click at [984, 510] on link "Apply" at bounding box center [988, 505] width 117 height 46
